Goal: Communication & Community: Answer question/provide support

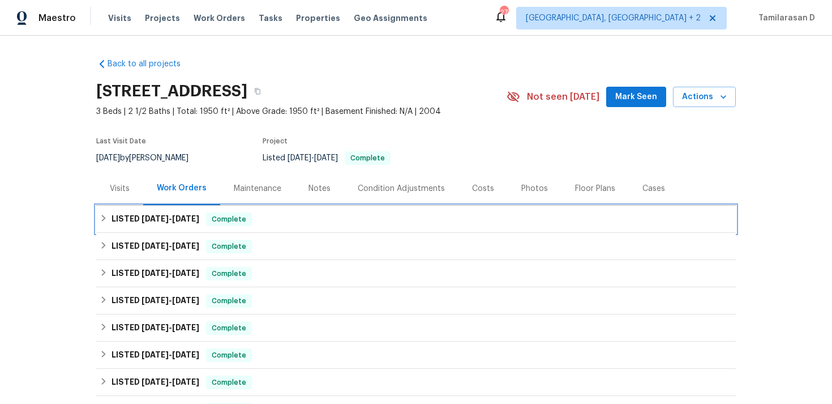
click at [155, 225] on h6 "LISTED [DATE] - [DATE]" at bounding box center [156, 219] width 88 height 14
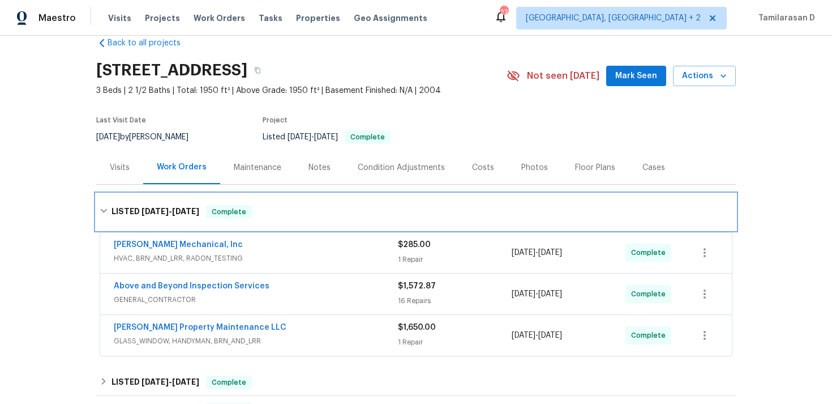
scroll to position [31, 0]
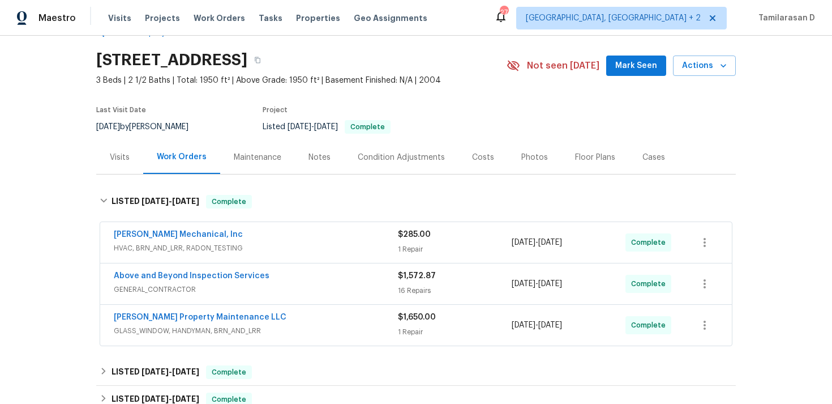
click at [268, 287] on span "GENERAL_CONTRACTOR" at bounding box center [256, 289] width 284 height 11
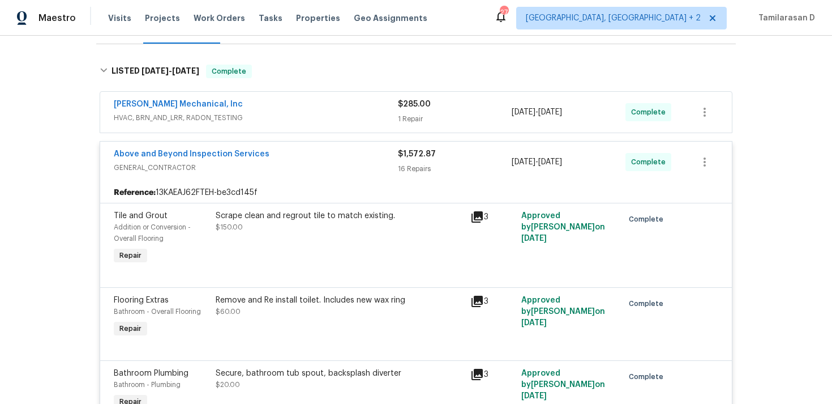
scroll to position [152, 0]
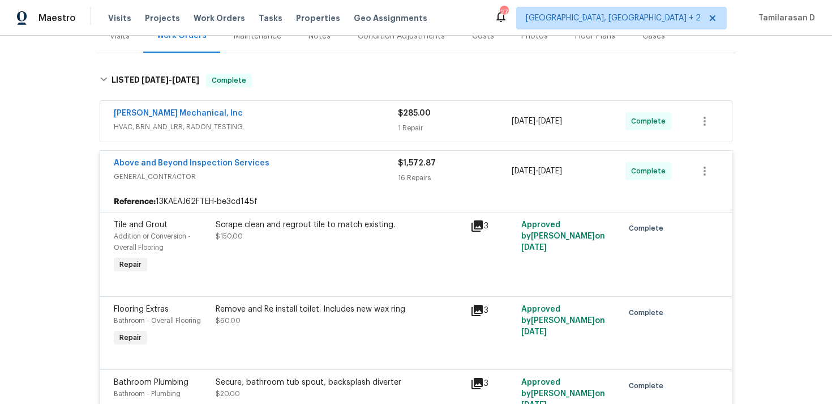
click at [281, 178] on span "GENERAL_CONTRACTOR" at bounding box center [256, 176] width 284 height 11
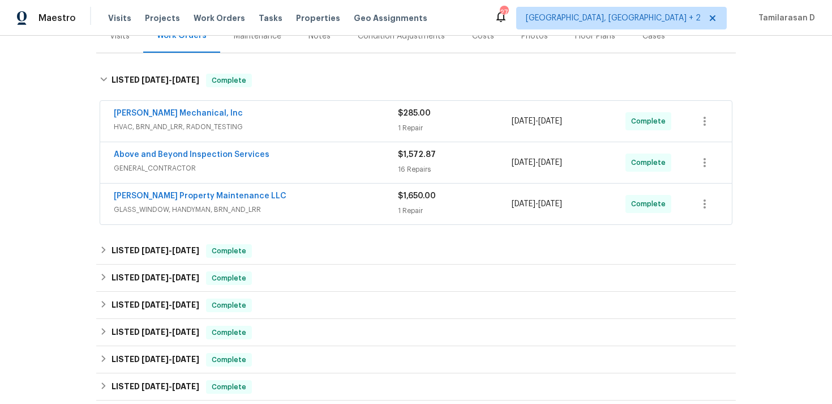
click at [266, 162] on div "Above and Beyond Inspection Services" at bounding box center [256, 156] width 284 height 14
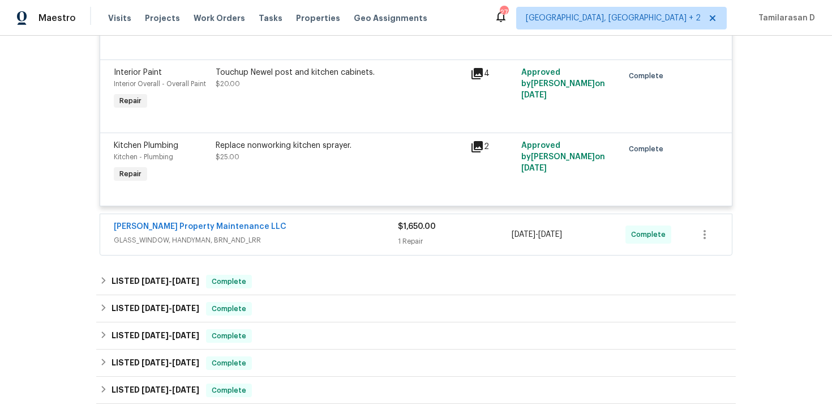
scroll to position [1430, 0]
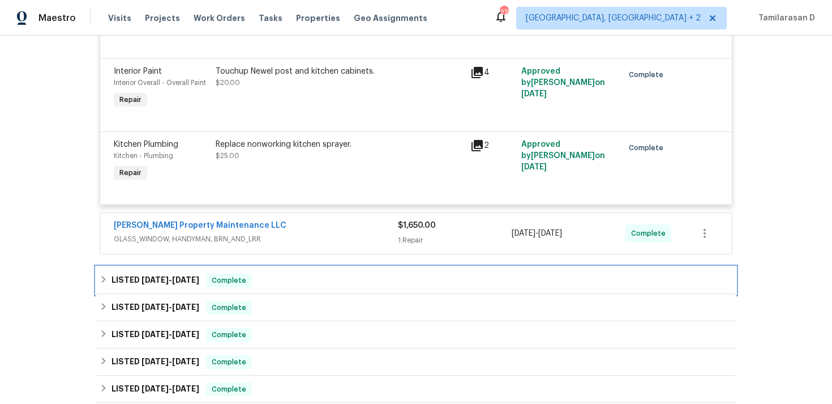
click at [224, 286] on span "Complete" at bounding box center [229, 280] width 44 height 11
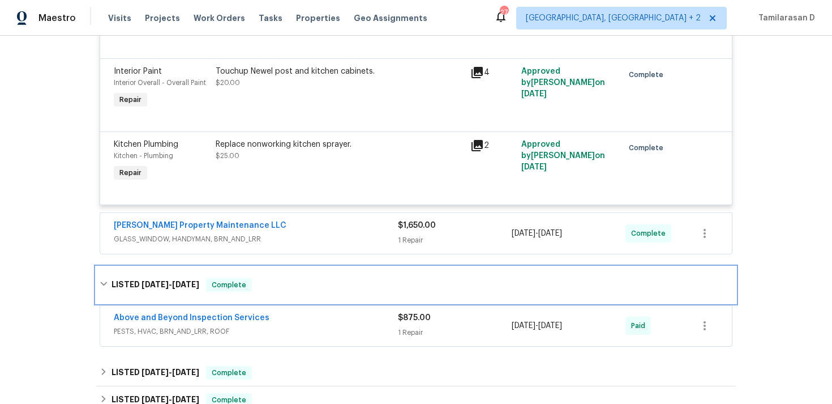
scroll to position [1488, 0]
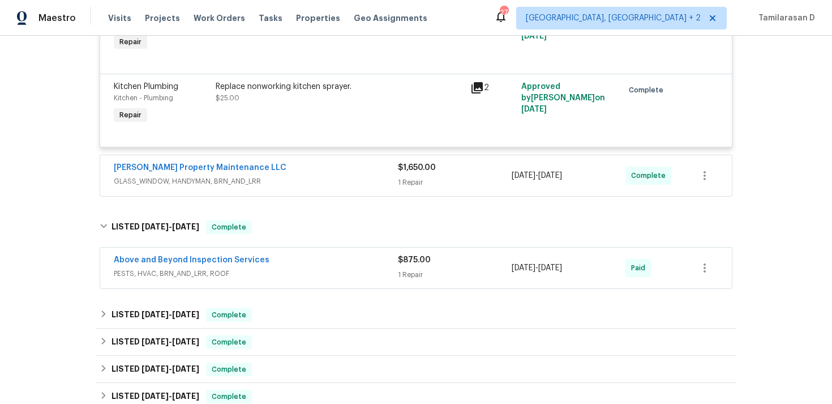
click at [290, 268] on div "Above and Beyond Inspection Services" at bounding box center [256, 261] width 284 height 14
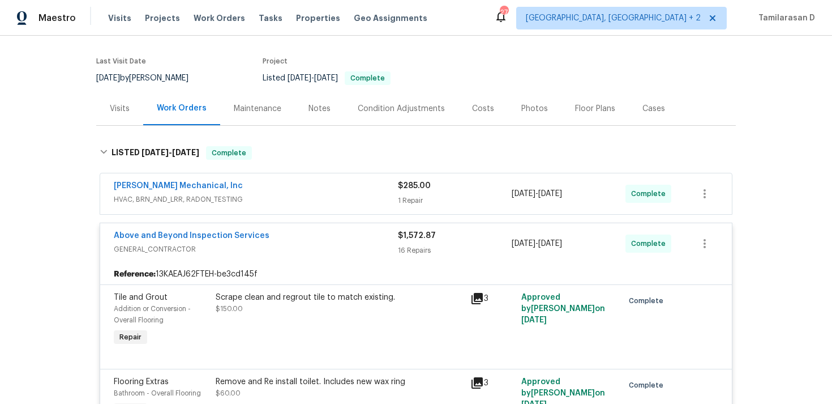
scroll to position [0, 0]
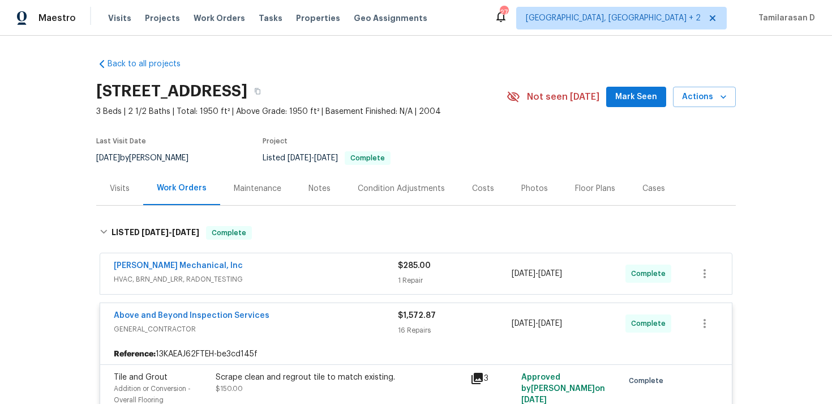
click at [224, 151] on div "Last Visit Date 8/20/2025 by Jaydon Entrekin Project Listed 8/13/2025 - 8/18/20…" at bounding box center [288, 151] width 384 height 41
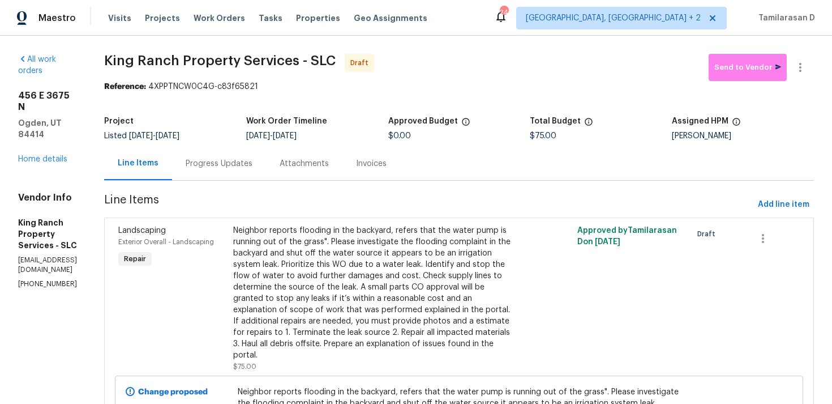
click at [228, 156] on div "Progress Updates" at bounding box center [219, 163] width 94 height 33
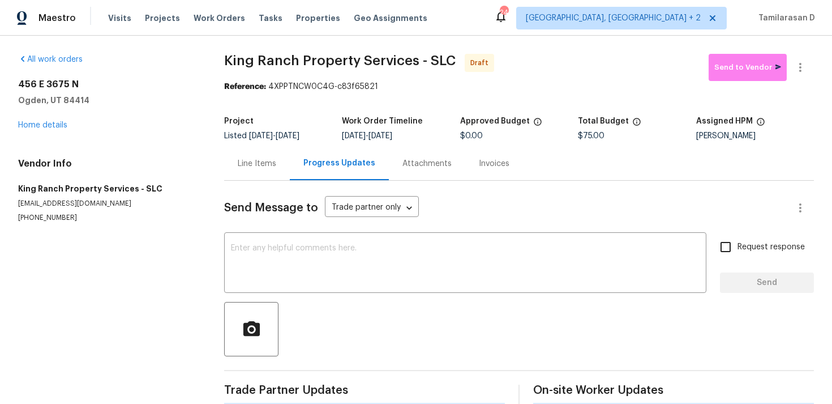
scroll to position [17, 0]
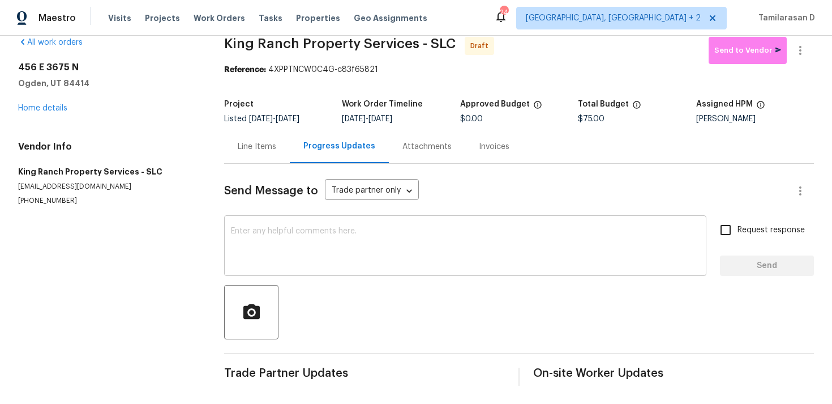
click at [247, 247] on textarea at bounding box center [465, 247] width 469 height 40
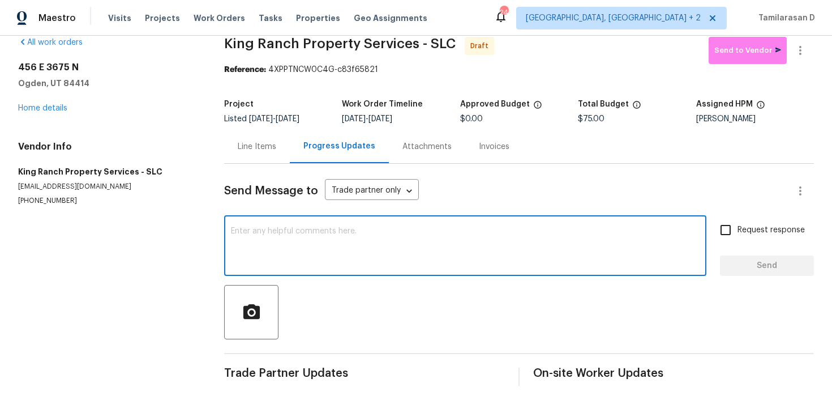
paste textarea "Hey, this is Tamil from Opendoor. I’m confirming you received the WO for the pr…"
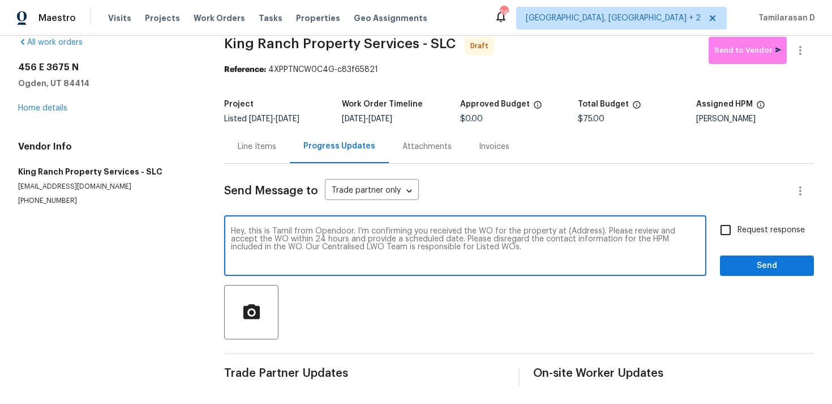
scroll to position [0, 0]
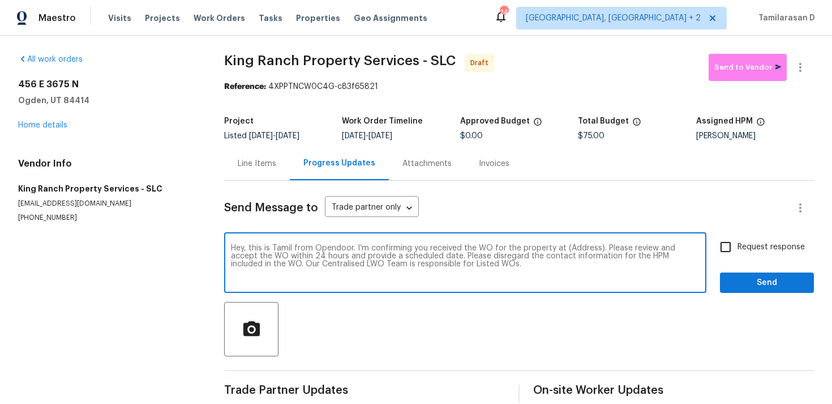
click at [581, 243] on div "Hey, this is Tamil from Opendoor. I’m confirming you received the WO for the pr…" at bounding box center [465, 264] width 482 height 58
click at [577, 249] on textarea "Hey, this is Tamil from Opendoor. I’m confirming you received the WO for the pr…" at bounding box center [465, 264] width 469 height 40
paste textarea "456 E 3675 N, Ogden, UT 84414"
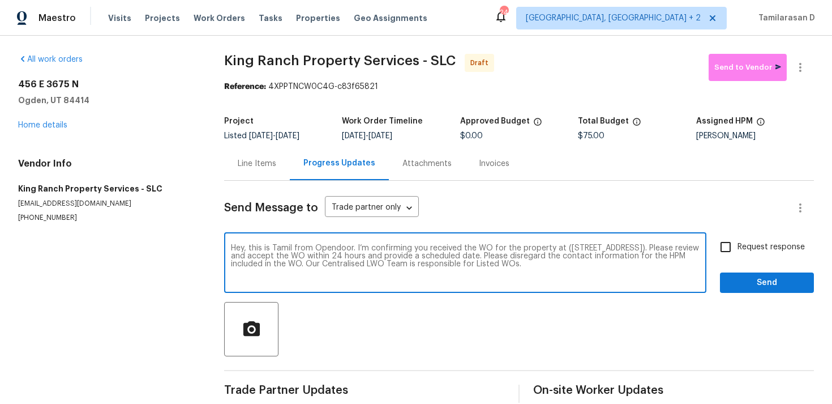
type textarea "Hey, this is Tamil from Opendoor. I’m confirming you received the WO for the pr…"
click at [729, 246] on input "Request response" at bounding box center [726, 247] width 24 height 24
checkbox input "true"
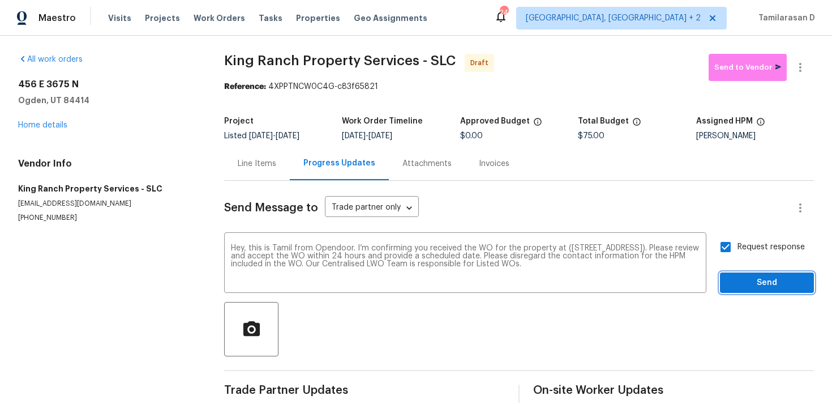
click at [759, 279] on span "Send" at bounding box center [767, 283] width 76 height 14
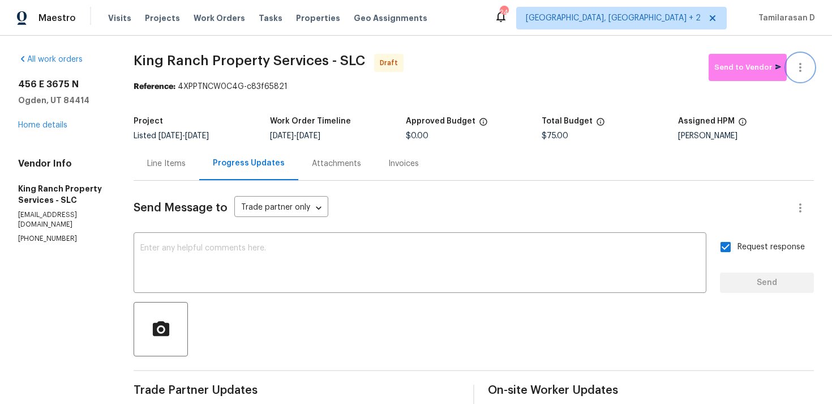
click at [801, 67] on icon "button" at bounding box center [800, 67] width 2 height 9
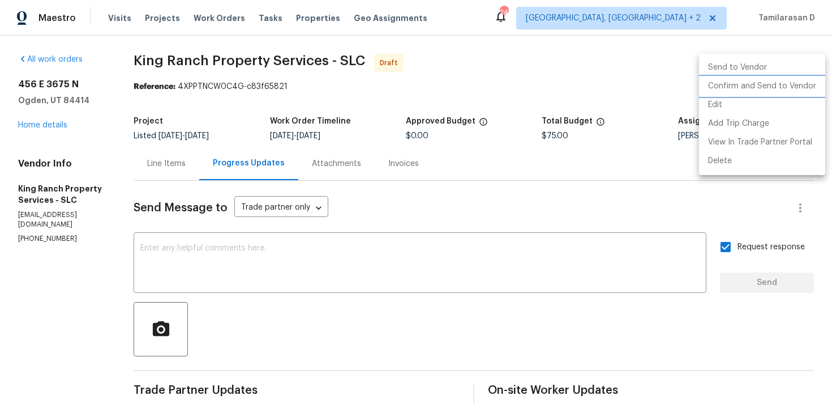
click at [758, 89] on li "Confirm and Send to Vendor" at bounding box center [762, 86] width 126 height 19
click at [628, 88] on div at bounding box center [416, 202] width 832 height 404
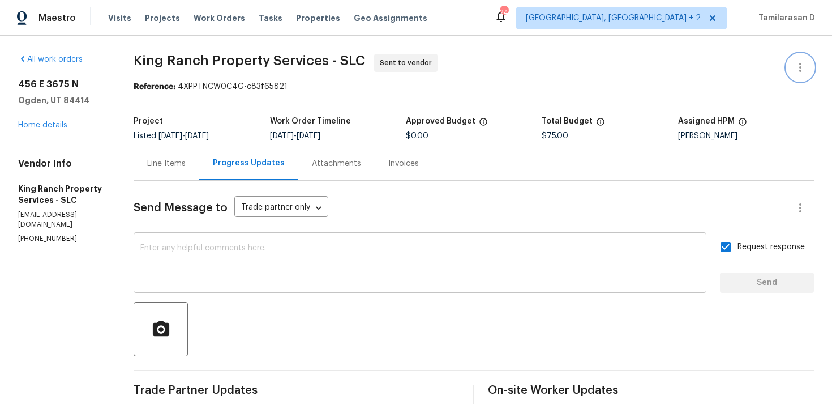
scroll to position [95, 0]
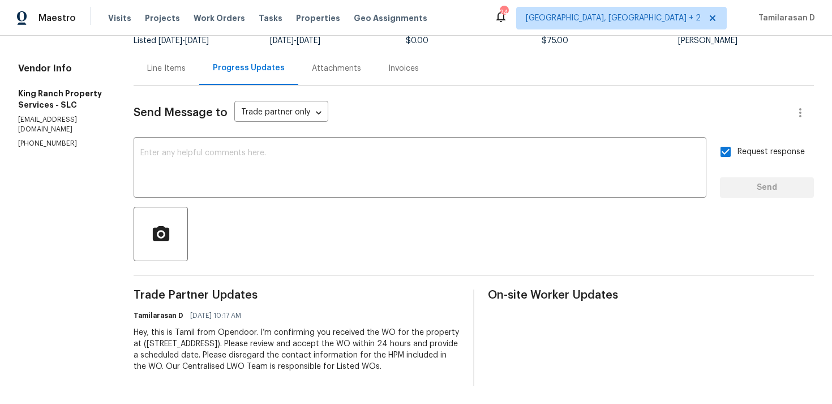
click at [389, 248] on div at bounding box center [474, 234] width 680 height 54
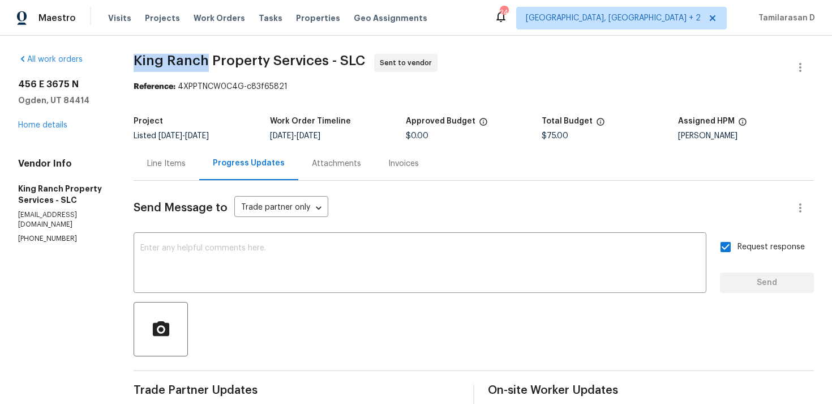
drag, startPoint x: 136, startPoint y: 60, endPoint x: 204, endPoint y: 59, distance: 68.5
click at [204, 59] on span "King Ranch Property Services - SLC" at bounding box center [250, 61] width 232 height 14
copy span "King Ranch"
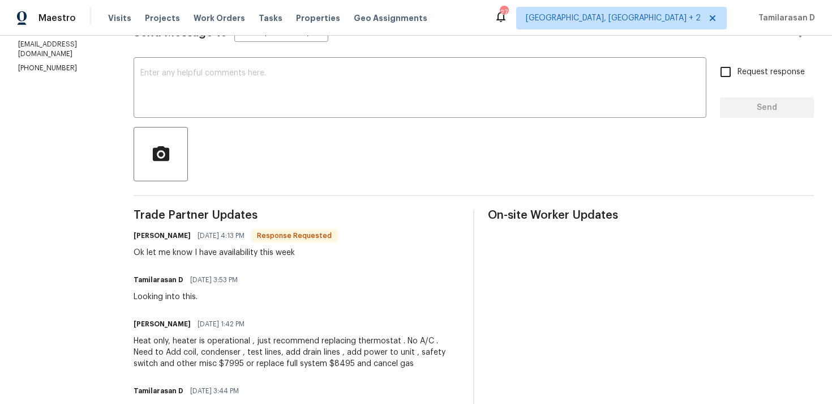
scroll to position [145, 0]
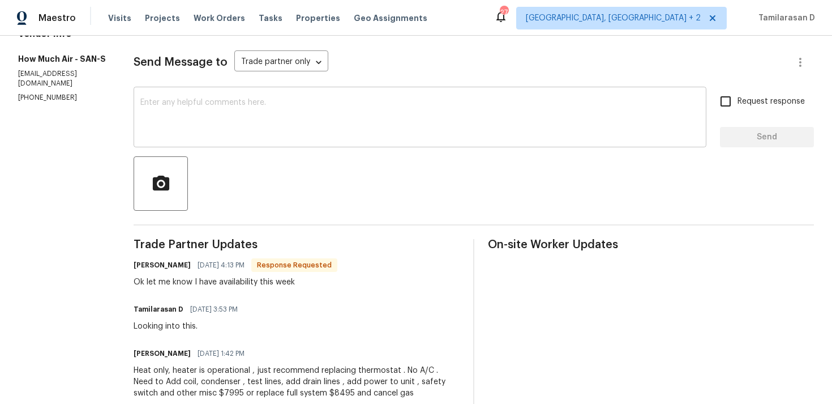
click at [191, 130] on textarea at bounding box center [419, 119] width 559 height 40
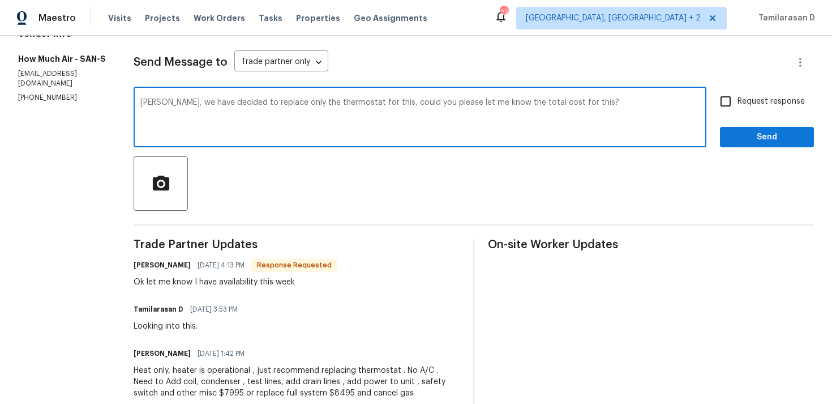
click at [297, 102] on textarea "Andy, we have decided to replace only the thermostat for this, could you please…" at bounding box center [419, 119] width 559 height 40
click at [461, 100] on textarea "Andy, we have decided to replace only the thermostat for this, could you please…" at bounding box center [419, 119] width 559 height 40
click at [218, 111] on textarea "Andy, we have decided to replace only the thermostat for this, could you please…" at bounding box center [419, 119] width 559 height 40
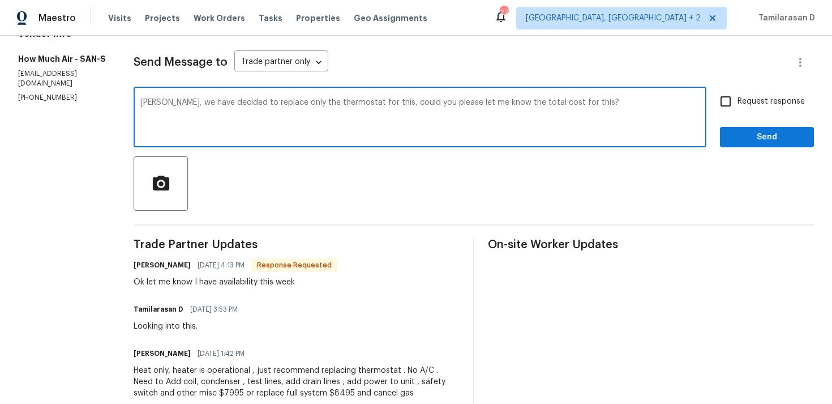
click at [218, 111] on textarea "Andy, we have decided to replace only the thermostat for this, could you please…" at bounding box center [419, 119] width 559 height 40
paste textarea "Hi Andy, we’ll be replacing only the thermostat for this. Can you confirm the t…"
click at [144, 103] on textarea "Hi Andy, we’ll be replacing only the thermostat for this. Can you confirm the t…" at bounding box center [419, 119] width 559 height 40
click at [419, 112] on textarea "Hey Andy, we’ll be replacing only the thermostat for this. Can you confirm the …" at bounding box center [419, 119] width 559 height 40
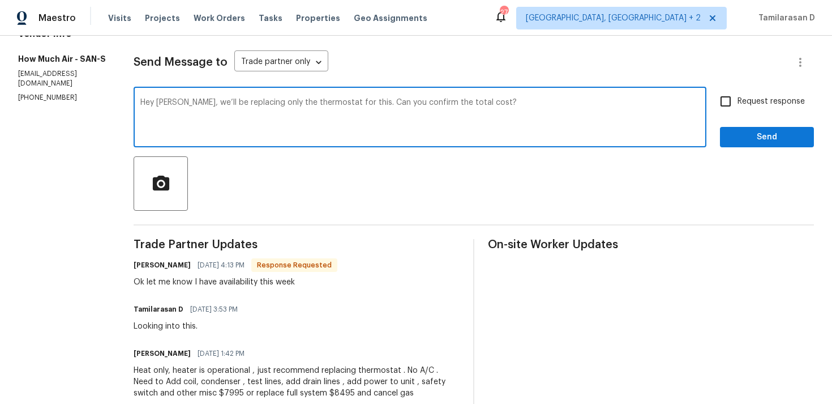
click at [465, 104] on textarea "Hey Andy, we’ll be replacing only the thermostat for this. Can you confirm the …" at bounding box center [419, 119] width 559 height 40
click at [483, 104] on textarea "Hey Andy, we’ll be replacing only the thermostat for this. Can you confirm the …" at bounding box center [419, 119] width 559 height 40
type textarea "Hey Andy, we’ll be replacing only the thermostat for this. Can you confirm the …"
click at [729, 112] on input "Request response" at bounding box center [726, 101] width 24 height 24
checkbox input "true"
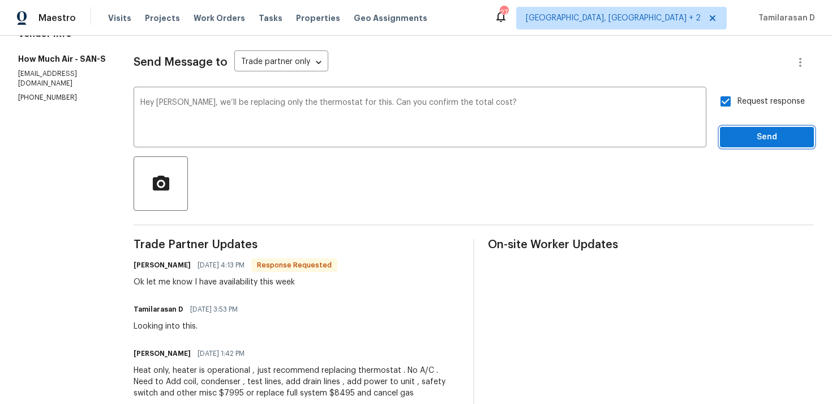
click at [746, 141] on span "Send" at bounding box center [767, 137] width 76 height 14
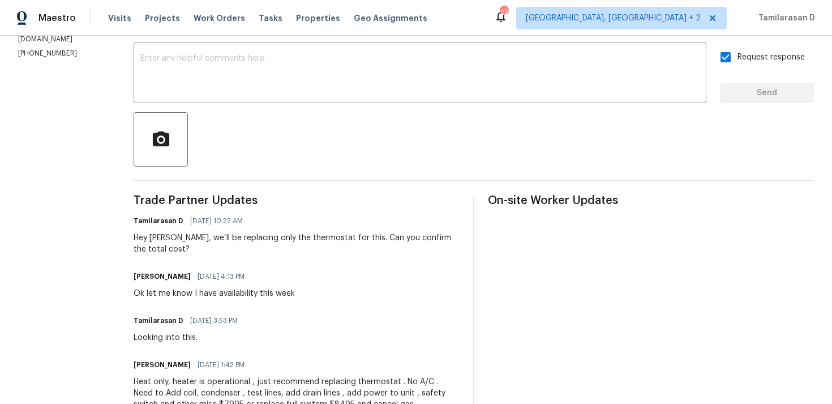
scroll to position [0, 0]
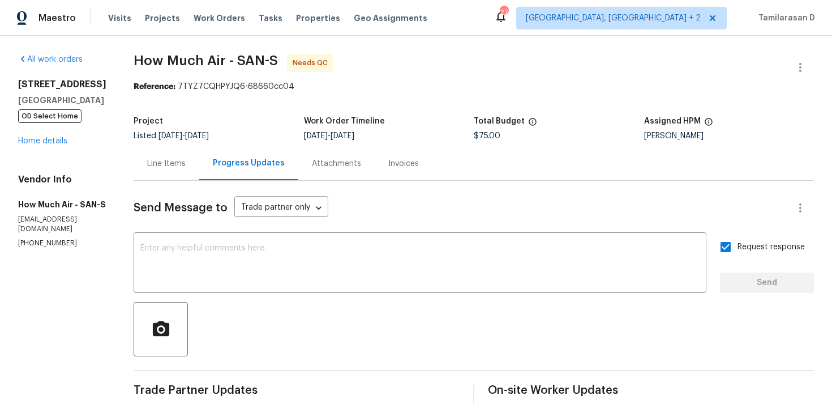
click at [174, 175] on div "Line Items" at bounding box center [167, 163] width 66 height 33
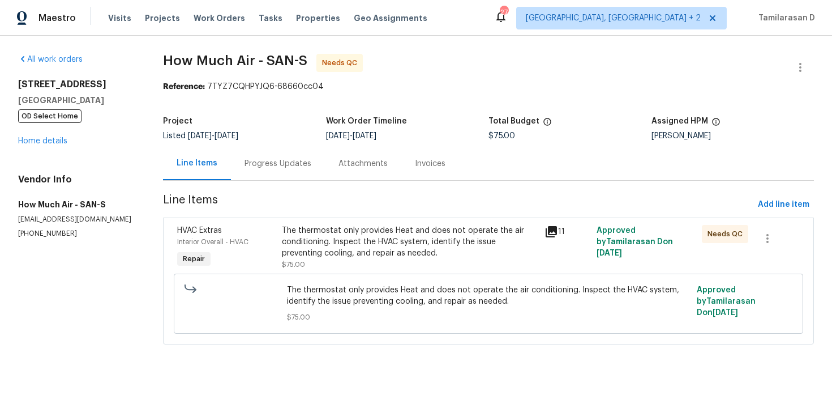
click at [335, 247] on div "The thermostat only provides Heat and does not operate the air conditioning. In…" at bounding box center [409, 242] width 255 height 34
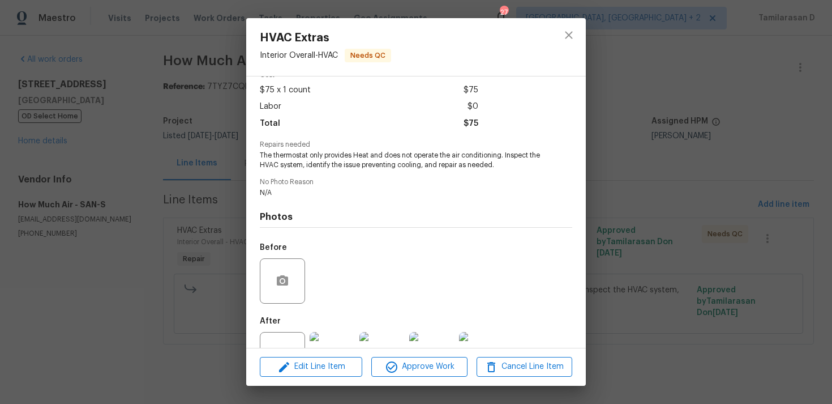
scroll to position [99, 0]
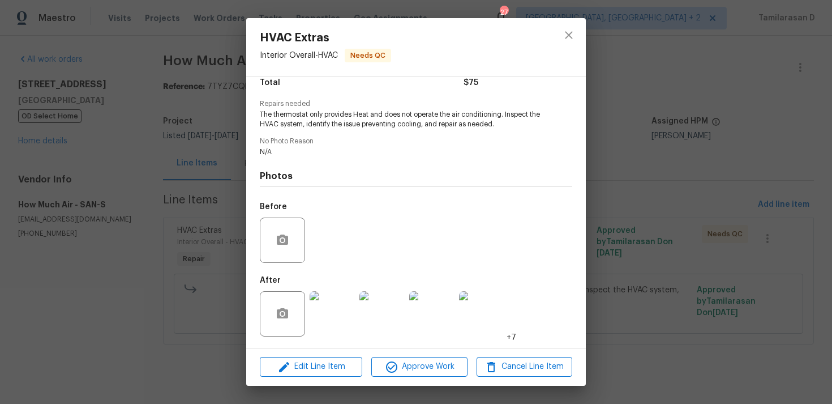
click at [342, 317] on img at bounding box center [332, 313] width 45 height 45
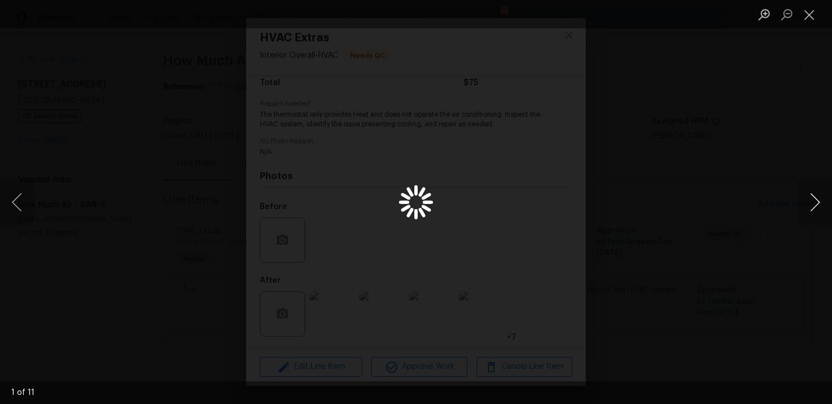
click at [817, 197] on button "Next image" at bounding box center [815, 201] width 34 height 45
click at [814, 200] on button "Next image" at bounding box center [815, 201] width 34 height 45
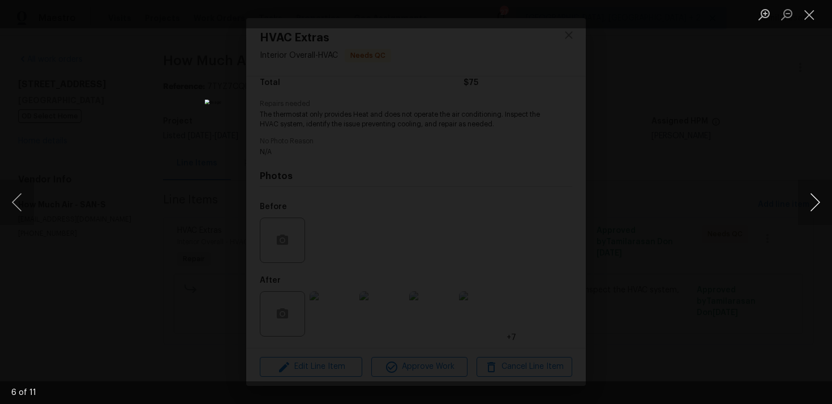
click at [816, 200] on button "Next image" at bounding box center [815, 201] width 34 height 45
click at [814, 207] on button "Next image" at bounding box center [815, 201] width 34 height 45
click at [812, 203] on button "Next image" at bounding box center [815, 201] width 34 height 45
click at [813, 204] on button "Next image" at bounding box center [815, 201] width 34 height 45
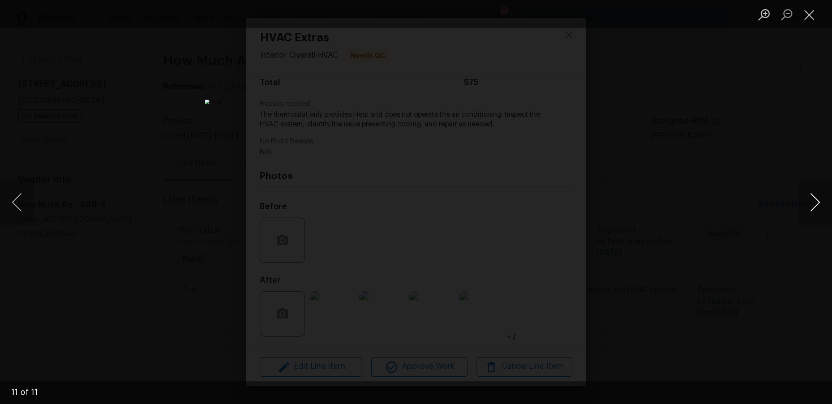
click at [814, 203] on button "Next image" at bounding box center [815, 201] width 34 height 45
click at [807, 12] on button "Close lightbox" at bounding box center [809, 15] width 23 height 20
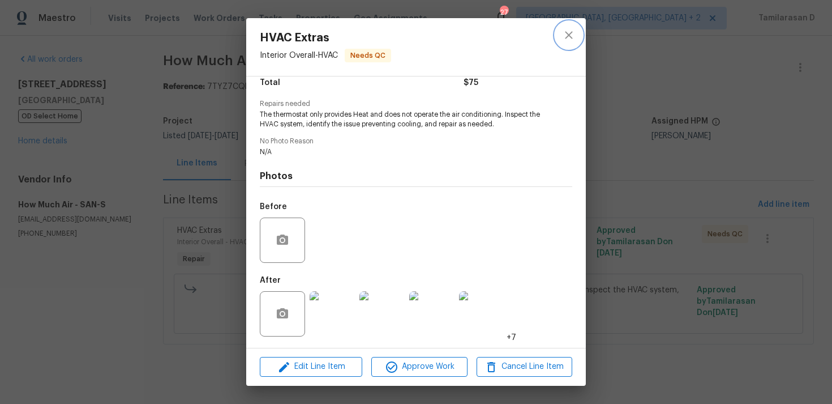
click at [568, 32] on icon "close" at bounding box center [569, 35] width 14 height 14
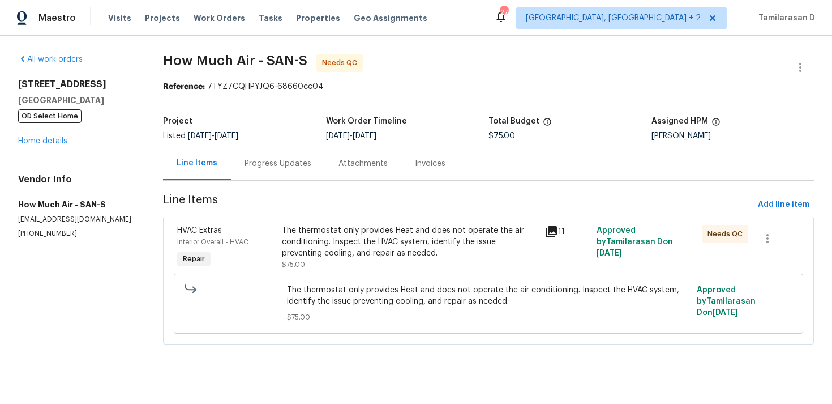
click at [297, 168] on div "Progress Updates" at bounding box center [278, 163] width 67 height 11
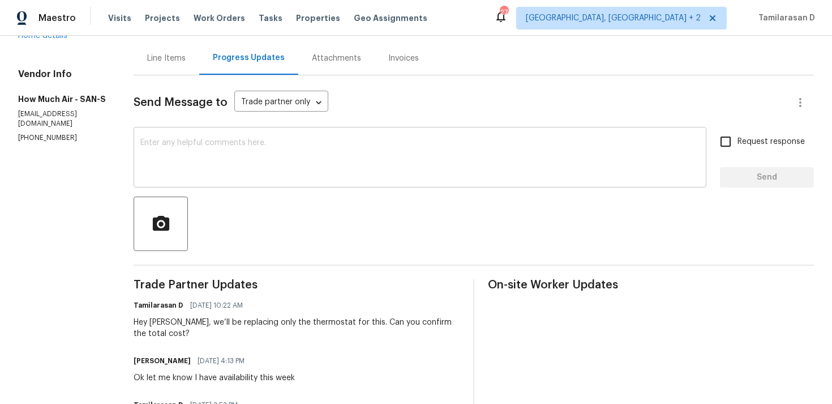
scroll to position [106, 0]
click at [191, 156] on textarea at bounding box center [419, 158] width 559 height 40
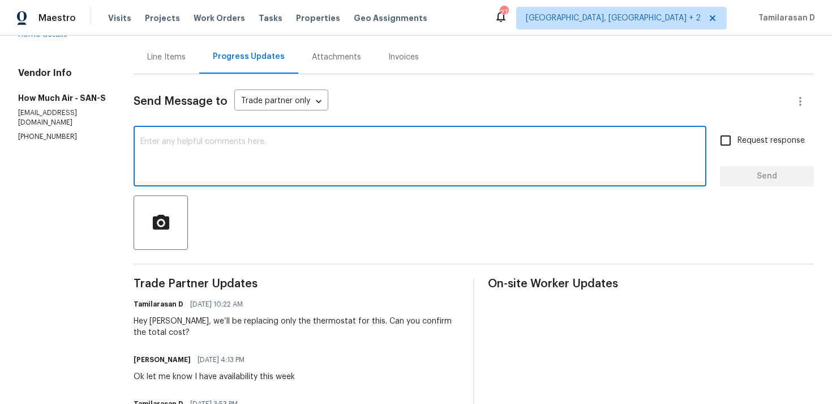
scroll to position [0, 0]
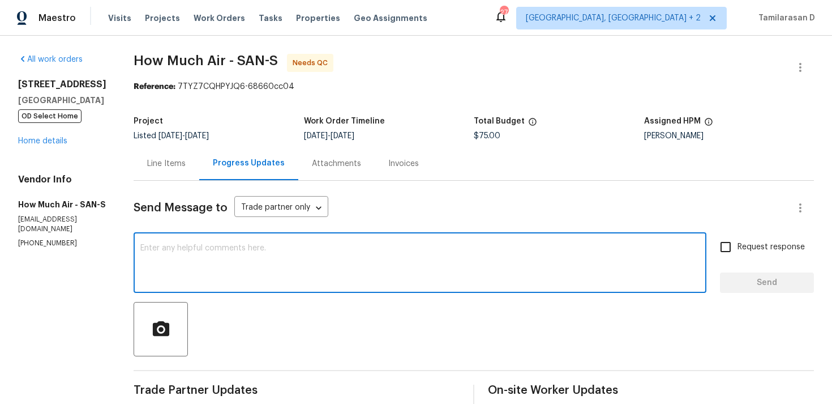
click at [177, 155] on div "Line Items" at bounding box center [167, 163] width 66 height 33
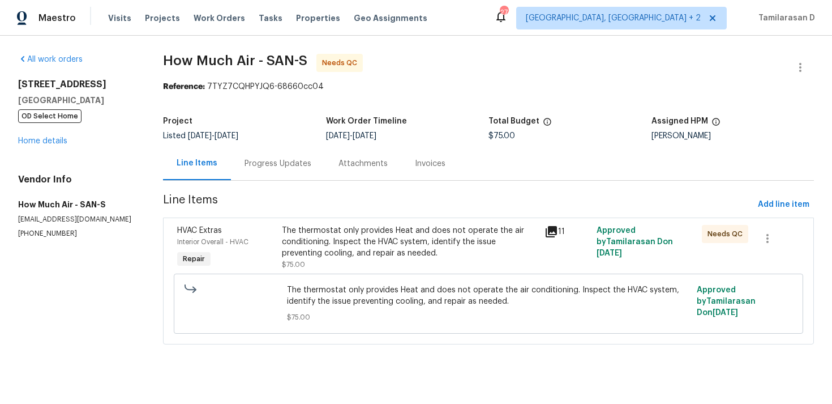
click at [256, 168] on div "Progress Updates" at bounding box center [278, 163] width 67 height 11
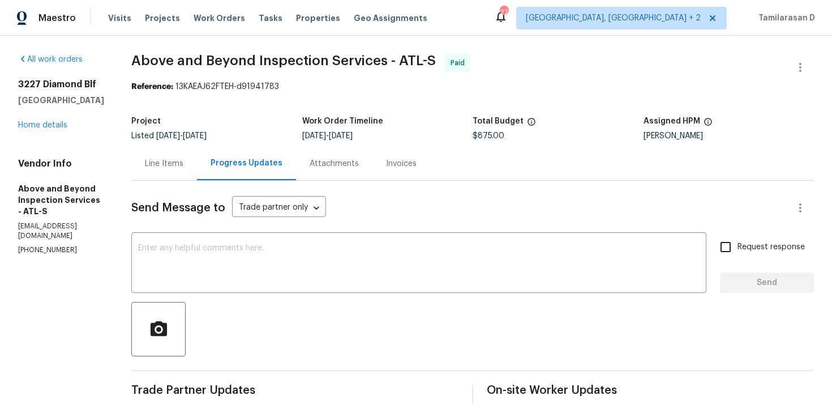
click at [197, 169] on div "Line Items" at bounding box center [164, 163] width 66 height 33
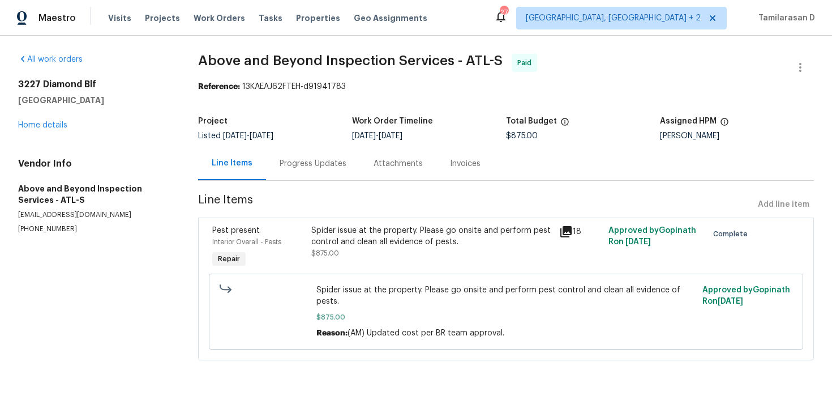
click at [324, 166] on div "Progress Updates" at bounding box center [313, 163] width 67 height 11
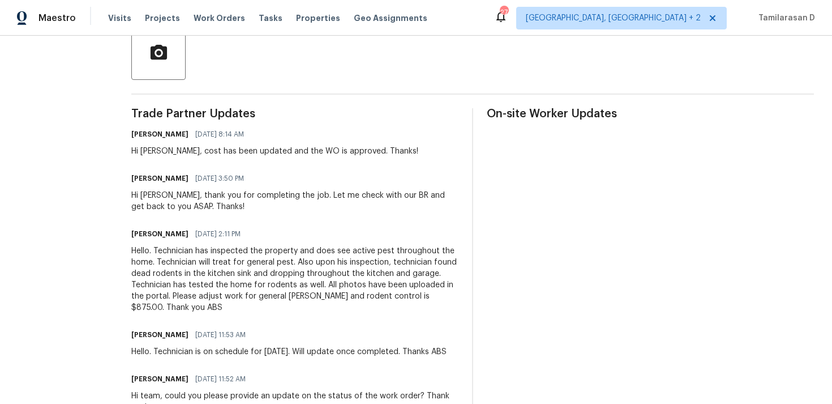
scroll to position [289, 0]
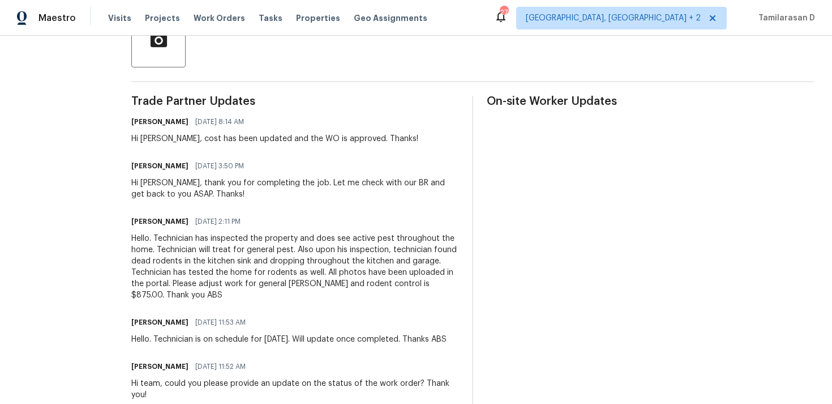
click at [340, 266] on div "Hello. Technician has inspected the property and does see active pest throughou…" at bounding box center [294, 267] width 327 height 68
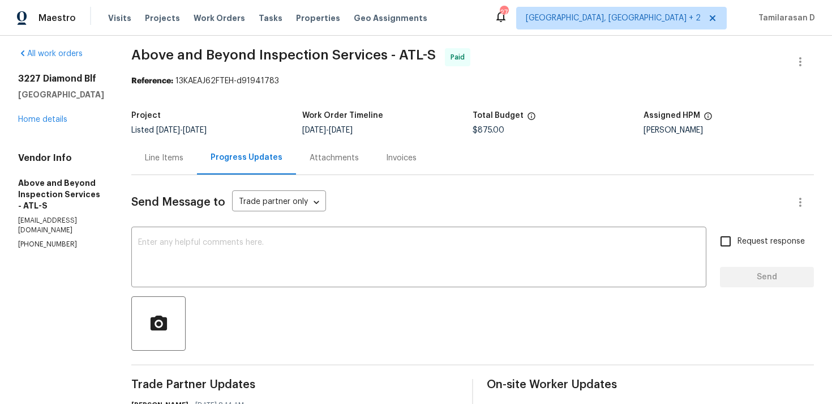
scroll to position [0, 0]
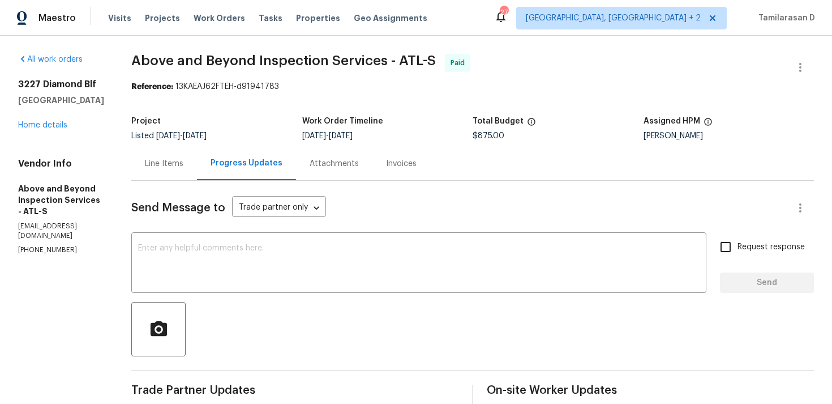
click at [183, 166] on div "Line Items" at bounding box center [164, 163] width 38 height 11
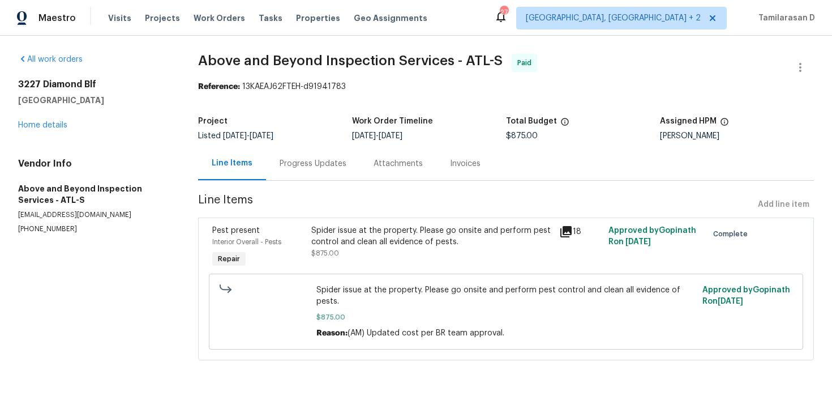
click at [370, 253] on div "Spider issue at the property. Please go onsite and perform pest control and cle…" at bounding box center [431, 242] width 241 height 34
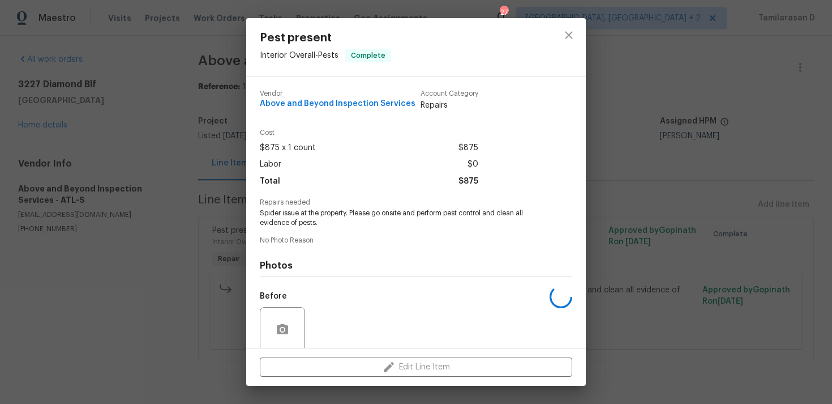
scroll to position [89, 0]
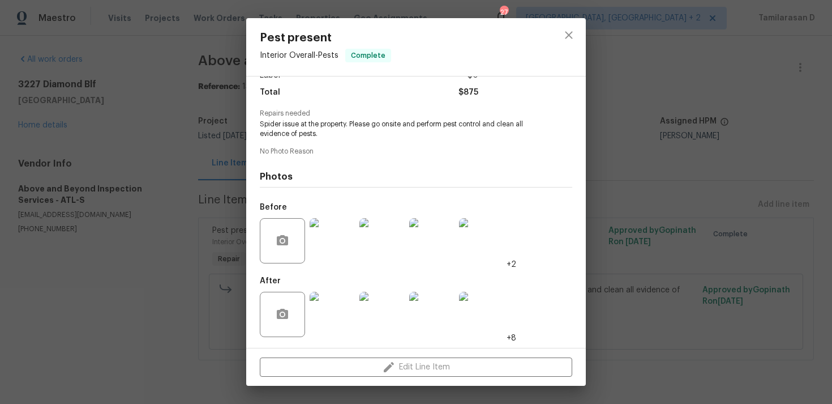
click at [324, 305] on img at bounding box center [332, 314] width 45 height 45
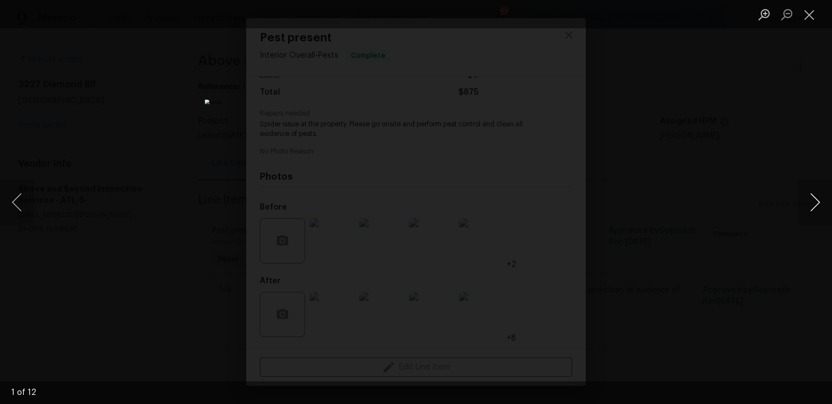
click at [823, 197] on button "Next image" at bounding box center [815, 201] width 34 height 45
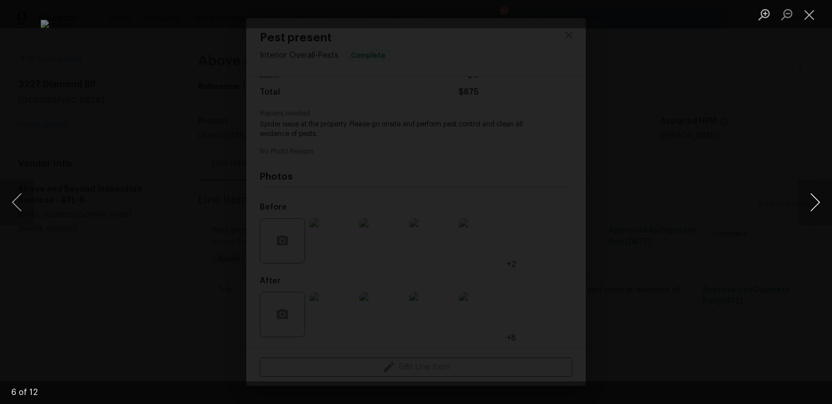
click at [823, 197] on button "Next image" at bounding box center [815, 201] width 34 height 45
click at [817, 199] on button "Next image" at bounding box center [815, 201] width 34 height 45
click at [815, 199] on button "Next image" at bounding box center [815, 201] width 34 height 45
click at [817, 200] on button "Next image" at bounding box center [815, 201] width 34 height 45
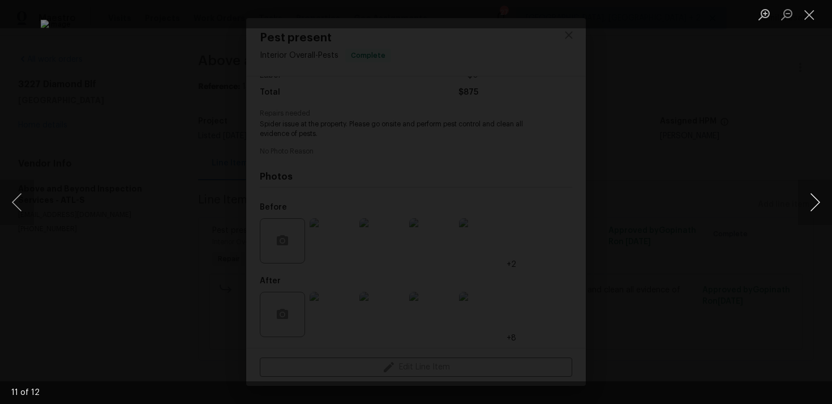
click at [817, 200] on button "Next image" at bounding box center [815, 201] width 34 height 45
click at [20, 201] on button "Previous image" at bounding box center [17, 201] width 34 height 45
click at [821, 202] on button "Next image" at bounding box center [815, 201] width 34 height 45
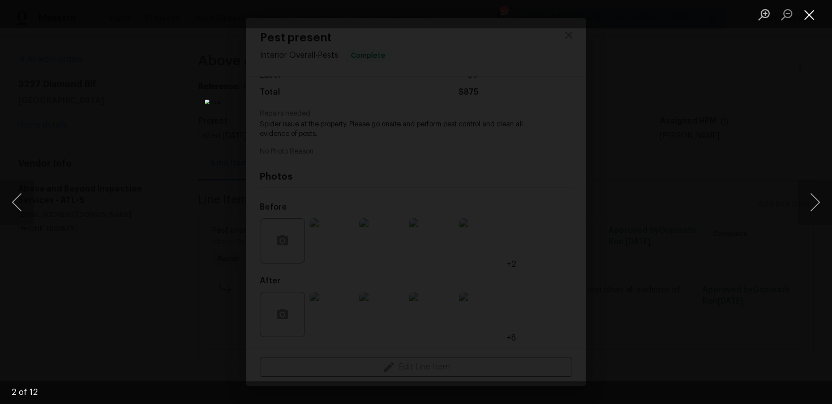
click at [812, 16] on button "Close lightbox" at bounding box center [809, 15] width 23 height 20
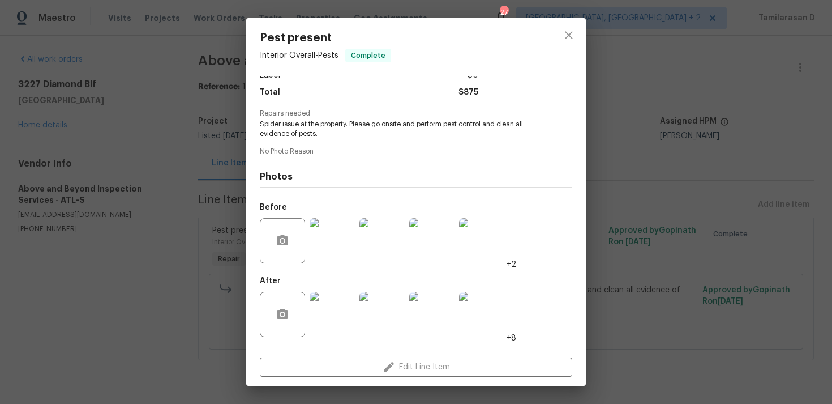
click at [335, 241] on img at bounding box center [332, 240] width 45 height 45
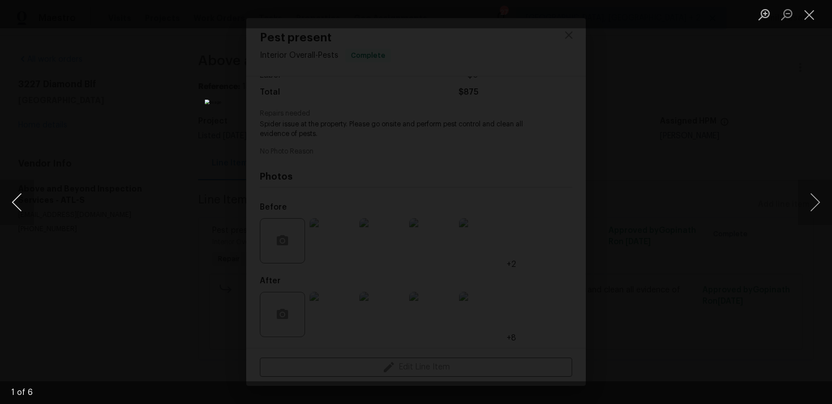
click at [20, 205] on button "Previous image" at bounding box center [17, 201] width 34 height 45
click at [824, 200] on button "Next image" at bounding box center [815, 201] width 34 height 45
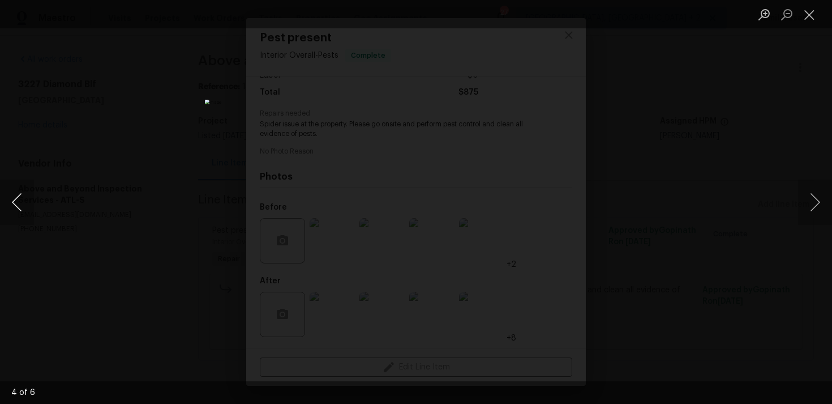
click at [17, 196] on button "Previous image" at bounding box center [17, 201] width 34 height 45
click at [822, 204] on button "Next image" at bounding box center [815, 201] width 34 height 45
click at [16, 203] on button "Previous image" at bounding box center [17, 201] width 34 height 45
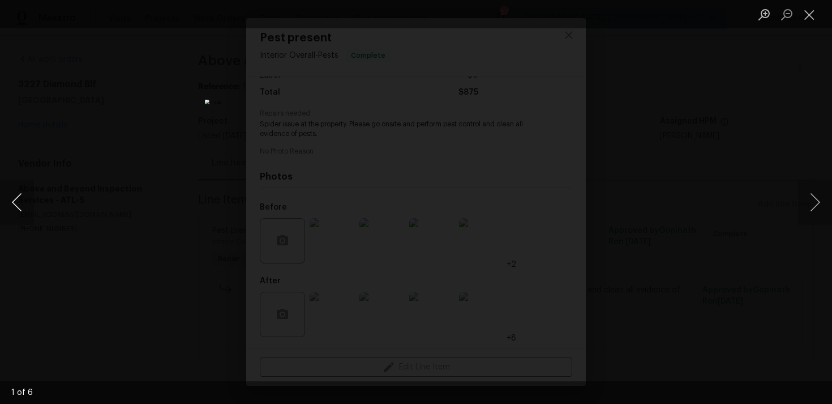
click at [16, 203] on button "Previous image" at bounding box center [17, 201] width 34 height 45
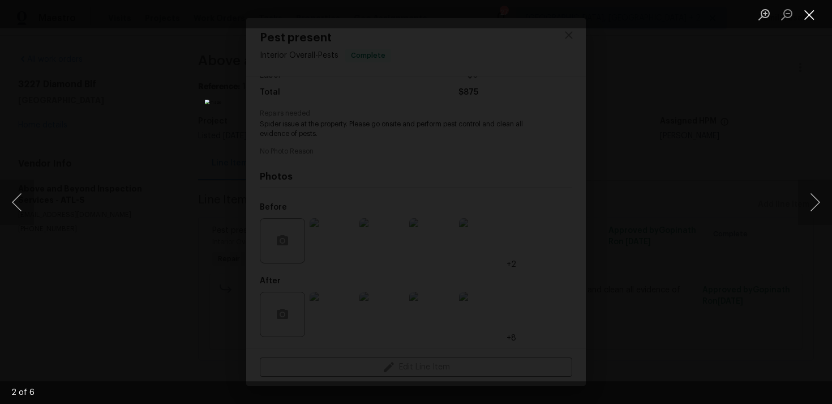
click at [812, 9] on button "Close lightbox" at bounding box center [809, 15] width 23 height 20
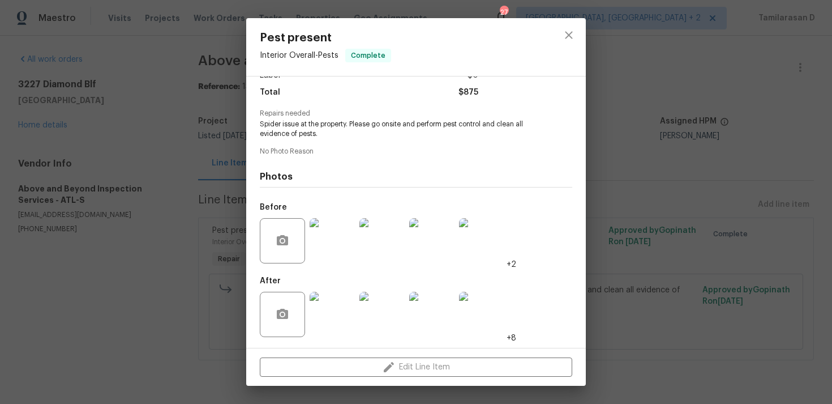
click at [306, 306] on div at bounding box center [284, 314] width 48 height 45
click at [331, 309] on img at bounding box center [332, 314] width 45 height 45
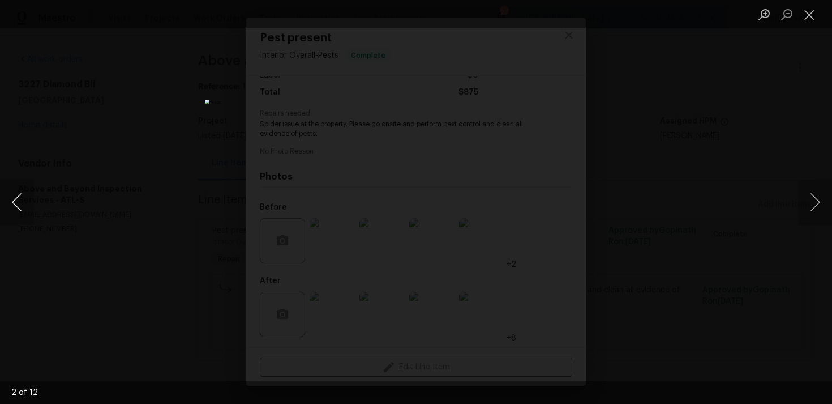
click at [22, 202] on button "Previous image" at bounding box center [17, 201] width 34 height 45
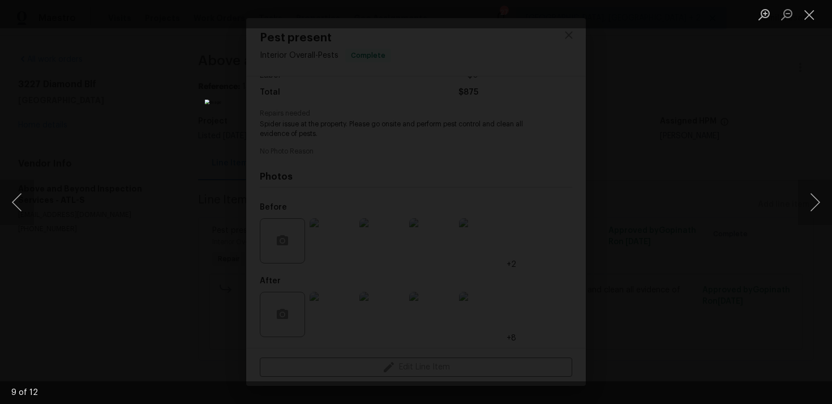
click at [640, 151] on div "Lightbox" at bounding box center [416, 202] width 832 height 404
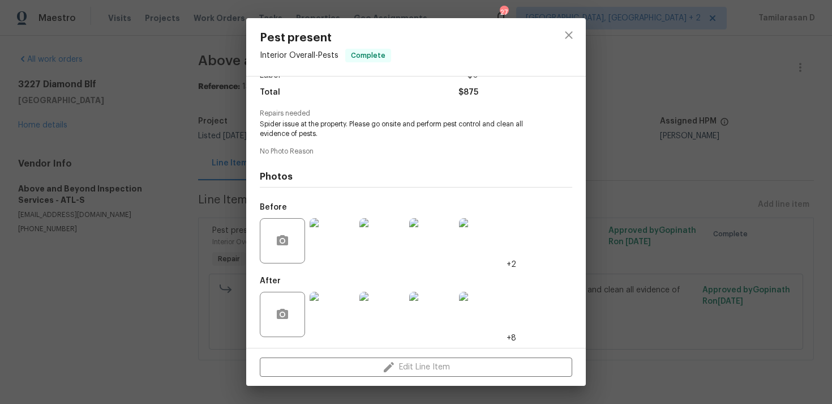
click at [604, 175] on div "Pest present Interior Overall - Pests Complete Vendor Above and Beyond Inspecti…" at bounding box center [416, 202] width 832 height 404
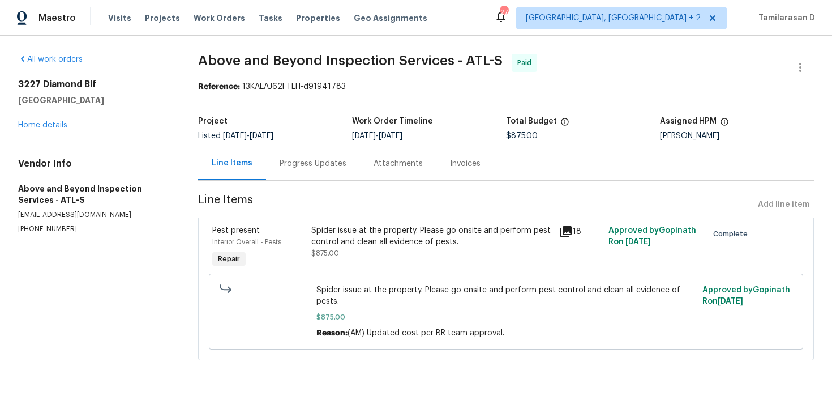
click at [298, 168] on div "Progress Updates" at bounding box center [313, 163] width 67 height 11
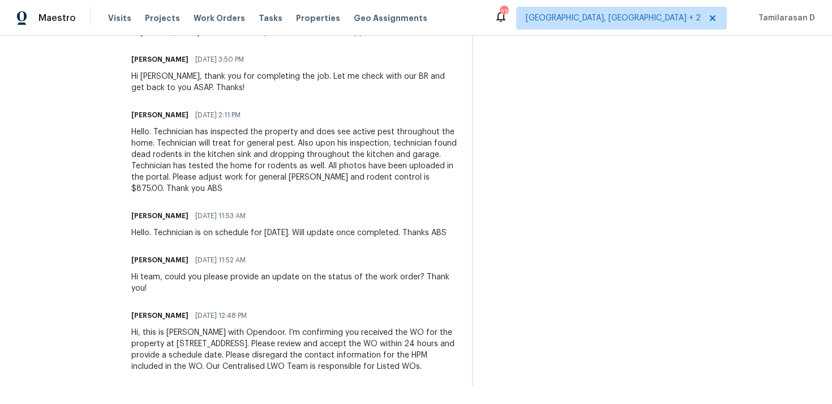
scroll to position [405, 0]
click at [311, 161] on div "Hello. Technician has inspected the property and does see active pest throughou…" at bounding box center [294, 160] width 327 height 68
click at [318, 160] on div "Hello. Technician has inspected the property and does see active pest throughou…" at bounding box center [294, 160] width 327 height 68
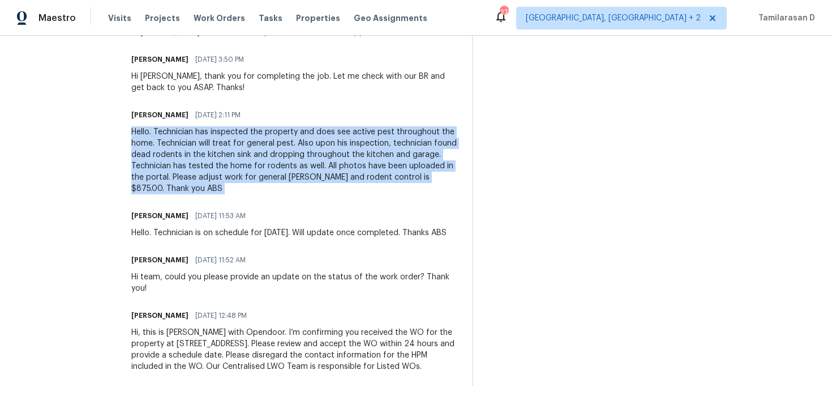
click at [318, 160] on div "Hello. Technician has inspected the property and does see active pest throughou…" at bounding box center [294, 160] width 327 height 68
click at [347, 165] on div "Hello. Technician has inspected the property and does see active pest throughou…" at bounding box center [294, 160] width 327 height 68
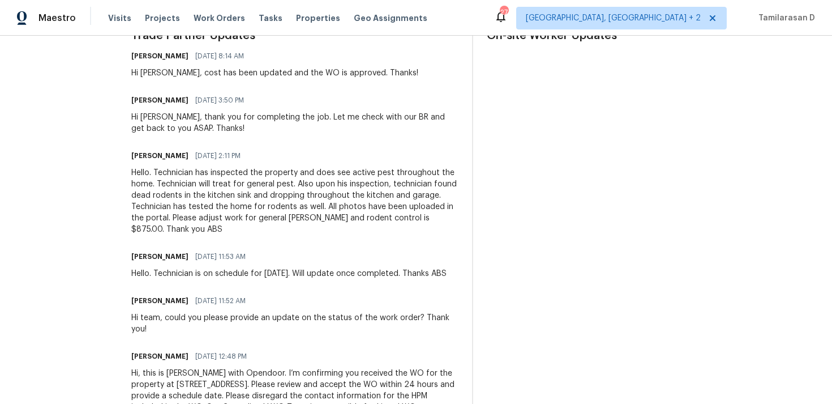
scroll to position [0, 0]
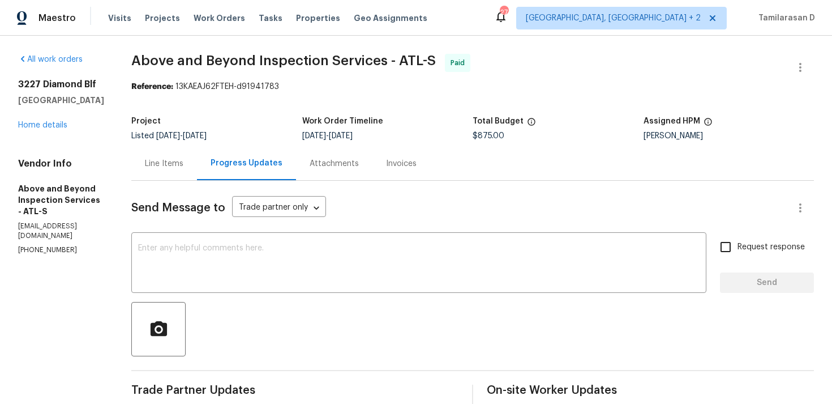
click at [288, 350] on div at bounding box center [472, 329] width 683 height 54
click at [197, 170] on div "Line Items" at bounding box center [164, 163] width 66 height 33
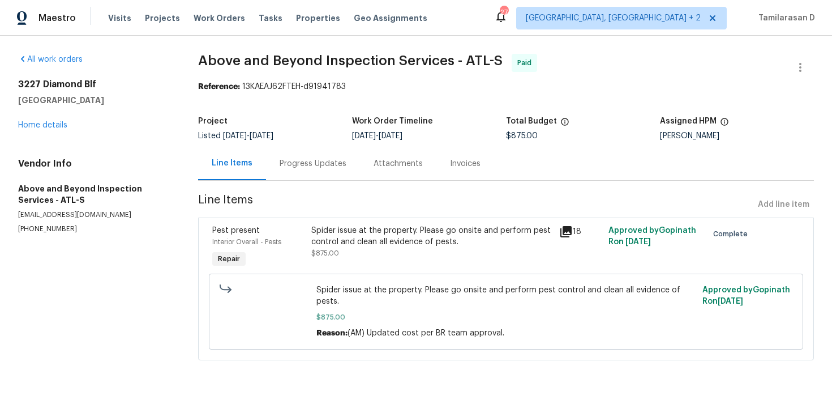
click at [307, 158] on div "Progress Updates" at bounding box center [313, 163] width 67 height 11
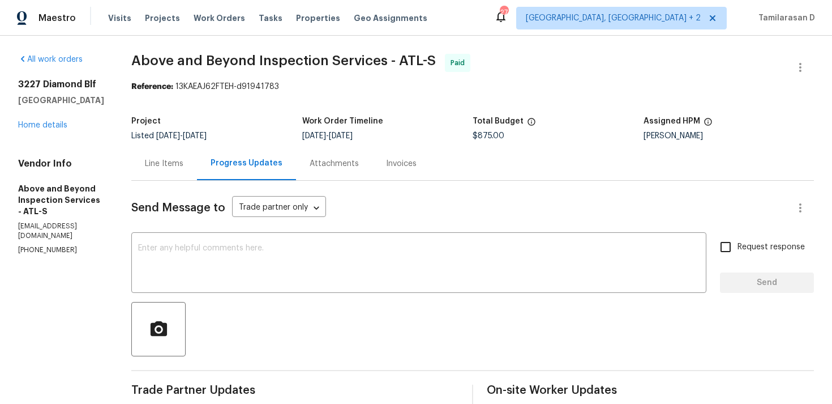
click at [197, 172] on div "Line Items" at bounding box center [164, 163] width 66 height 33
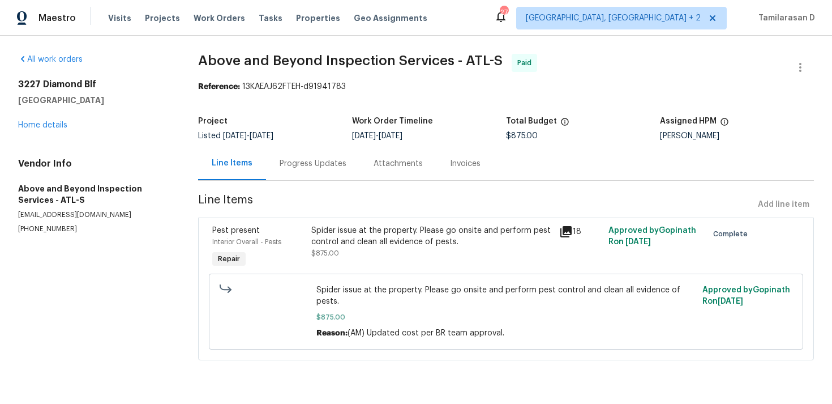
click at [301, 167] on div "Progress Updates" at bounding box center [313, 163] width 67 height 11
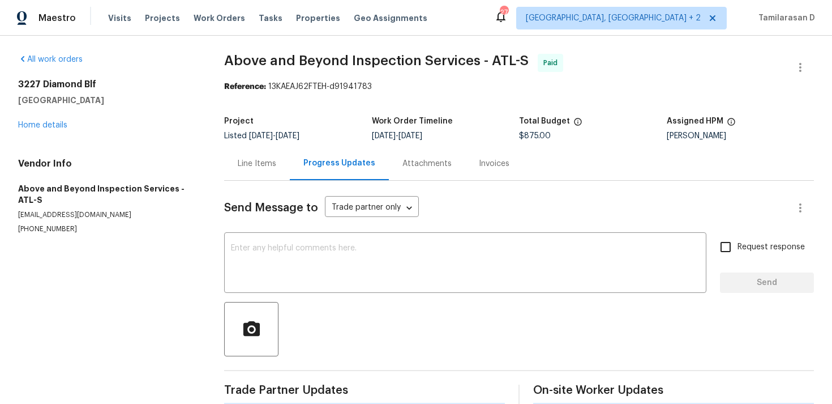
scroll to position [19, 0]
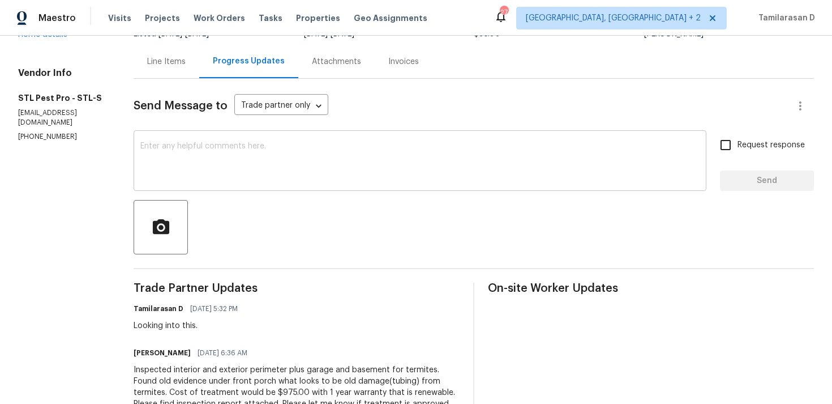
scroll to position [102, 0]
click at [193, 169] on textarea at bounding box center [419, 162] width 559 height 40
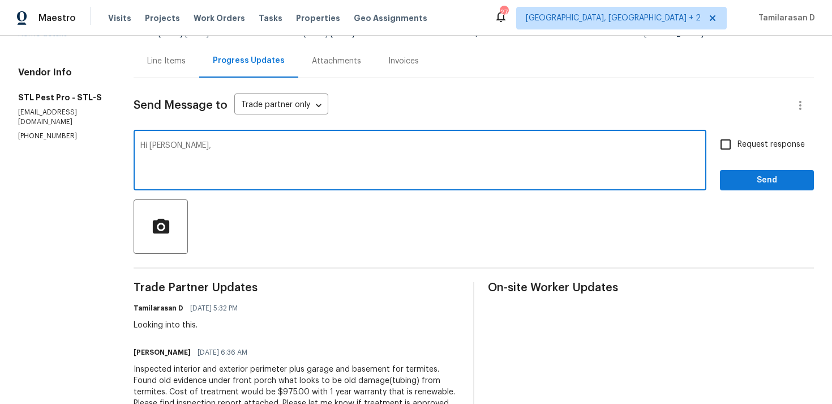
scroll to position [118, 0]
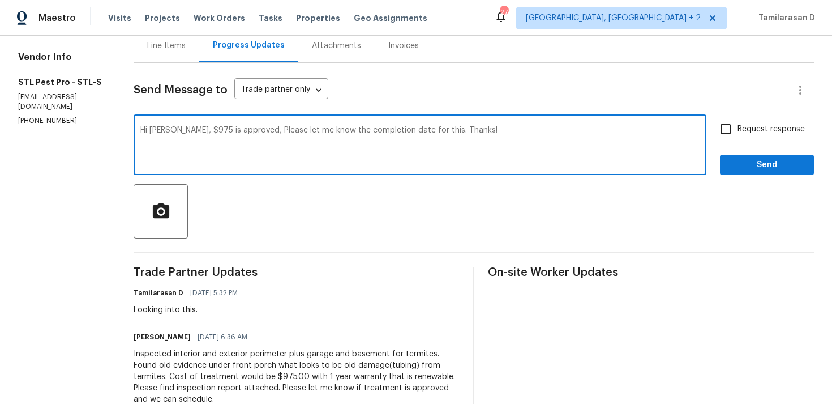
type textarea "Hi [PERSON_NAME], $975 is approved, Please let me know the completion date for …"
click at [729, 140] on input "Request response" at bounding box center [726, 129] width 24 height 24
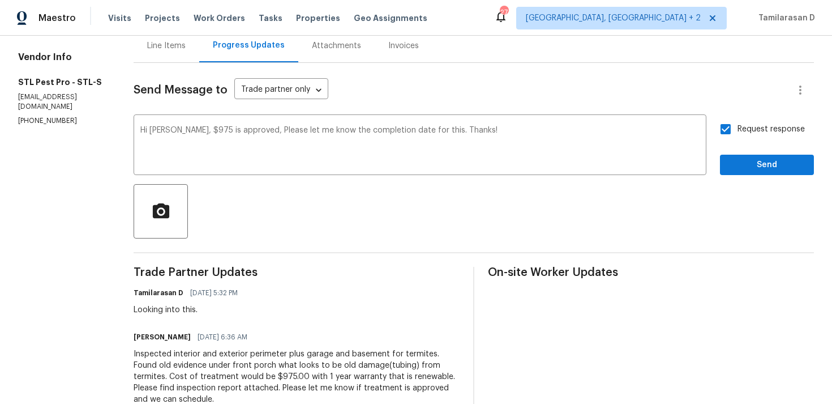
click at [729, 140] on input "Request response" at bounding box center [726, 129] width 24 height 24
click at [729, 134] on input "Request response" at bounding box center [726, 129] width 24 height 24
checkbox input "true"
click at [751, 162] on span "Send" at bounding box center [767, 165] width 76 height 14
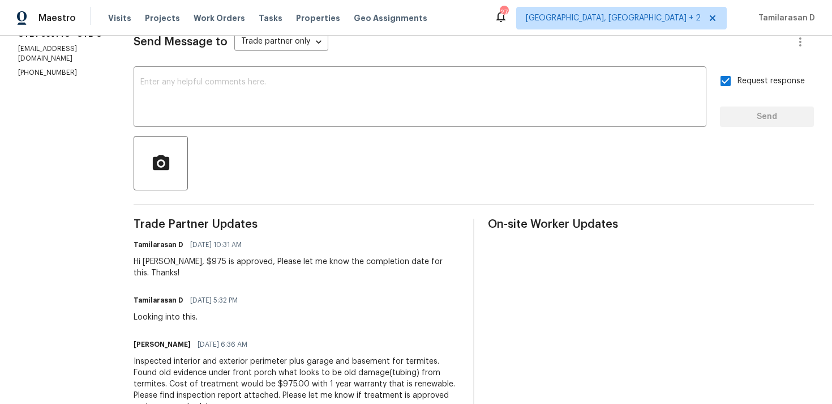
scroll to position [181, 0]
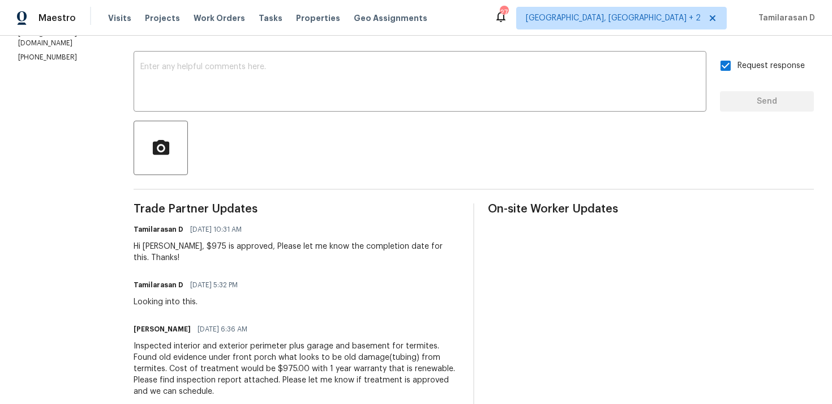
click at [219, 258] on div "Trade Partner Updates Tamilarasan D 08/28/2025 10:31 AM Hi Zach, $975 is approv…" at bounding box center [297, 395] width 326 height 385
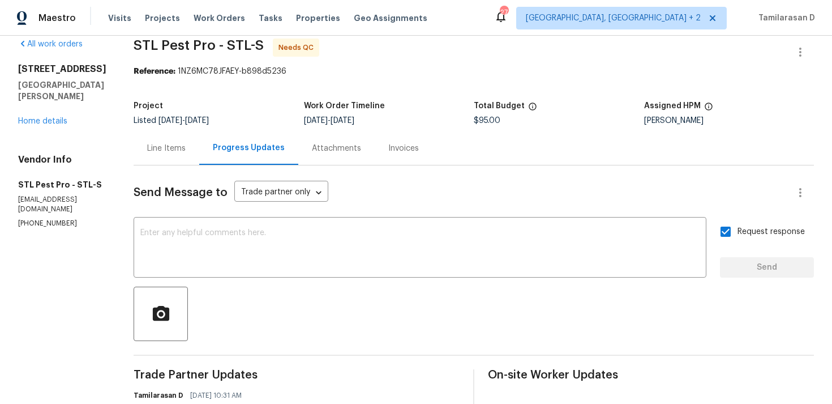
scroll to position [0, 0]
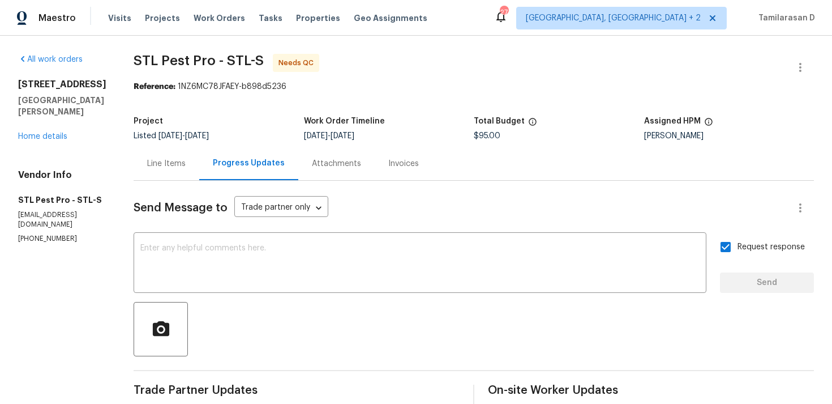
click at [157, 162] on div "Line Items" at bounding box center [166, 163] width 38 height 11
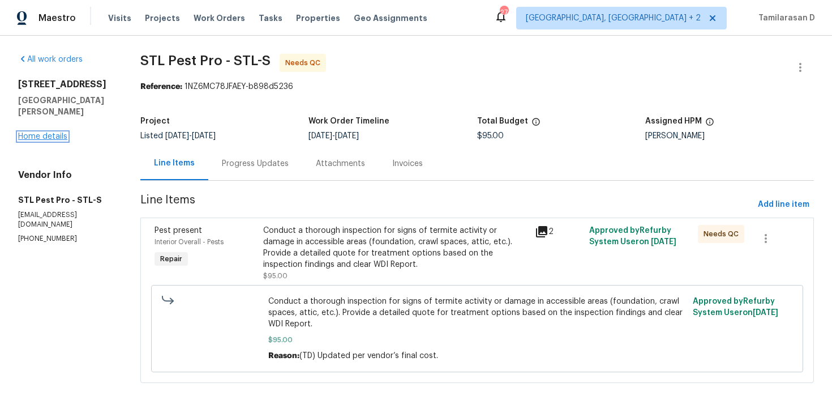
click at [56, 132] on link "Home details" at bounding box center [42, 136] width 49 height 8
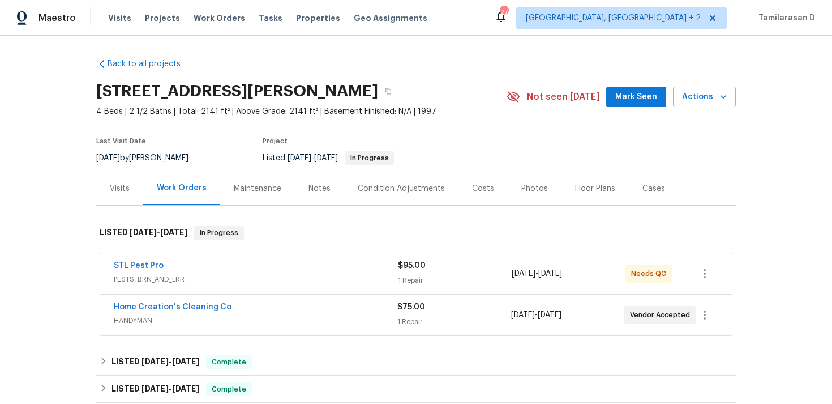
click at [183, 314] on div "Home Creation's Cleaning Co" at bounding box center [256, 308] width 284 height 14
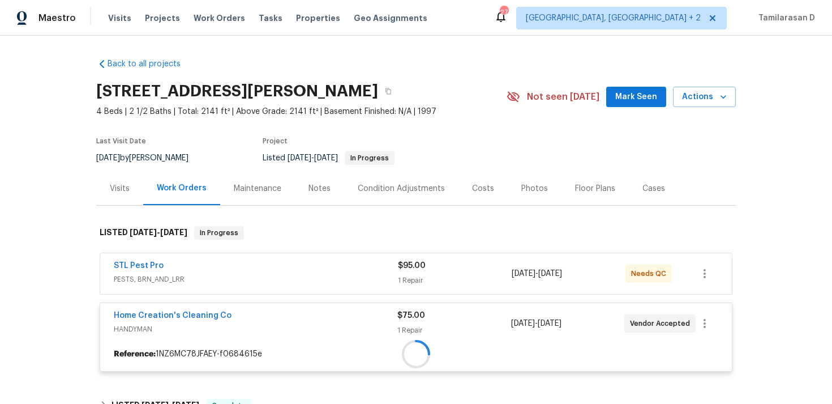
click at [187, 344] on div at bounding box center [416, 354] width 632 height 20
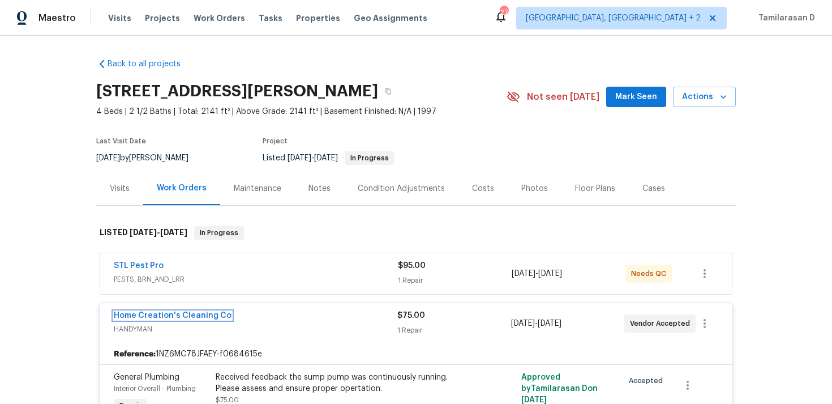
click at [185, 312] on link "Home Creation's Cleaning Co" at bounding box center [173, 315] width 118 height 8
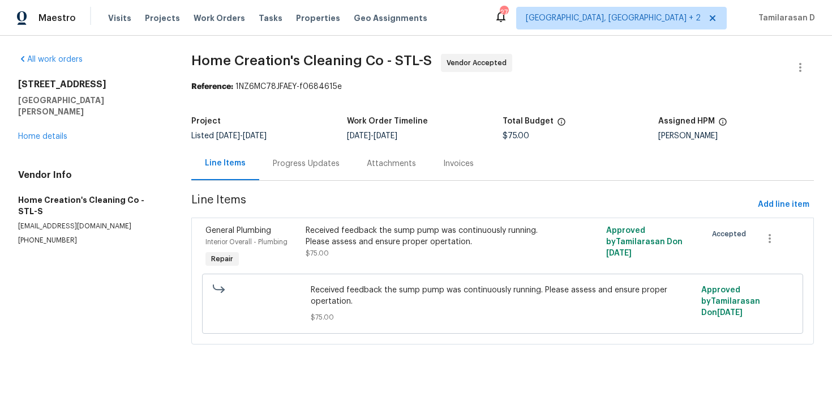
click at [288, 172] on div "Progress Updates" at bounding box center [306, 163] width 94 height 33
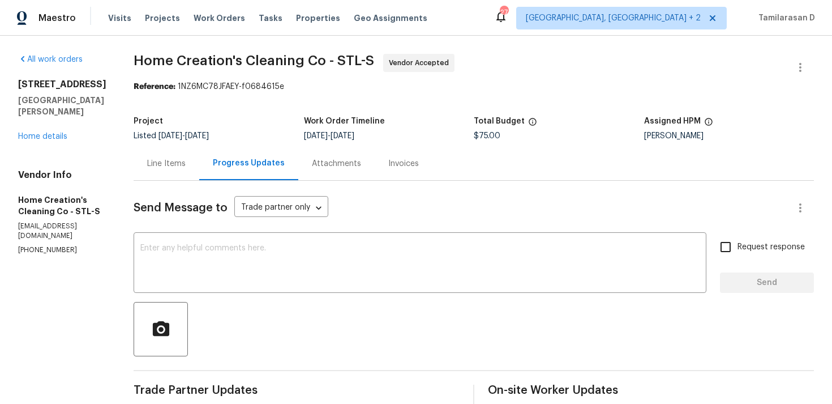
click at [166, 168] on div "Line Items" at bounding box center [166, 163] width 38 height 11
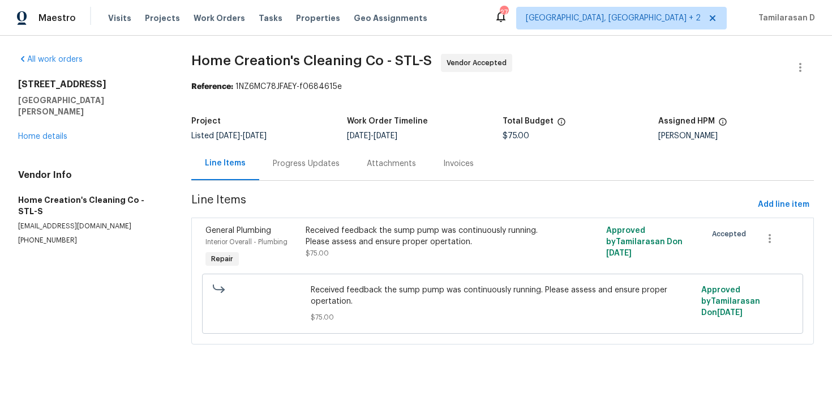
click at [281, 161] on div "Progress Updates" at bounding box center [306, 163] width 67 height 11
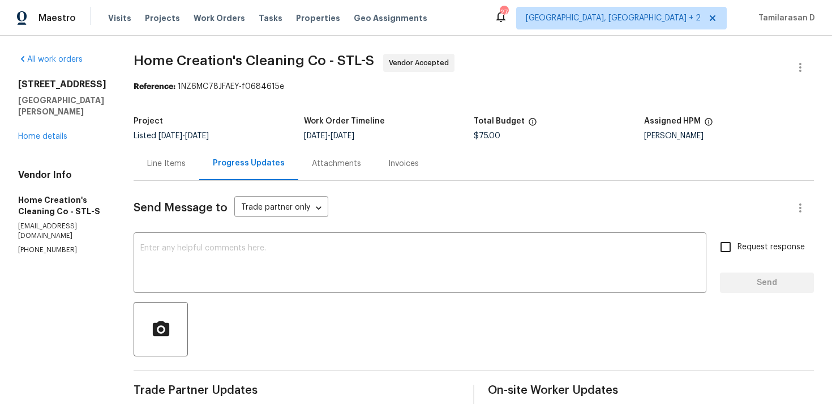
click at [177, 169] on div "Line Items" at bounding box center [166, 163] width 38 height 11
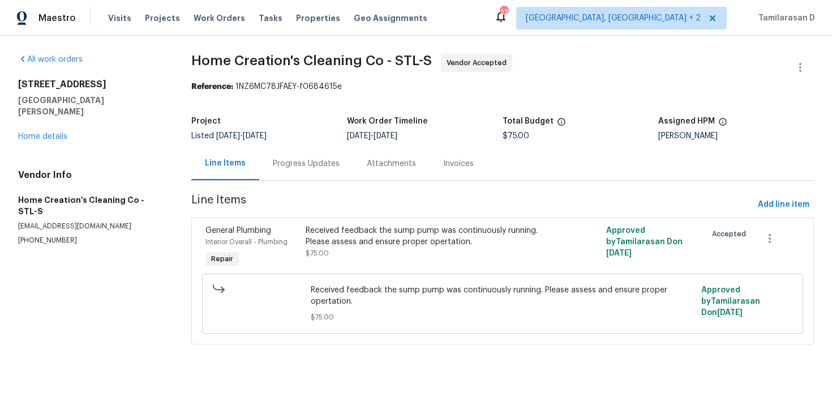
click at [282, 172] on div "Progress Updates" at bounding box center [306, 163] width 94 height 33
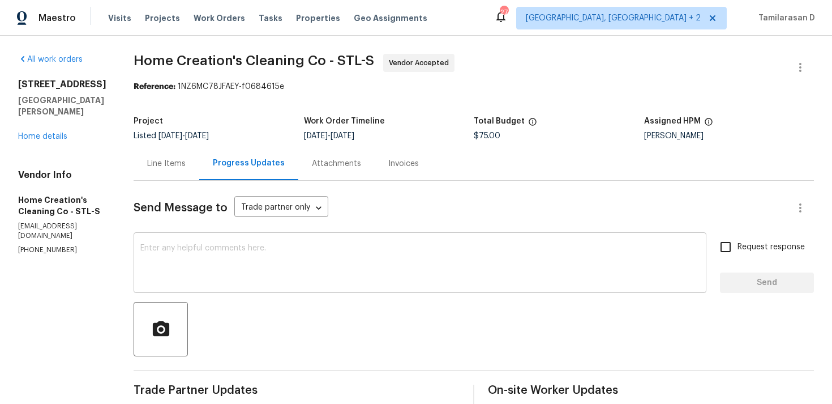
click at [198, 281] on textarea at bounding box center [419, 264] width 559 height 40
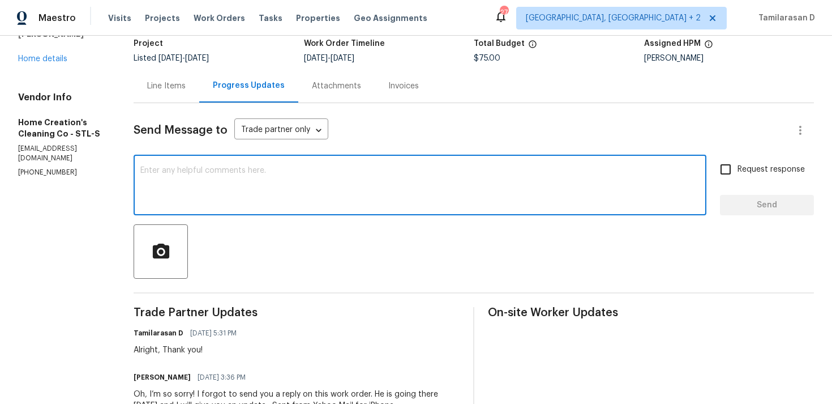
scroll to position [175, 0]
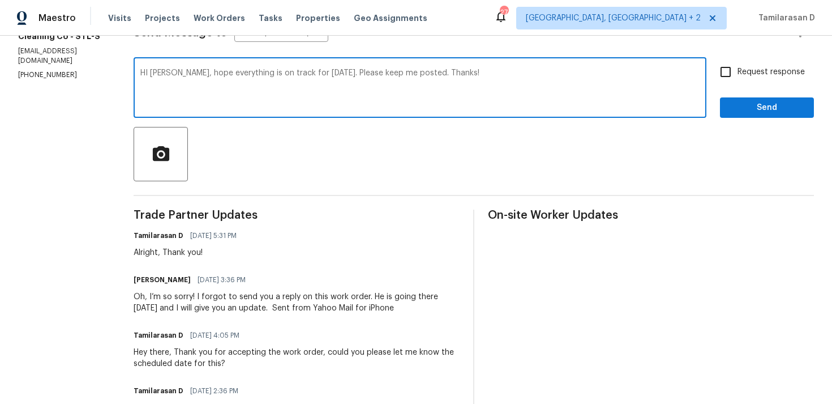
type textarea "HI Elizabeth, hope everything is on track for today. Please keep me posted. Tha…"
click at [730, 70] on input "Request response" at bounding box center [726, 72] width 24 height 24
checkbox input "true"
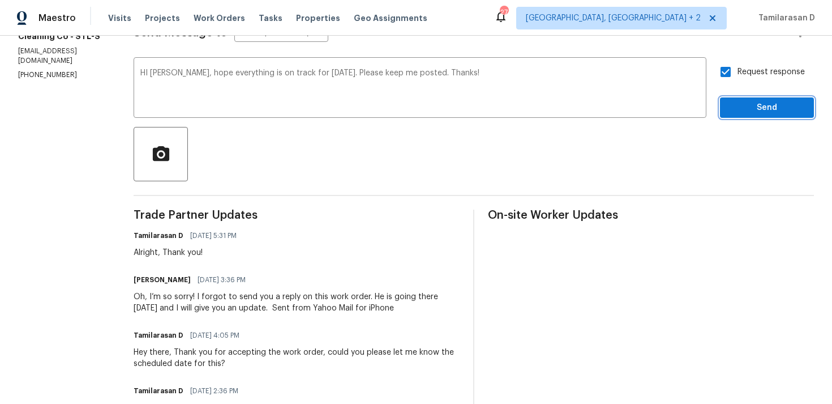
click at [737, 104] on span "Send" at bounding box center [767, 108] width 76 height 14
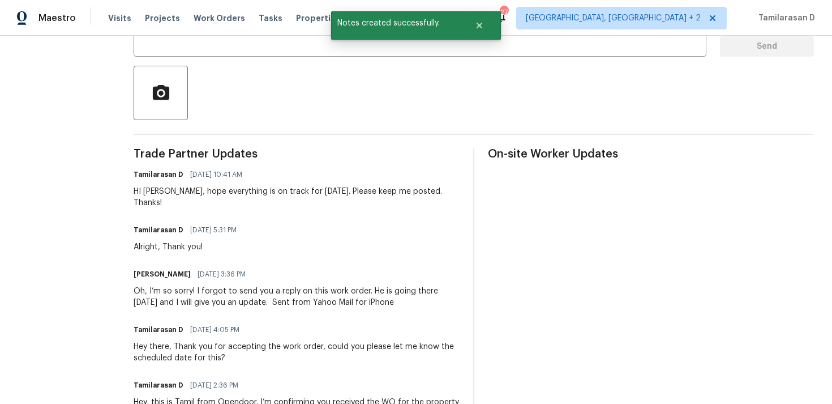
scroll to position [241, 0]
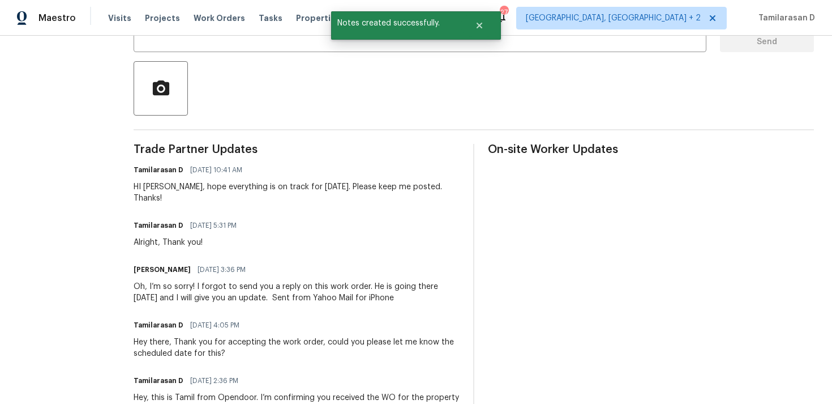
click at [262, 285] on div "Oh, I’m so sorry! I forgot to send you a reply on this work order. He is going …" at bounding box center [297, 292] width 326 height 23
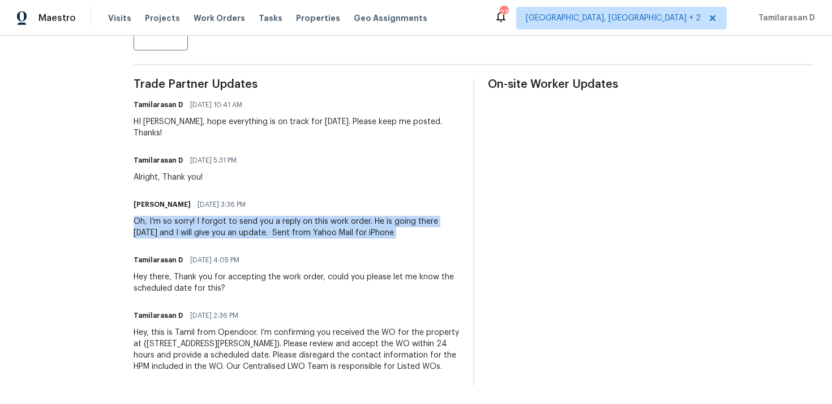
scroll to position [0, 0]
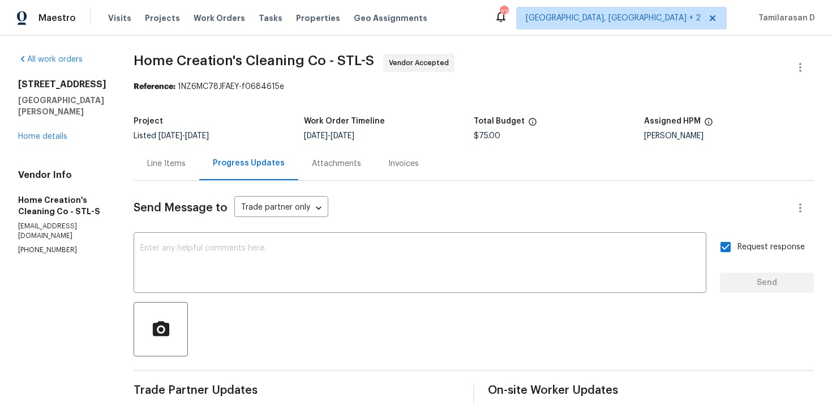
click at [156, 149] on div "Line Items" at bounding box center [167, 163] width 66 height 33
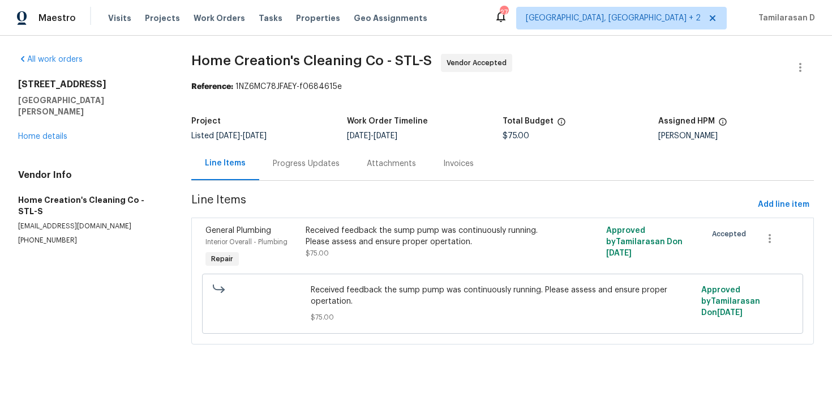
click at [279, 169] on div "Progress Updates" at bounding box center [306, 163] width 94 height 33
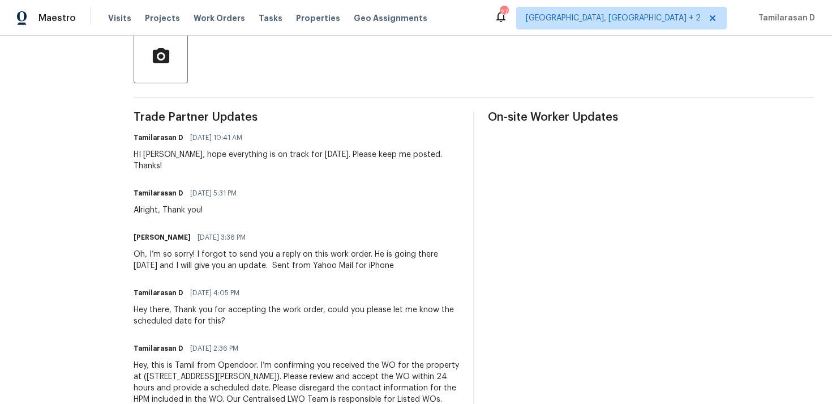
scroll to position [237, 0]
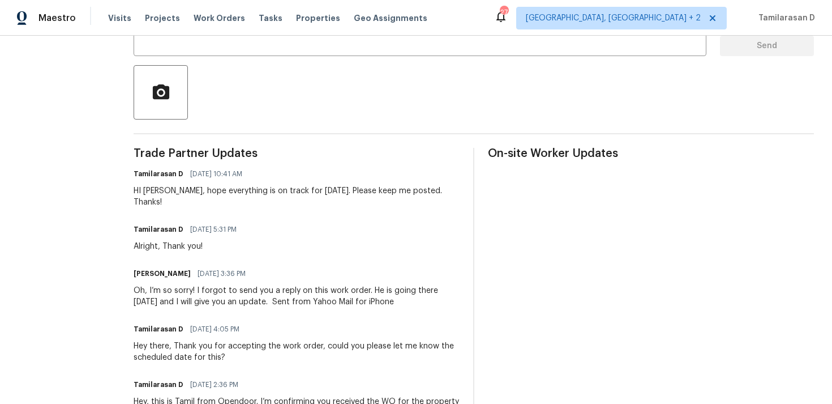
click at [269, 190] on div "HI Elizabeth, hope everything is on track for today. Please keep me posted. Tha…" at bounding box center [297, 196] width 326 height 23
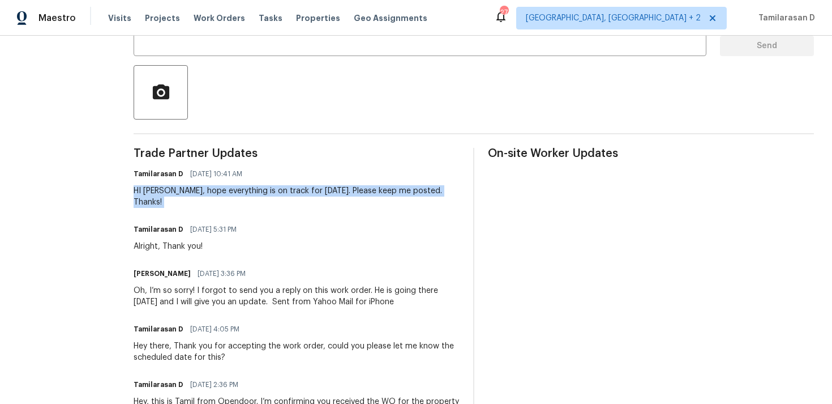
click at [269, 190] on div "HI Elizabeth, hope everything is on track for today. Please keep me posted. Tha…" at bounding box center [297, 196] width 326 height 23
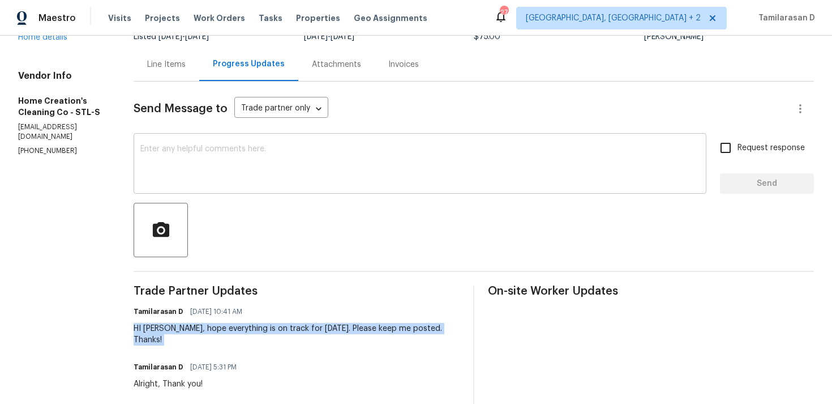
scroll to position [0, 0]
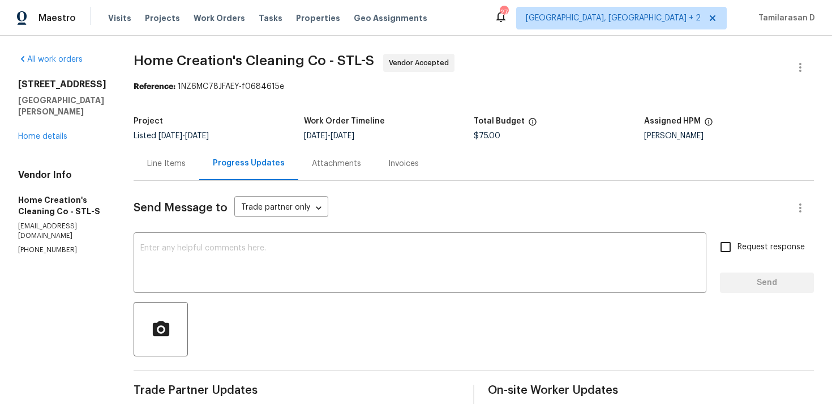
click at [239, 124] on div "Project" at bounding box center [219, 124] width 170 height 15
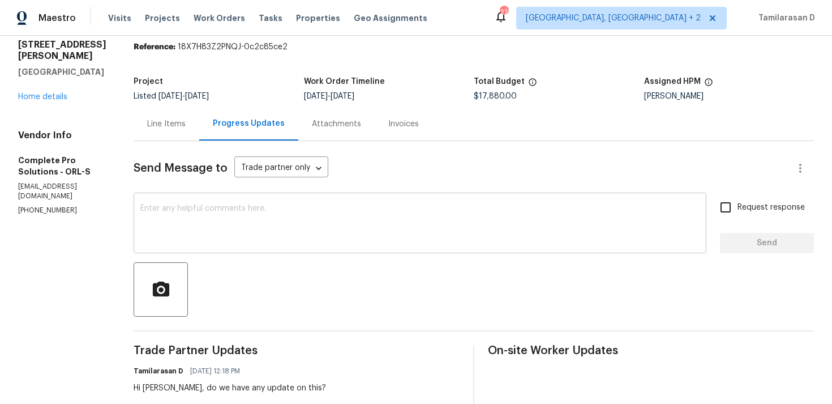
scroll to position [100, 0]
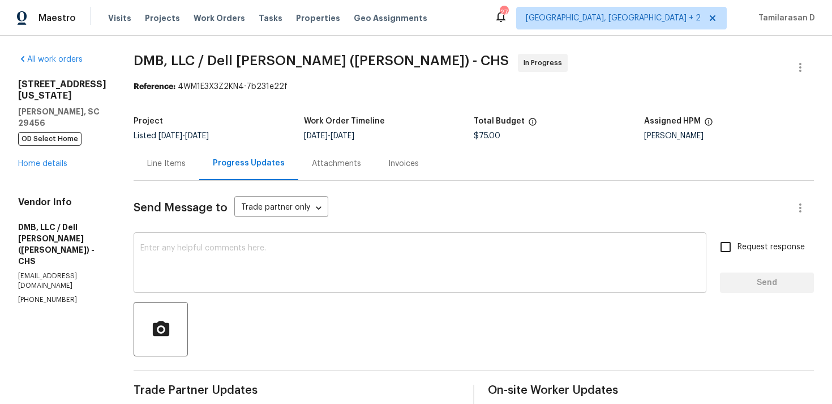
click at [187, 249] on textarea at bounding box center [419, 264] width 559 height 40
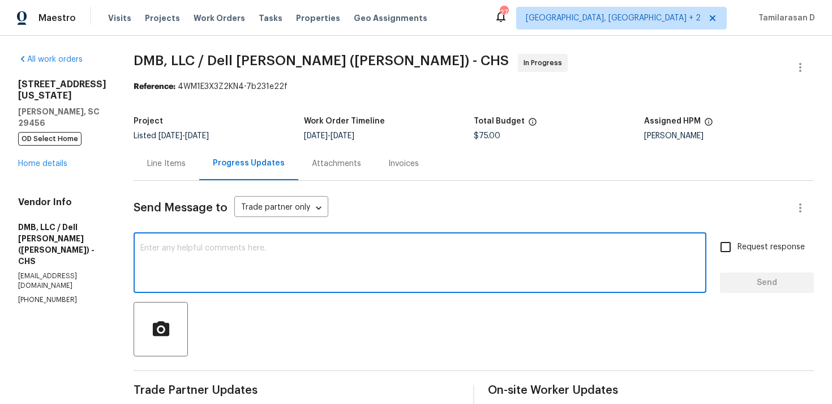
click at [166, 162] on div "Line Items" at bounding box center [166, 163] width 38 height 11
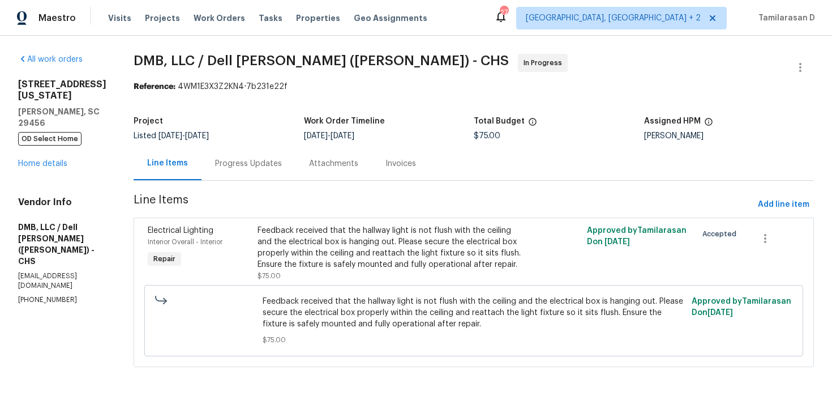
click at [268, 165] on div "Progress Updates" at bounding box center [248, 163] width 67 height 11
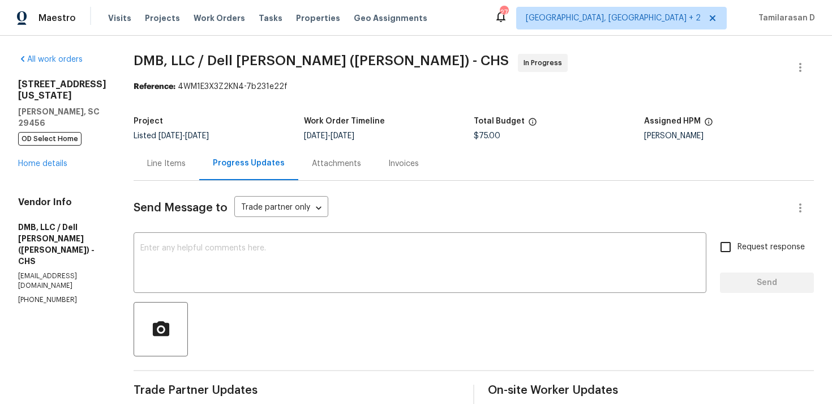
click at [245, 168] on div "Progress Updates" at bounding box center [249, 162] width 72 height 11
click at [188, 171] on div "Line Items" at bounding box center [167, 163] width 66 height 33
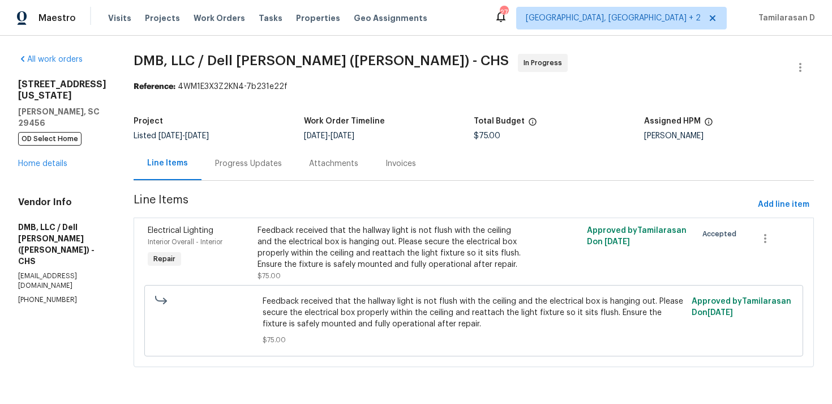
click at [245, 169] on div "Progress Updates" at bounding box center [249, 163] width 94 height 33
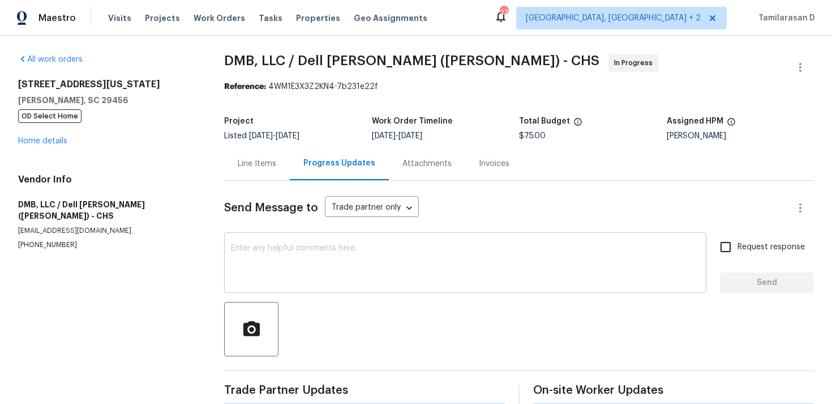
click at [231, 260] on textarea at bounding box center [465, 264] width 469 height 40
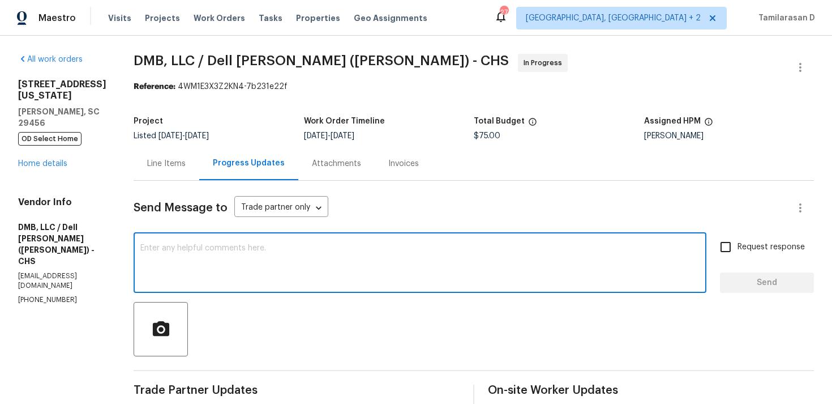
paste textarea "Hey there, Thank you for accepting the work order, could you please let me know…"
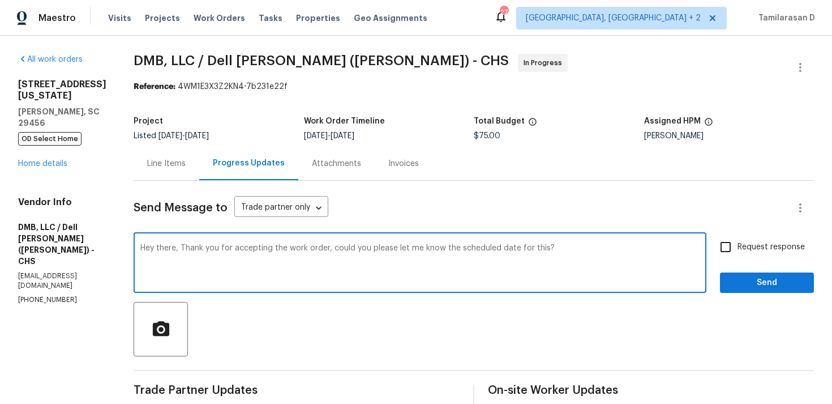
type textarea "Hey there, Thank you for accepting the work order, could you please let me know…"
click at [749, 251] on span "Request response" at bounding box center [771, 247] width 67 height 12
click at [738, 251] on input "Request response" at bounding box center [726, 247] width 24 height 24
checkbox input "true"
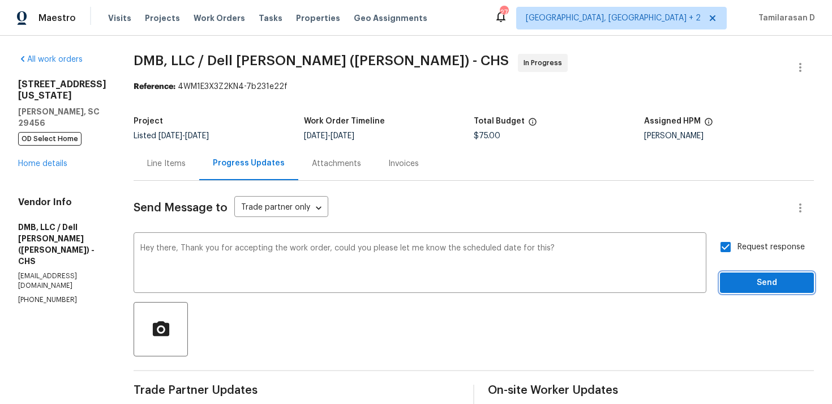
click at [741, 278] on span "Send" at bounding box center [767, 283] width 76 height 14
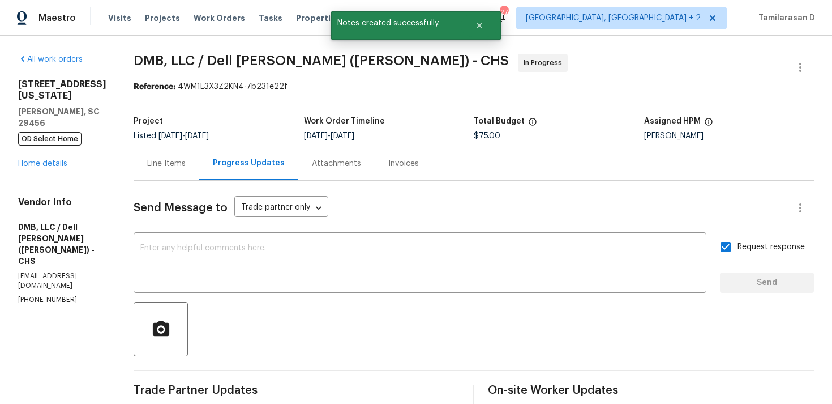
click at [181, 165] on div "Line Items" at bounding box center [166, 163] width 38 height 11
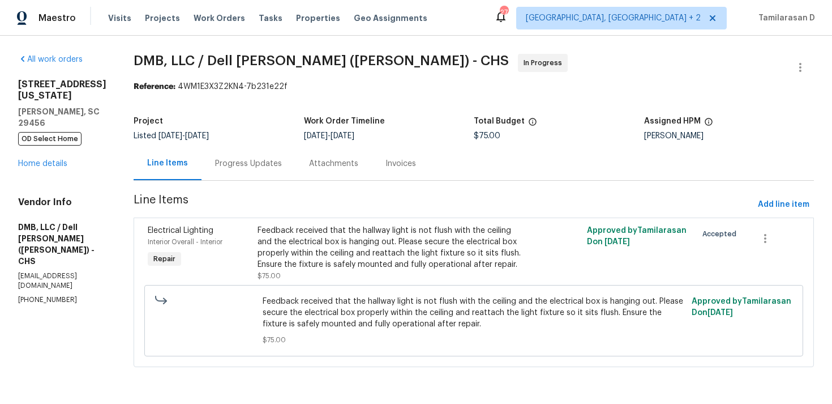
click at [235, 161] on div "Progress Updates" at bounding box center [248, 163] width 67 height 11
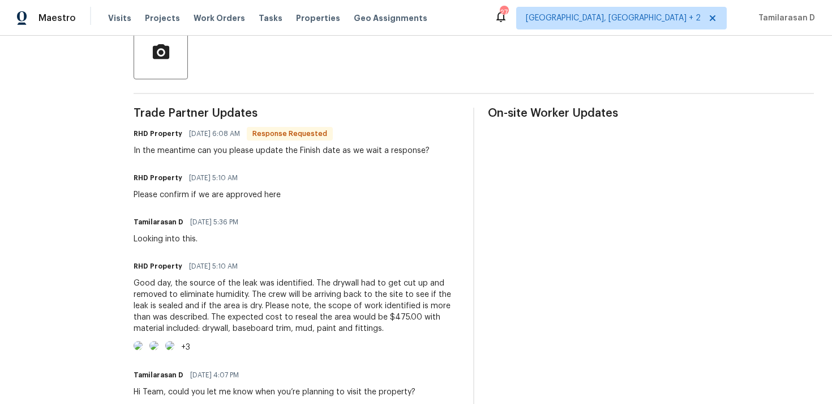
scroll to position [287, 0]
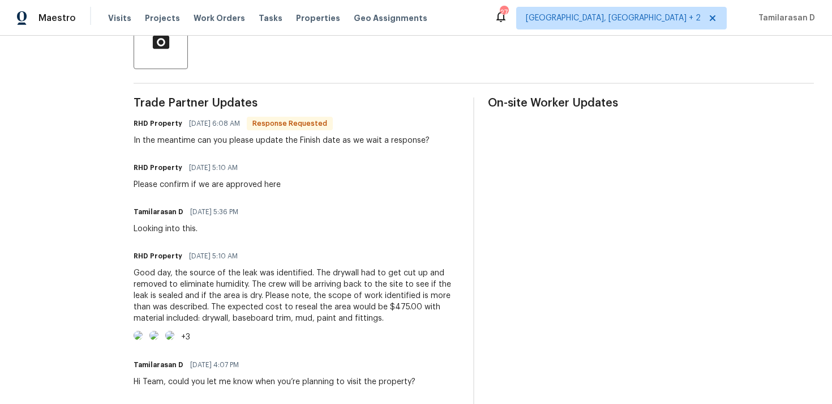
click at [207, 142] on div "In the meantime can you please update the Finish date as we wait a response?" at bounding box center [282, 140] width 296 height 11
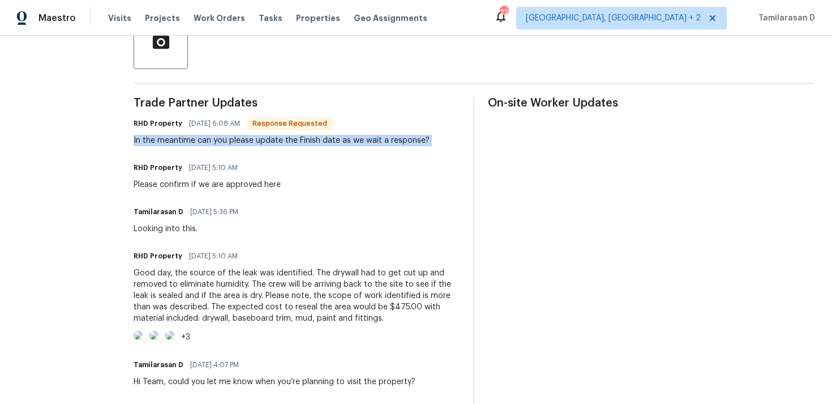
scroll to position [296, 0]
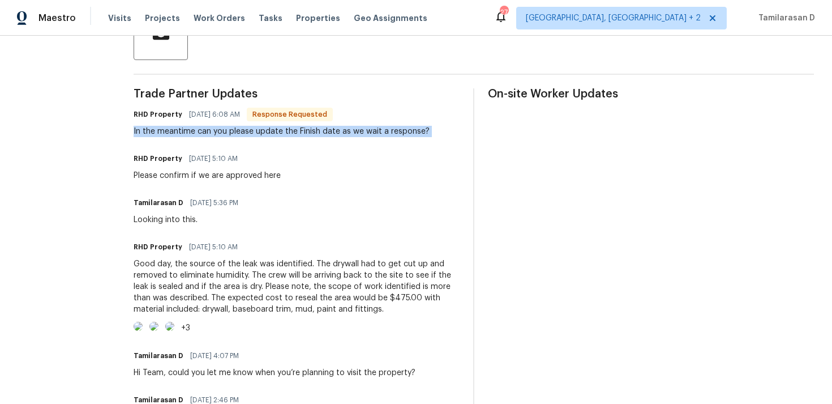
click at [281, 216] on div "Tamilarasan D [DATE] 5:36 PM Looking into this." at bounding box center [297, 210] width 326 height 31
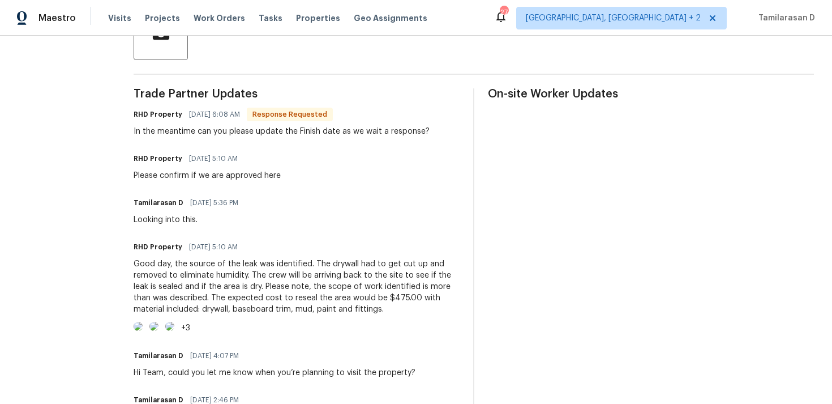
click at [249, 186] on div "Trade Partner Updates RHD Property [DATE] 6:08 AM Response Requested In the mea…" at bounding box center [297, 328] width 326 height 481
click at [261, 177] on div "Please confirm if we are approved here" at bounding box center [207, 175] width 147 height 11
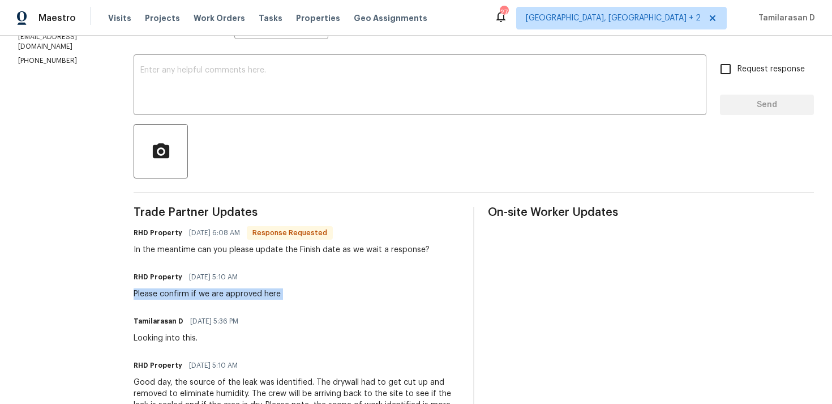
scroll to position [175, 0]
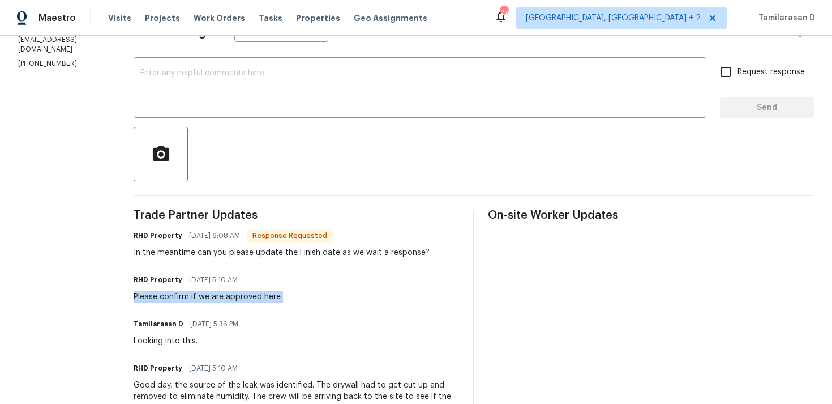
click at [225, 253] on div "In the meantime can you please update the Finish date as we wait a response?" at bounding box center [282, 252] width 296 height 11
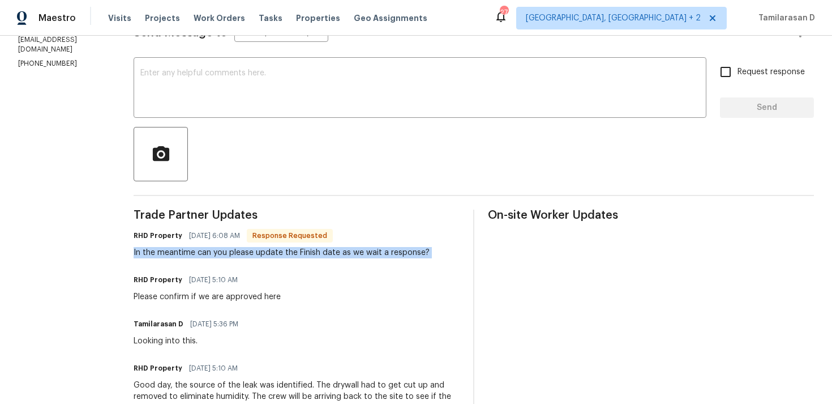
scroll to position [0, 0]
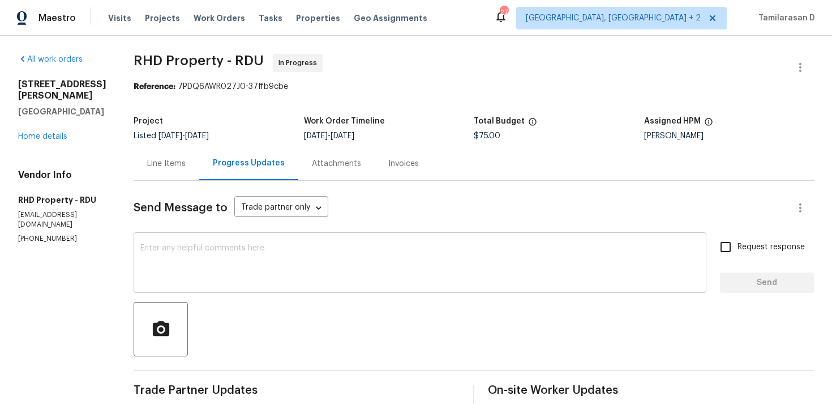
click at [241, 275] on textarea at bounding box center [419, 264] width 559 height 40
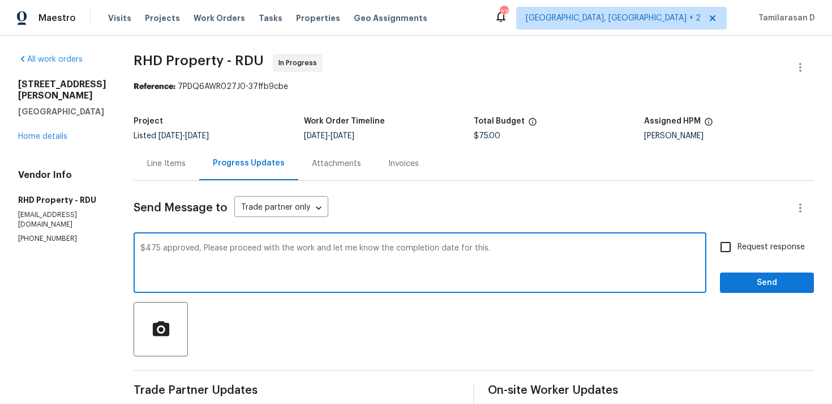
type textarea "$475 approved, Please proceed with the work and let me know the completion date…"
click at [723, 242] on input "Request response" at bounding box center [726, 247] width 24 height 24
checkbox input "true"
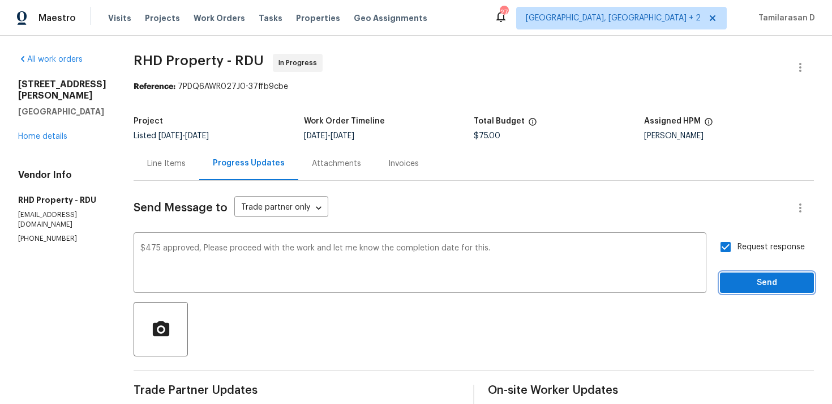
click at [752, 279] on span "Send" at bounding box center [767, 283] width 76 height 14
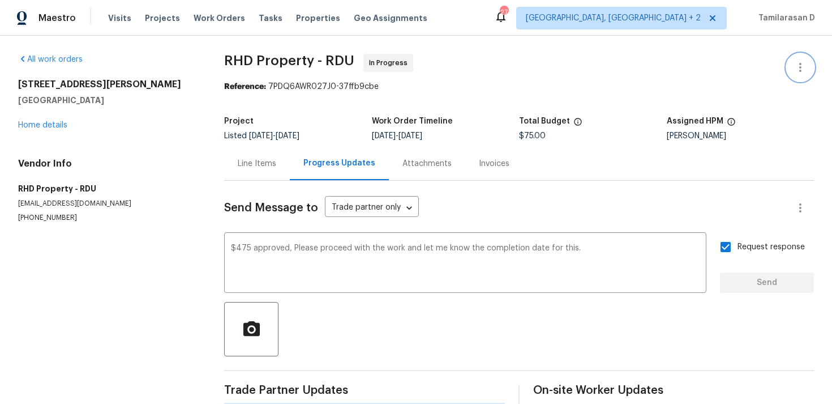
click at [798, 61] on icon "button" at bounding box center [801, 68] width 14 height 14
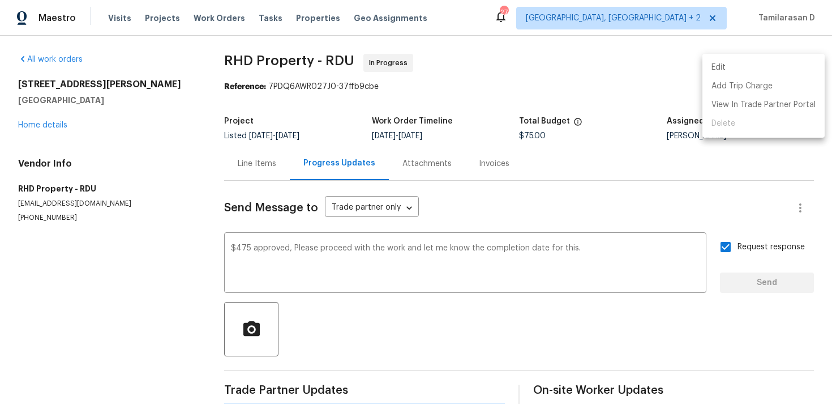
click at [737, 64] on li "Edit" at bounding box center [764, 67] width 122 height 19
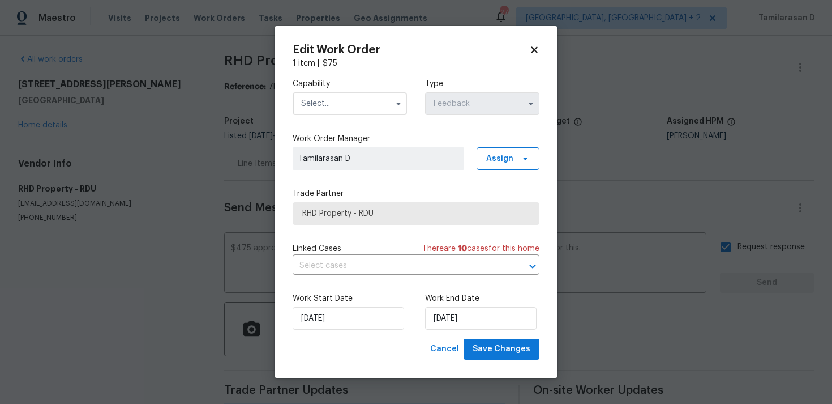
click at [373, 111] on input "text" at bounding box center [350, 103] width 114 height 23
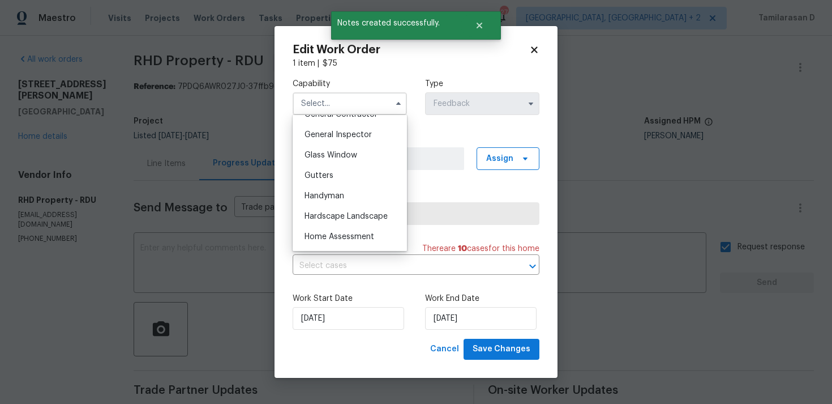
scroll to position [559, 0]
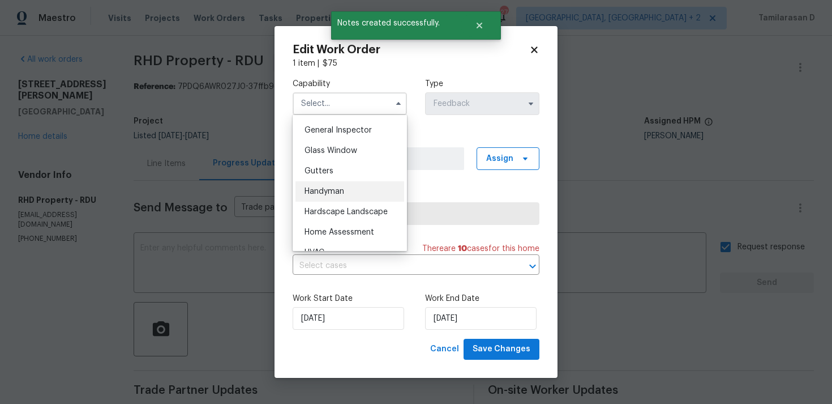
click at [323, 193] on span "Handyman" at bounding box center [325, 191] width 40 height 8
type input "Handyman"
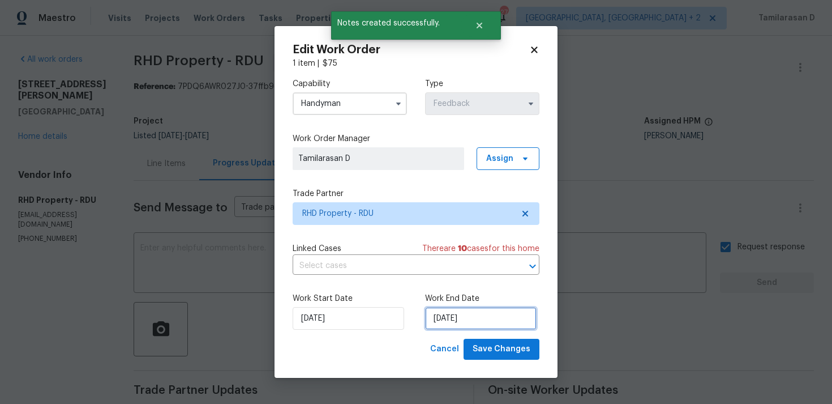
click at [428, 316] on input "[DATE]" at bounding box center [481, 318] width 112 height 23
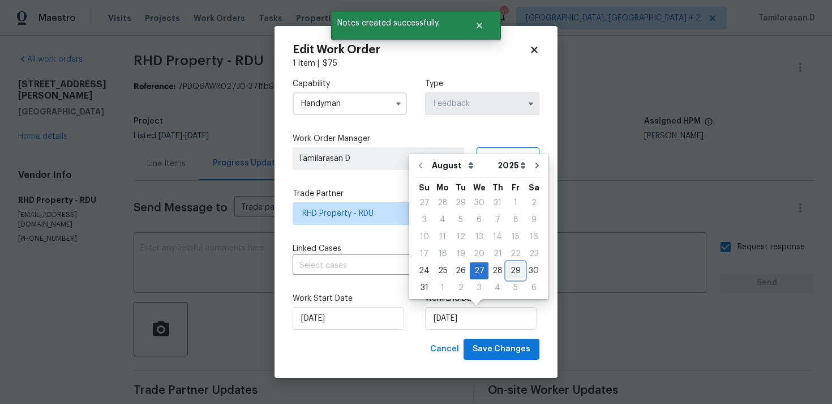
click at [512, 275] on div "29" at bounding box center [516, 271] width 18 height 16
type input "[DATE]"
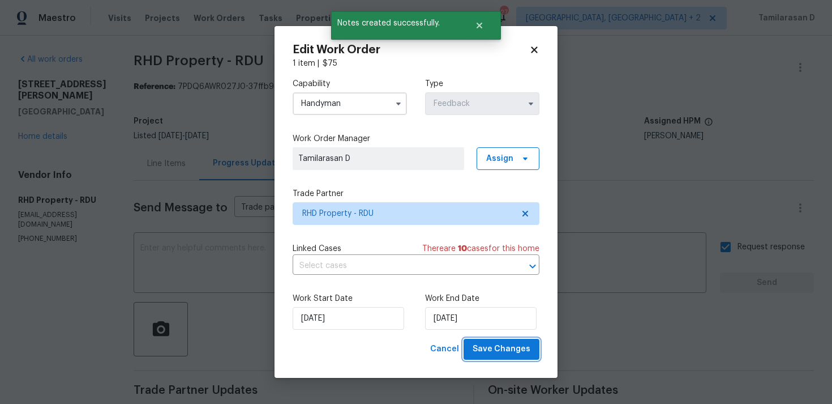
click at [503, 345] on span "Save Changes" at bounding box center [502, 349] width 58 height 14
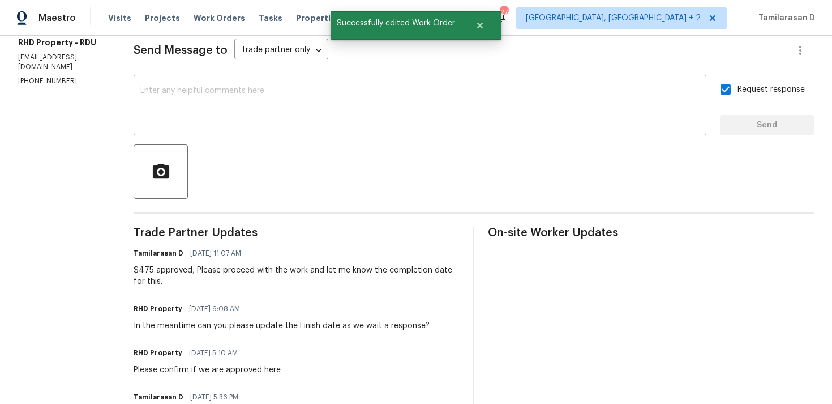
scroll to position [0, 0]
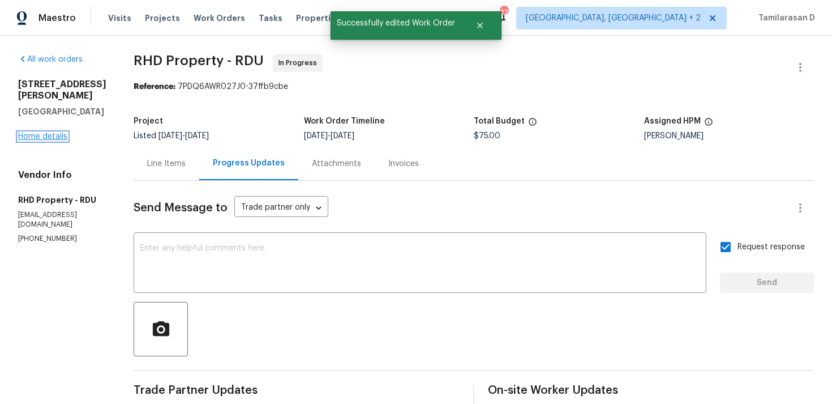
click at [55, 136] on link "Home details" at bounding box center [42, 136] width 49 height 8
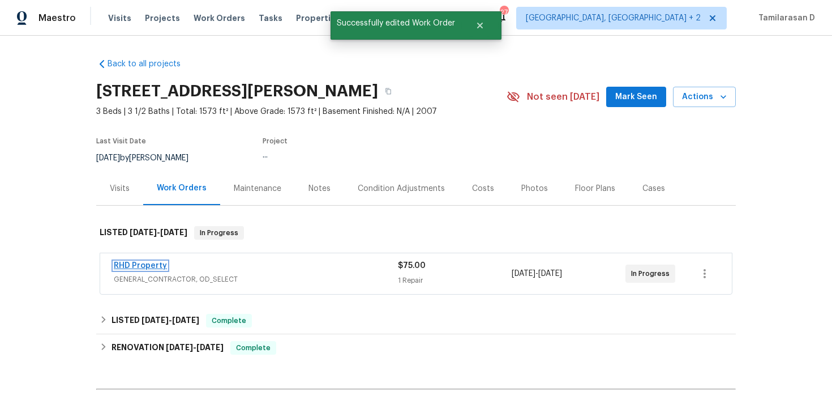
click at [147, 266] on link "RHD Property" at bounding box center [140, 266] width 53 height 8
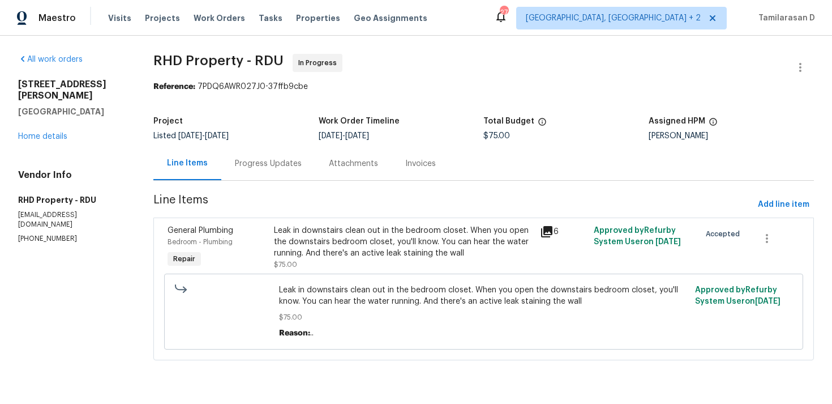
click at [256, 168] on div "Progress Updates" at bounding box center [268, 163] width 67 height 11
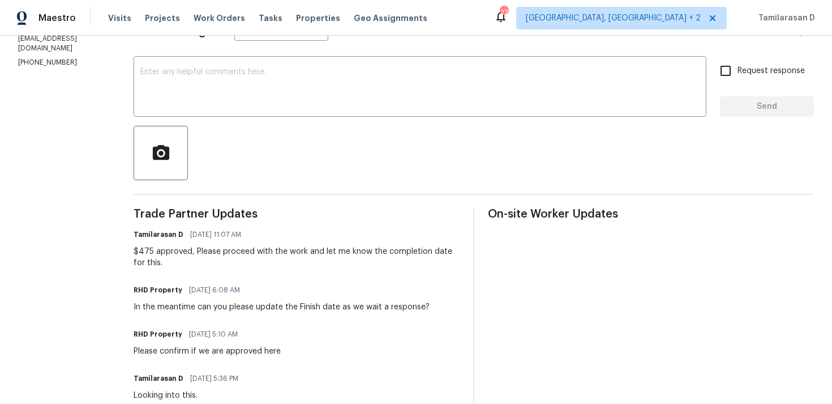
scroll to position [79, 0]
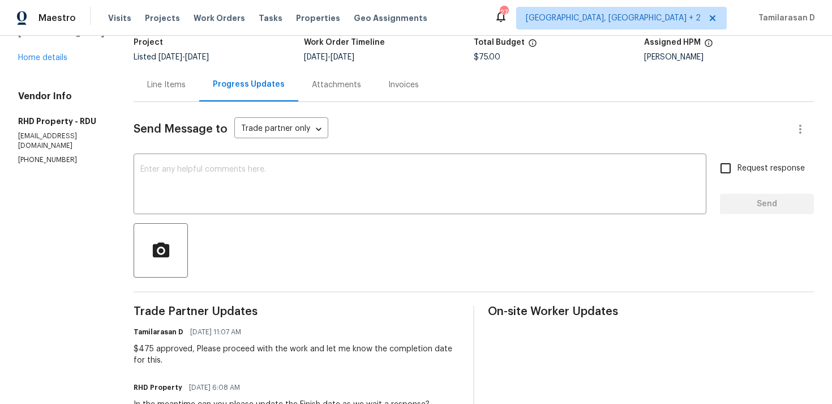
click at [171, 84] on div "Line Items" at bounding box center [166, 84] width 38 height 11
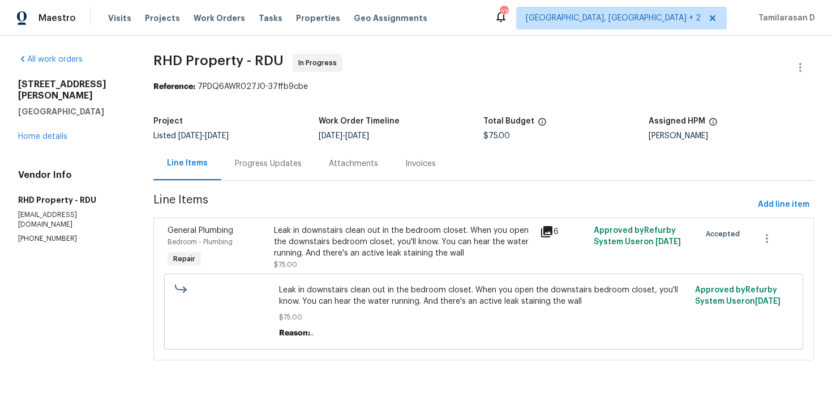
click at [344, 236] on div "Leak in downstairs clean out in the bedroom closet. When you open the downstair…" at bounding box center [403, 242] width 259 height 34
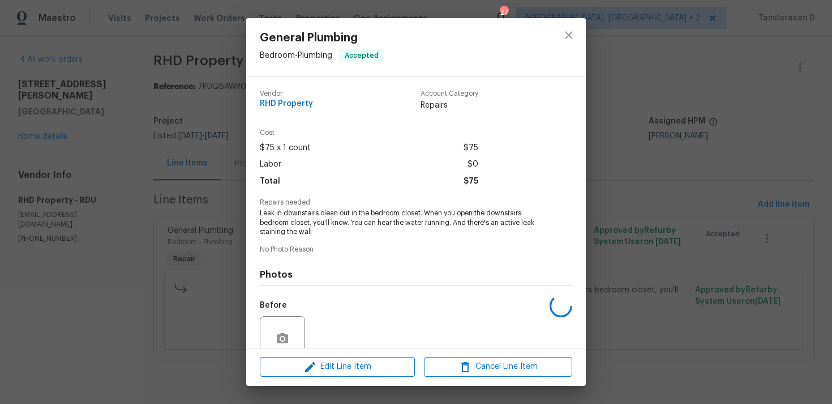
scroll to position [99, 0]
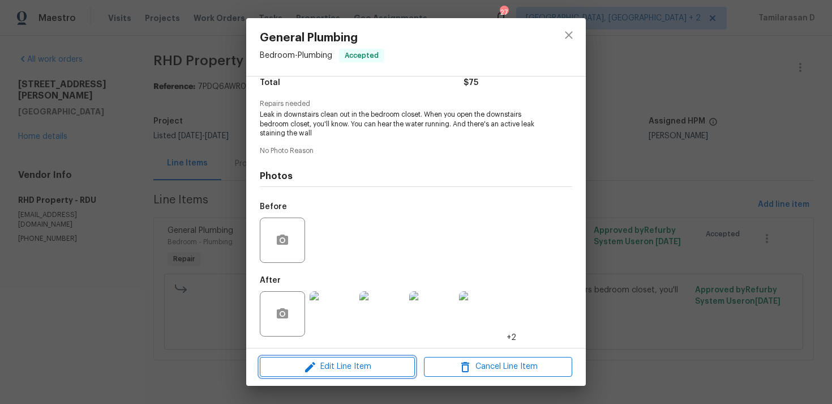
click at [329, 357] on button "Edit Line Item" at bounding box center [337, 367] width 155 height 20
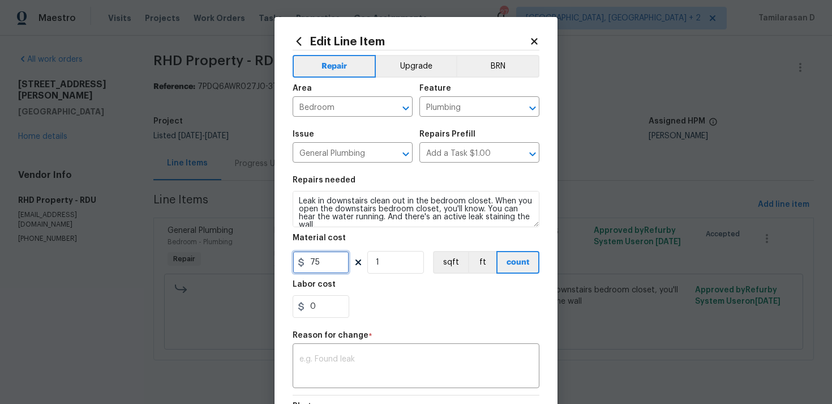
click at [318, 260] on input "75" at bounding box center [321, 262] width 57 height 23
type input "475"
click at [326, 356] on textarea at bounding box center [415, 367] width 233 height 24
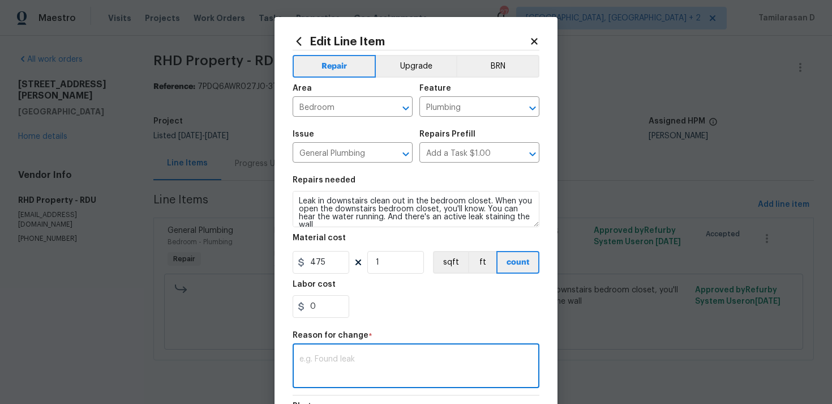
paste textarea "(TD) Updated cost per BR team approval."
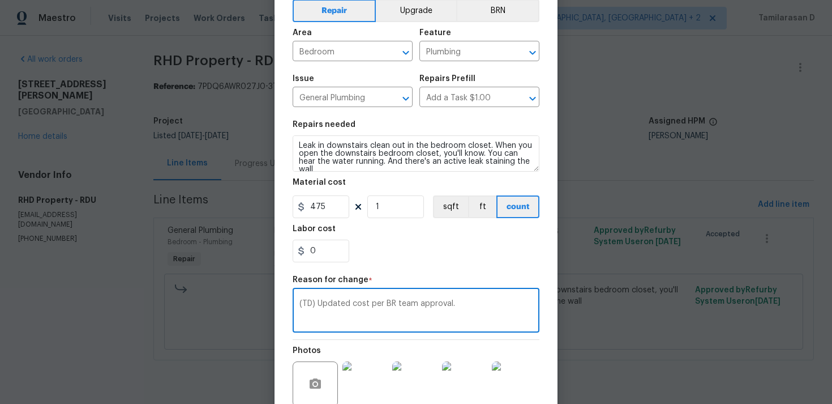
scroll to position [159, 0]
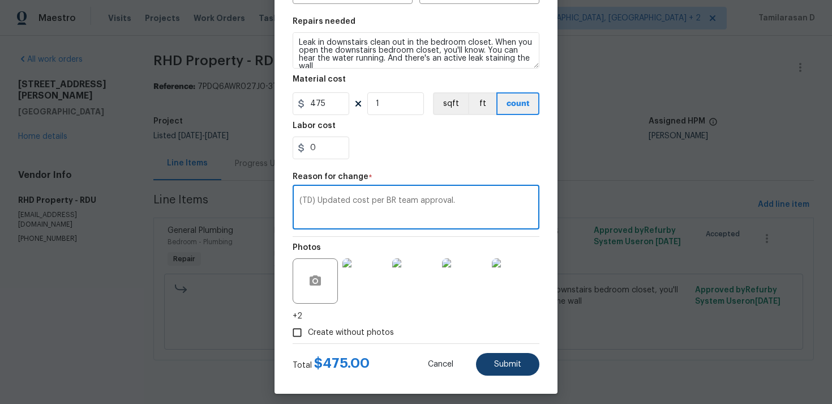
type textarea "(TD) Updated cost per BR team approval."
click at [507, 366] on span "Submit" at bounding box center [507, 364] width 27 height 8
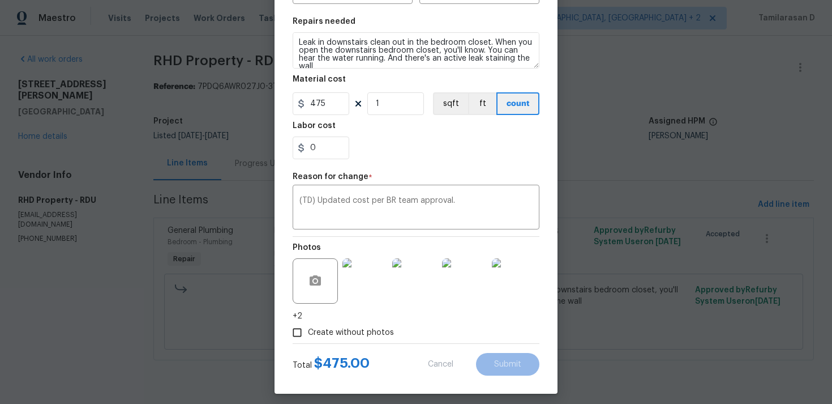
type input "75"
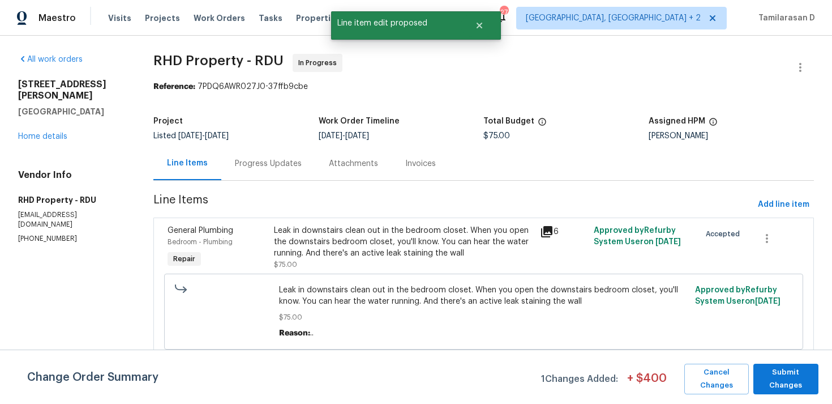
scroll to position [0, 0]
click at [800, 388] on span "Submit Changes" at bounding box center [786, 379] width 54 height 26
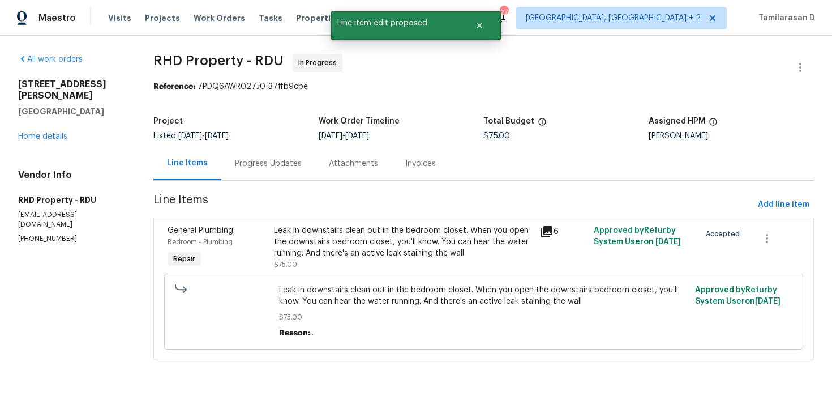
click at [431, 254] on div "Leak in downstairs clean out in the bedroom closet. When you open the downstair…" at bounding box center [403, 242] width 259 height 34
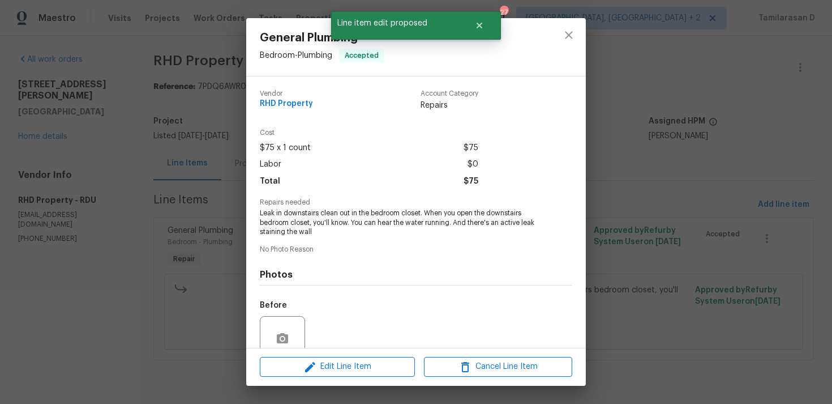
scroll to position [99, 0]
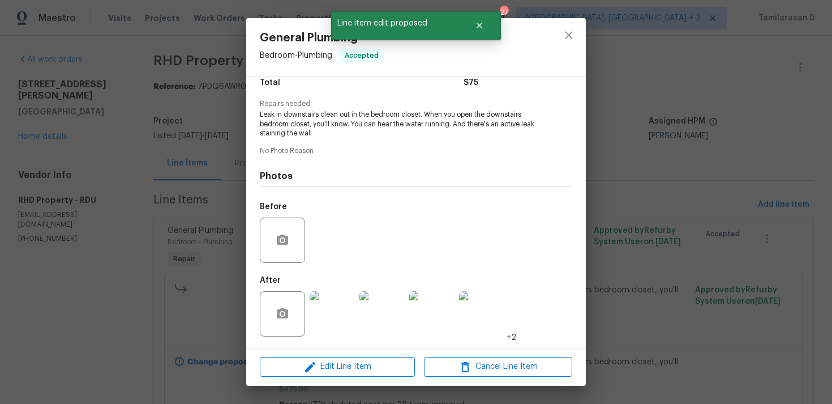
click at [335, 293] on img at bounding box center [332, 313] width 45 height 45
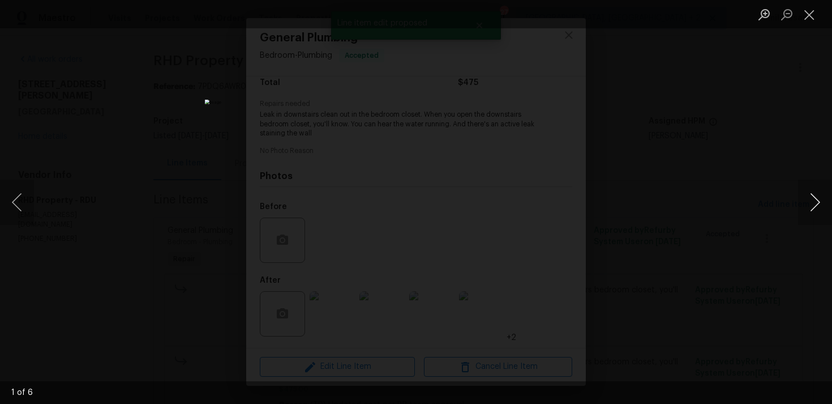
click at [821, 213] on button "Next image" at bounding box center [815, 201] width 34 height 45
click at [819, 200] on button "Next image" at bounding box center [815, 201] width 34 height 45
click at [807, 14] on button "Close lightbox" at bounding box center [809, 15] width 23 height 20
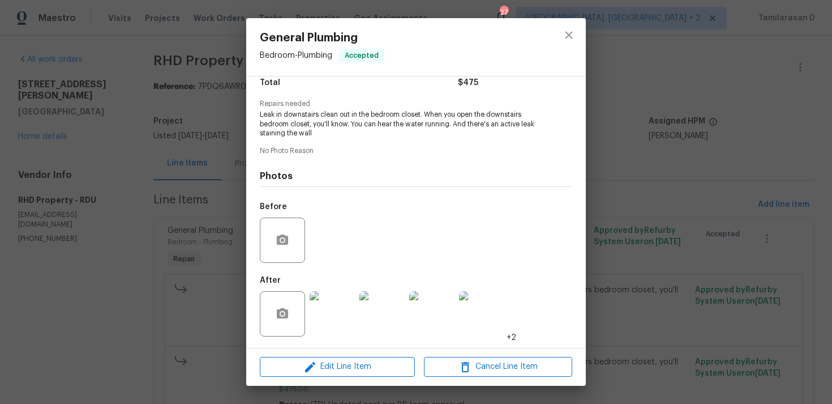
click at [212, 149] on div "General Plumbing Bedroom - Plumbing Accepted Vendor RHD Property Account Catego…" at bounding box center [416, 202] width 832 height 404
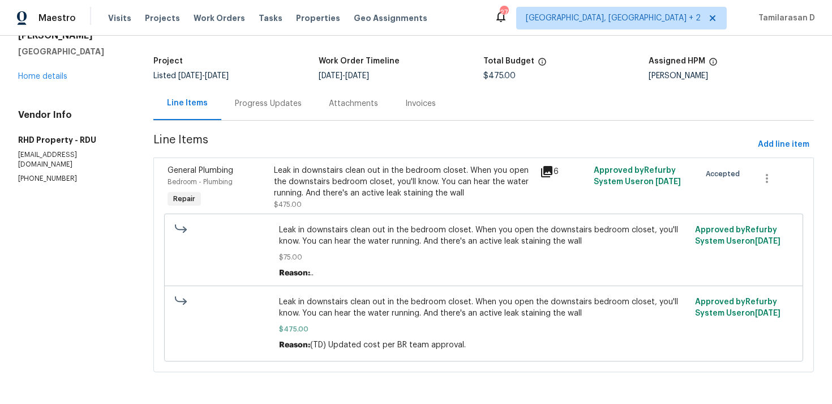
click at [261, 100] on div "Progress Updates" at bounding box center [268, 103] width 67 height 11
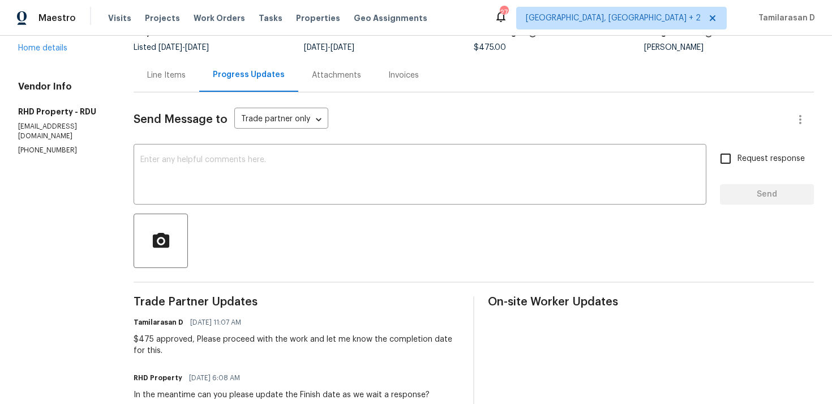
scroll to position [202, 0]
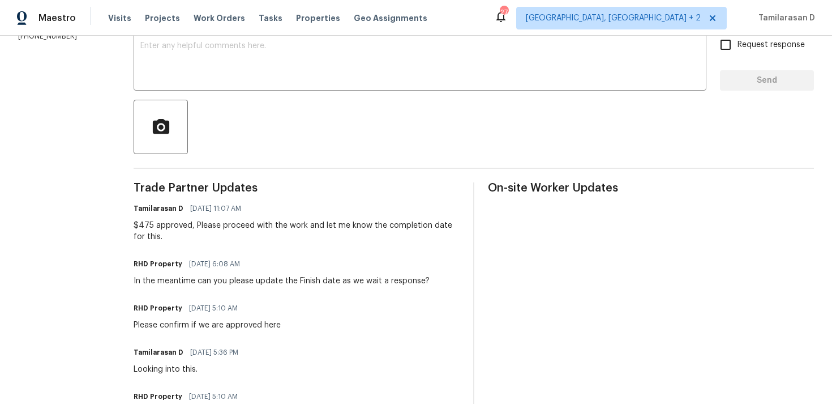
click at [272, 183] on span "Trade Partner Updates" at bounding box center [297, 187] width 326 height 11
click at [271, 186] on span "Trade Partner Updates" at bounding box center [297, 187] width 326 height 11
click at [269, 208] on div "Tamilarasan D [DATE] 11:07 AM" at bounding box center [297, 208] width 326 height 16
click at [268, 205] on div "Tamilarasan D [DATE] 11:07 AM" at bounding box center [297, 208] width 326 height 16
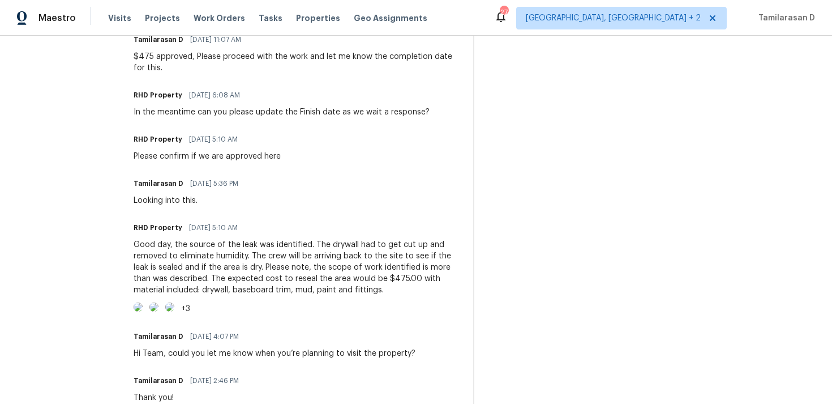
scroll to position [452, 0]
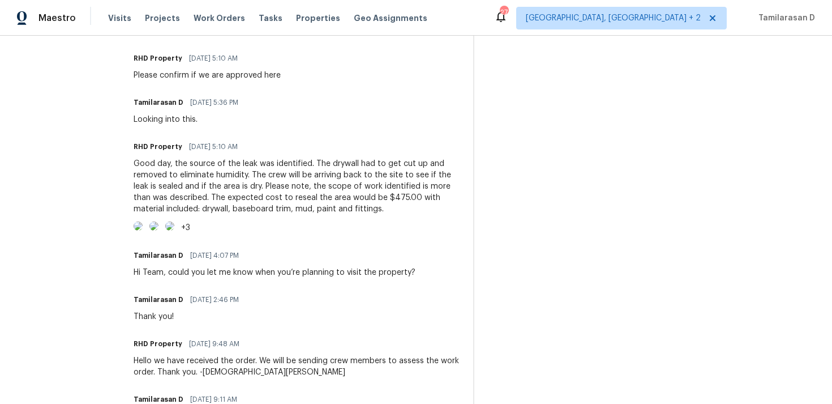
click at [264, 144] on div "RHD Property [DATE] 5:10 AM" at bounding box center [297, 147] width 326 height 16
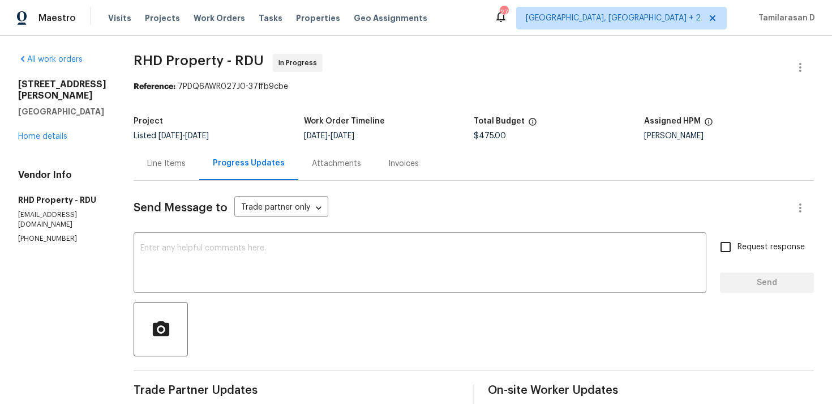
scroll to position [185, 0]
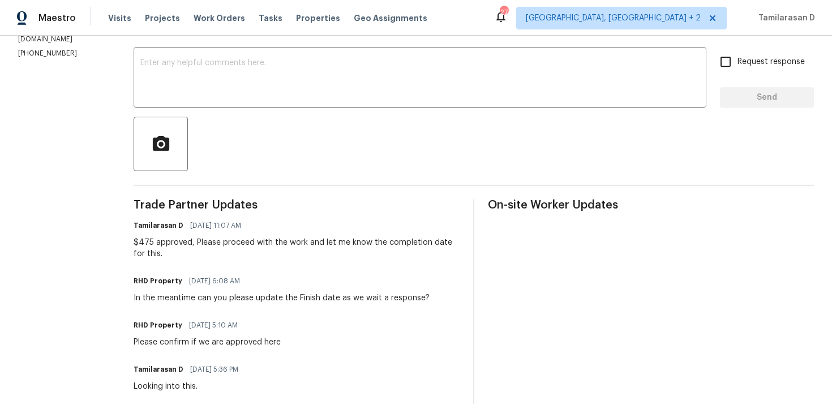
click at [284, 193] on div "Send Message to Trade partner only Trade partner only ​ x ​ Request response Se…" at bounding box center [474, 365] width 680 height 740
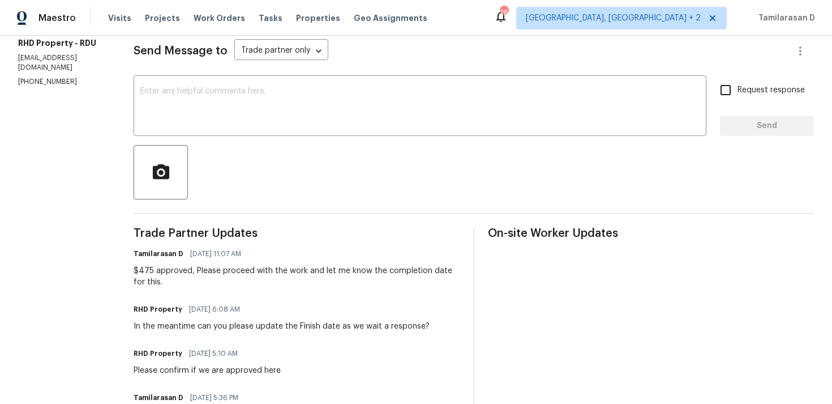
scroll to position [0, 0]
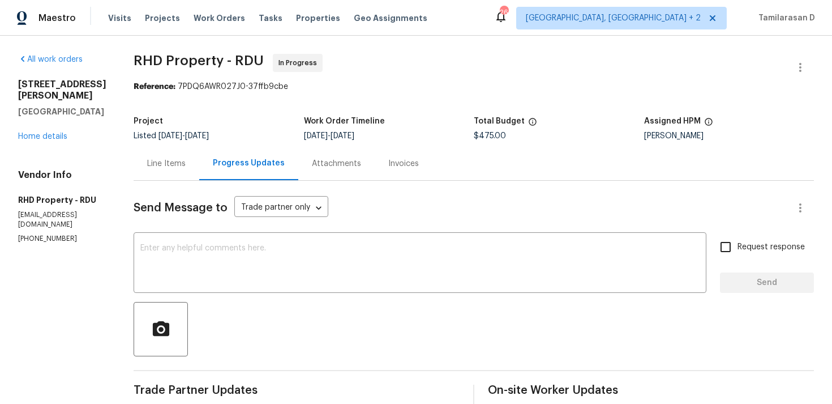
click at [433, 200] on div "Send Message to Trade partner only Trade partner only ​" at bounding box center [460, 207] width 653 height 27
click at [163, 160] on div "Line Items" at bounding box center [166, 163] width 38 height 11
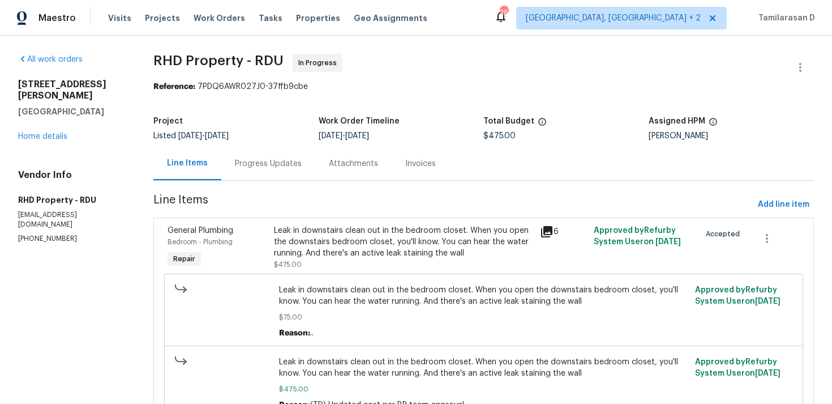
click at [266, 155] on div "Progress Updates" at bounding box center [268, 163] width 94 height 33
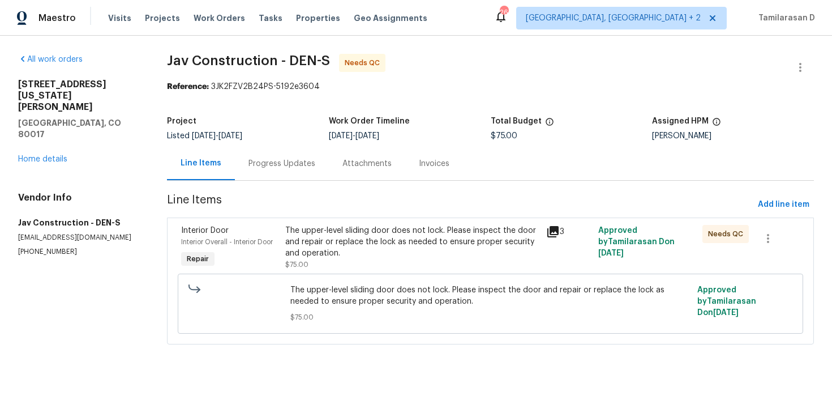
click at [273, 178] on div "Progress Updates" at bounding box center [282, 163] width 94 height 33
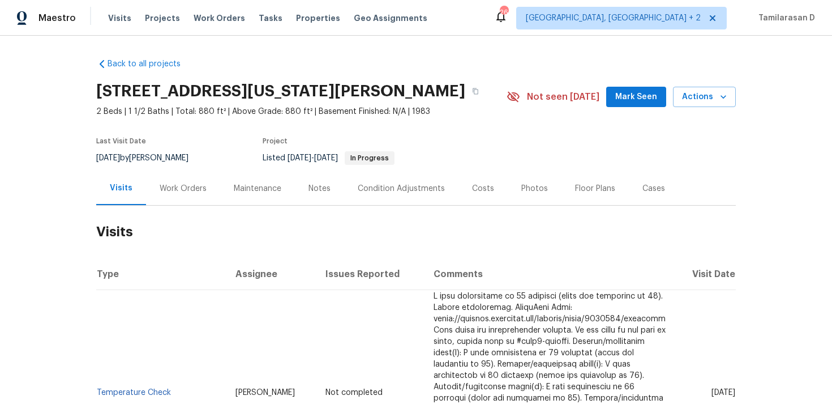
click at [204, 187] on div "Work Orders" at bounding box center [183, 188] width 74 height 33
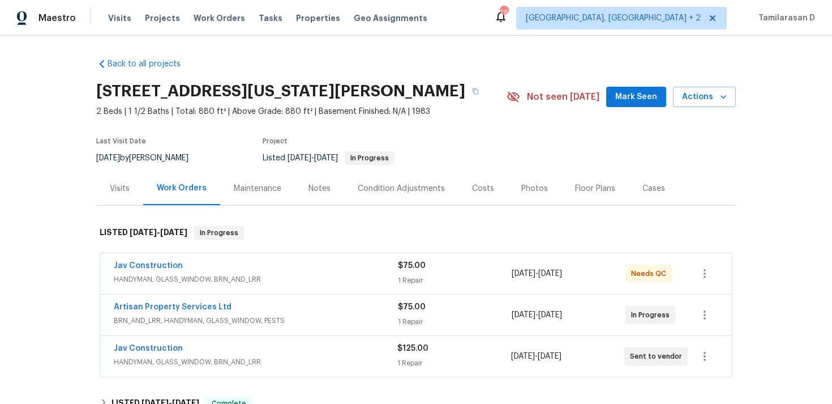
scroll to position [43, 0]
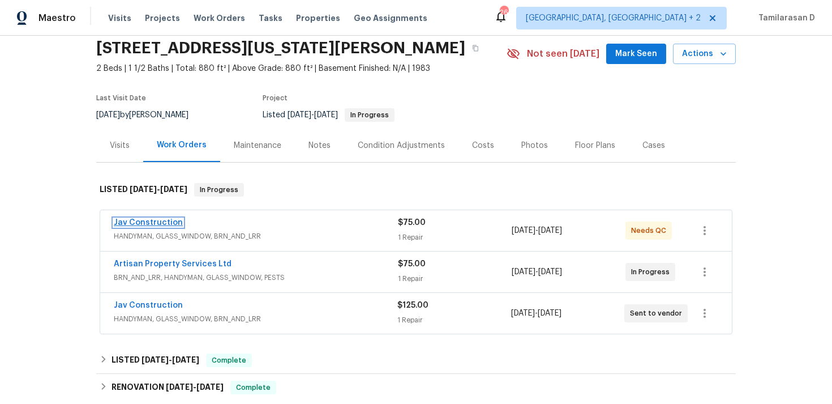
click at [170, 223] on link "Jav Construction" at bounding box center [148, 223] width 69 height 8
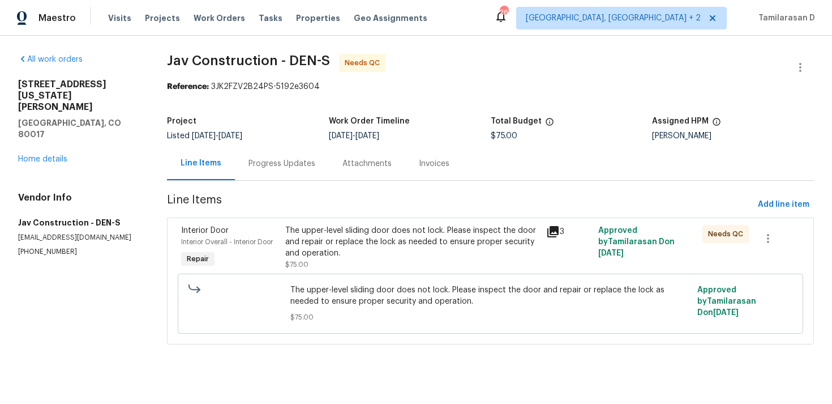
click at [282, 161] on div "Progress Updates" at bounding box center [282, 163] width 67 height 11
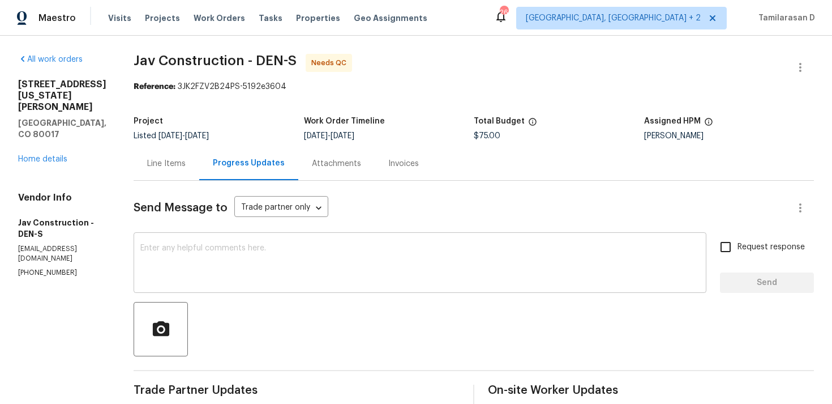
click at [246, 258] on textarea at bounding box center [419, 264] width 559 height 40
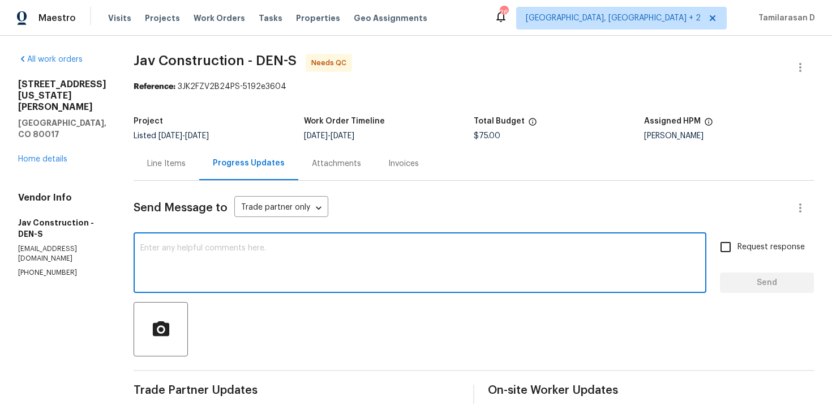
scroll to position [162, 0]
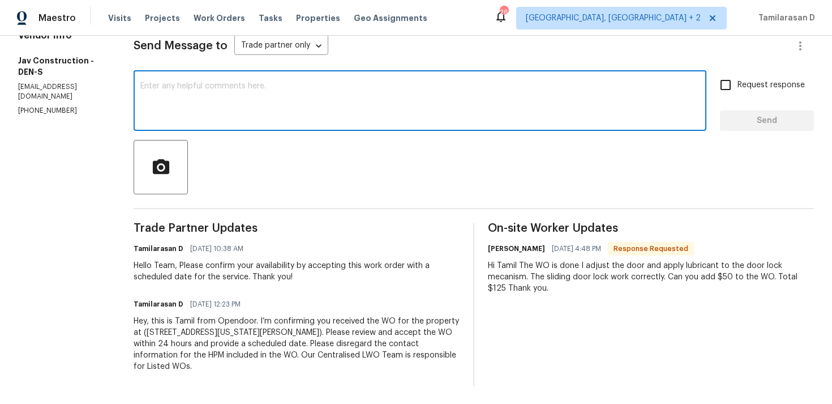
click at [568, 271] on div "Hi Tamil The WO is done I adjust the door and apply lubricant to the door lock …" at bounding box center [651, 277] width 326 height 34
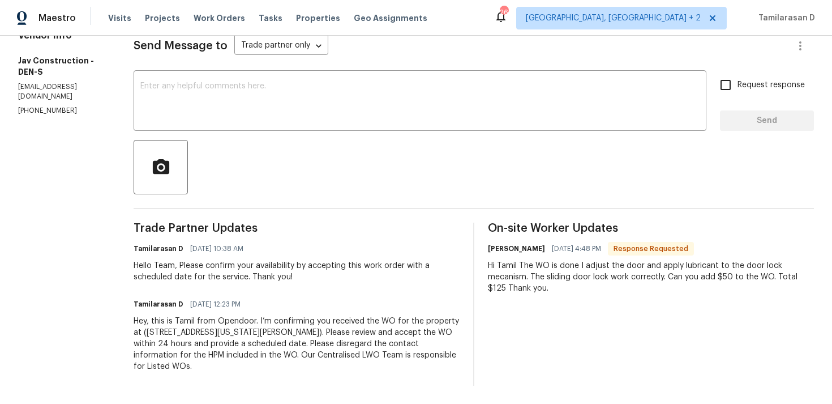
click at [568, 271] on div "Hi Tamil The WO is done I adjust the door and apply lubricant to the door lock …" at bounding box center [651, 277] width 326 height 34
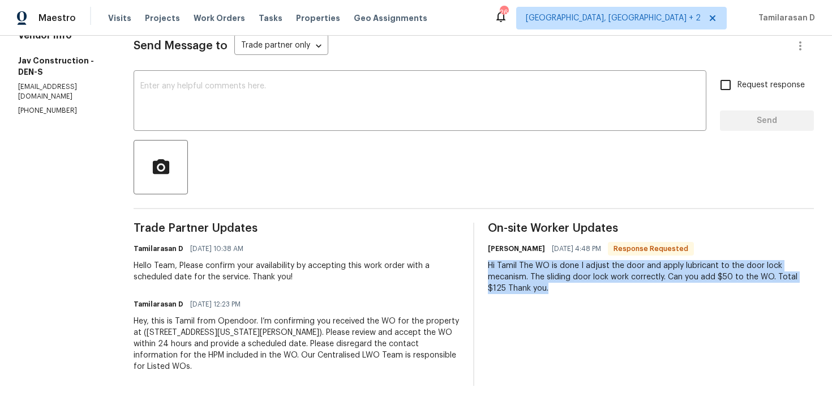
click at [537, 263] on div "Hi Tamil The WO is done I adjust the door and apply lubricant to the door lock …" at bounding box center [651, 277] width 326 height 34
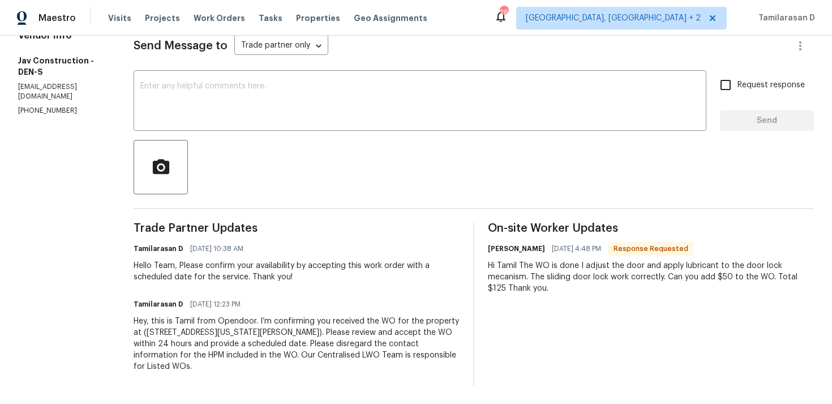
click at [537, 263] on div "Hi Tamil The WO is done I adjust the door and apply lubricant to the door lock …" at bounding box center [651, 277] width 326 height 34
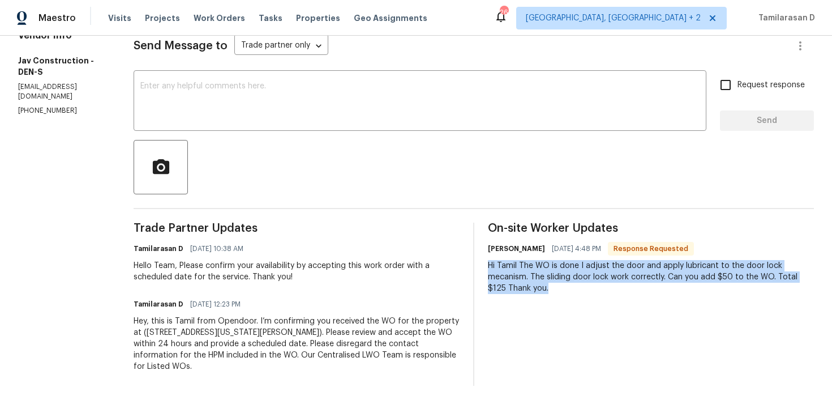
click at [523, 276] on div "Hi Tamil The WO is done I adjust the door and apply lubricant to the door lock …" at bounding box center [651, 277] width 326 height 34
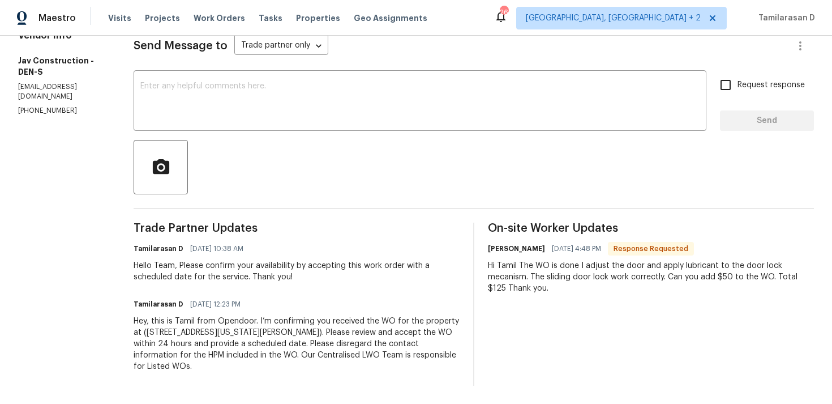
click at [523, 276] on div "Hi Tamil The WO is done I adjust the door and apply lubricant to the door lock …" at bounding box center [651, 277] width 326 height 34
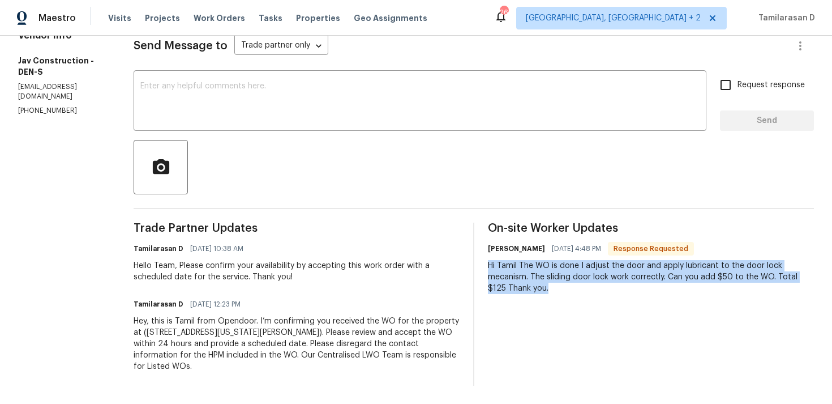
click at [529, 270] on div "Hi Tamil The WO is done I adjust the door and apply lubricant to the door lock …" at bounding box center [651, 277] width 326 height 34
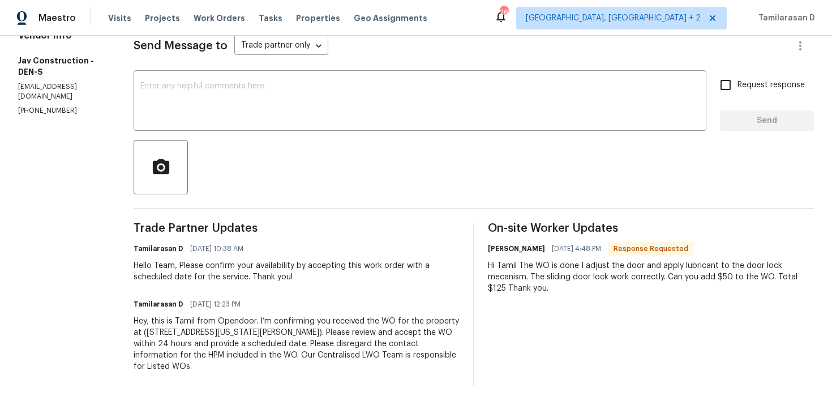
click at [529, 270] on div "Hi Tamil The WO is done I adjust the door and apply lubricant to the door lock …" at bounding box center [651, 277] width 326 height 34
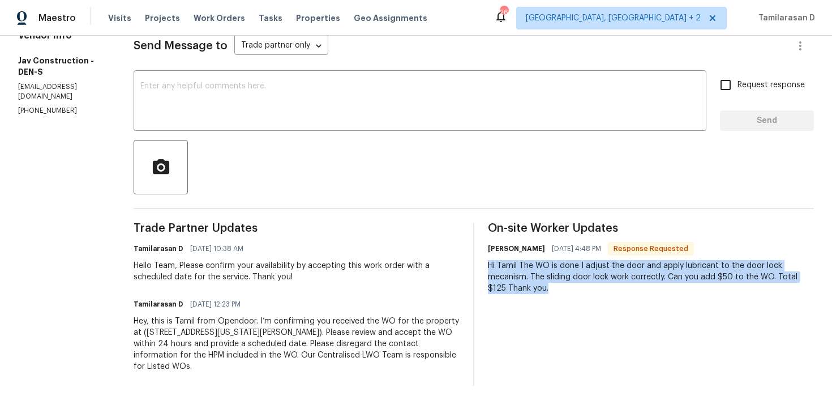
click at [525, 269] on div "Hi Tamil The WO is done I adjust the door and apply lubricant to the door lock …" at bounding box center [651, 277] width 326 height 34
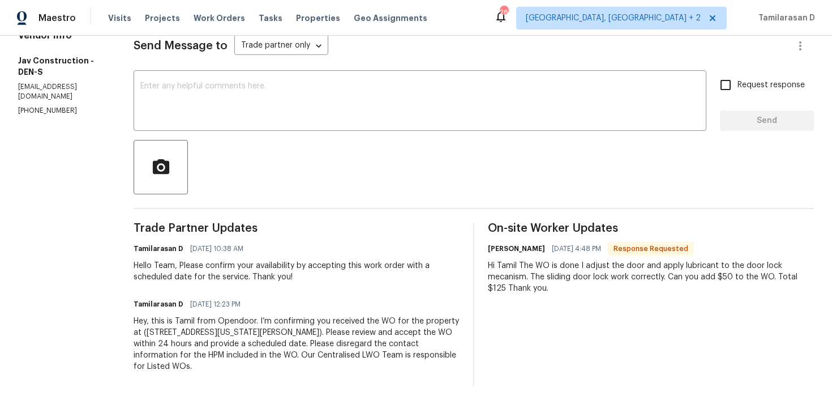
click at [525, 269] on div "Hi Tamil The WO is done I adjust the door and apply lubricant to the door lock …" at bounding box center [651, 277] width 326 height 34
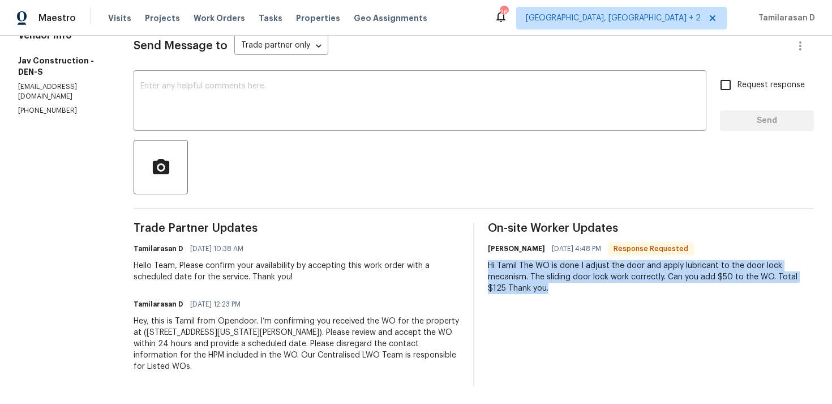
click at [519, 273] on div "Hi Tamil The WO is done I adjust the door and apply lubricant to the door lock …" at bounding box center [651, 277] width 326 height 34
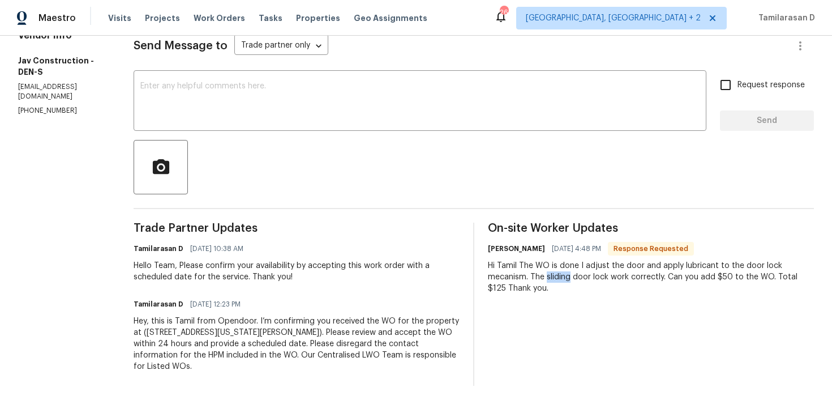
click at [519, 273] on div "Hi Tamil The WO is done I adjust the door and apply lubricant to the door lock …" at bounding box center [651, 277] width 326 height 34
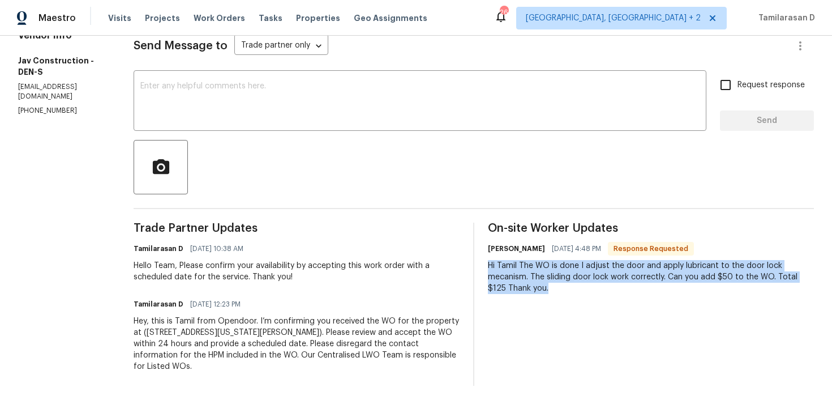
click at [513, 275] on div "Hi Tamil The WO is done I adjust the door and apply lubricant to the door lock …" at bounding box center [651, 277] width 326 height 34
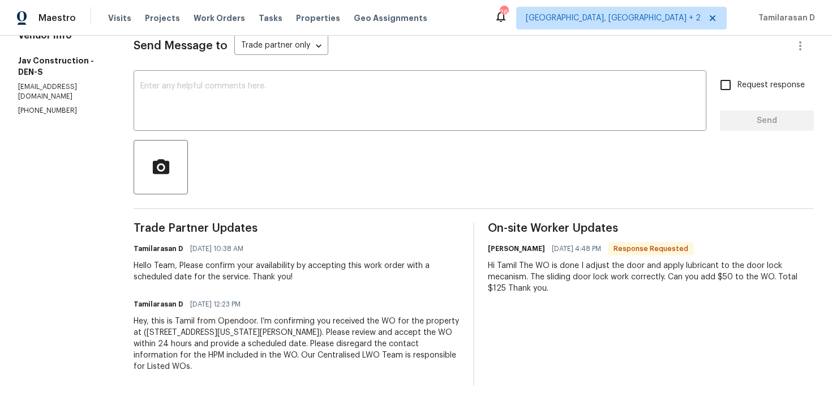
click at [513, 275] on div "Hi Tamil The WO is done I adjust the door and apply lubricant to the door lock …" at bounding box center [651, 277] width 326 height 34
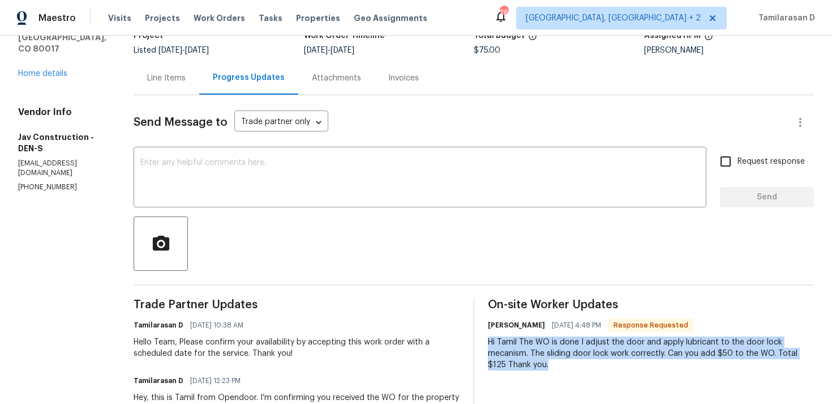
scroll to position [27, 0]
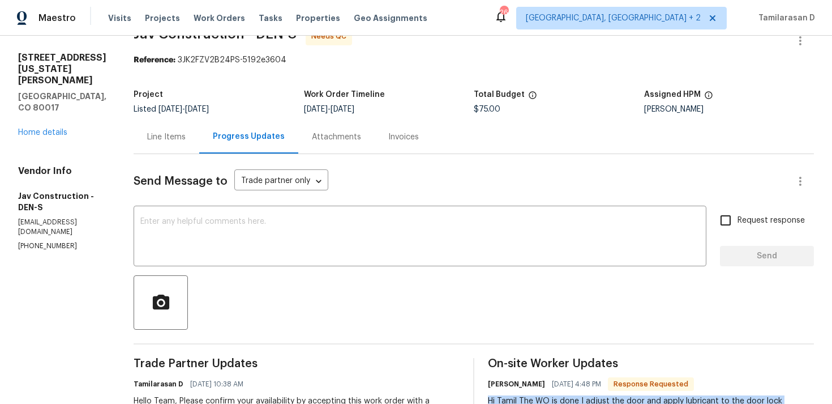
click at [157, 144] on div "Line Items" at bounding box center [167, 136] width 66 height 33
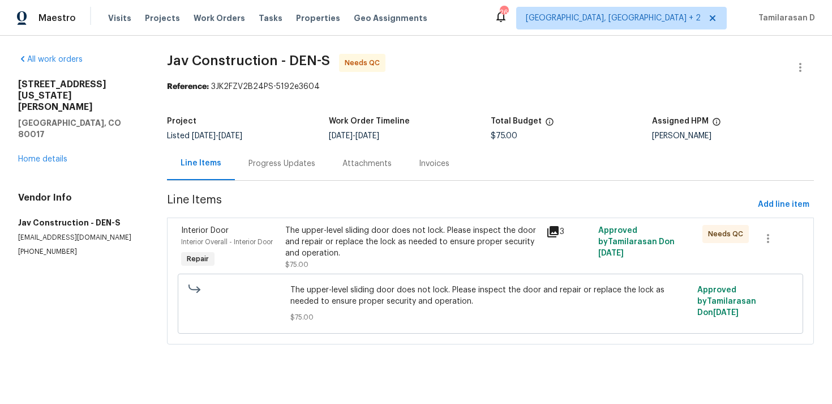
click at [348, 227] on div "The upper-level sliding door does not lock. Please inspect the door and repair …" at bounding box center [412, 242] width 254 height 34
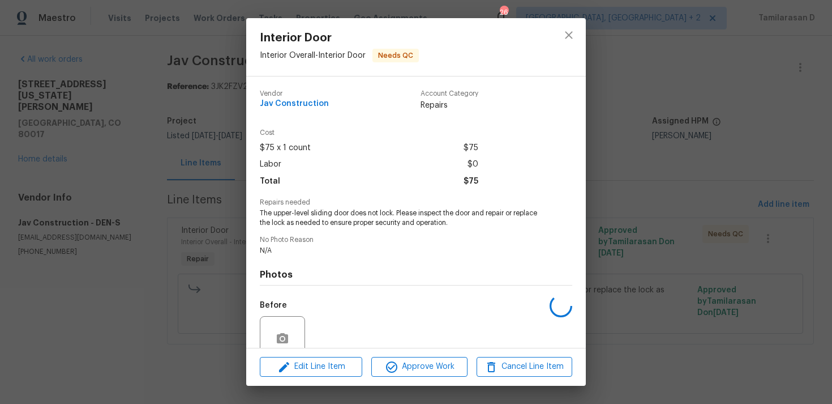
scroll to position [99, 0]
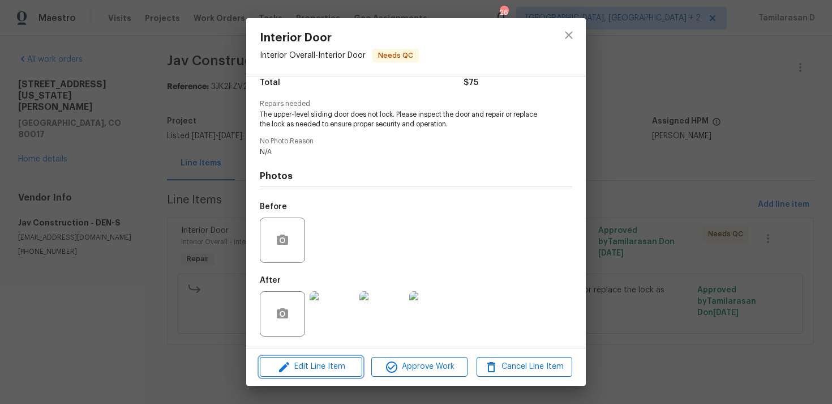
click at [310, 362] on span "Edit Line Item" at bounding box center [311, 366] width 96 height 14
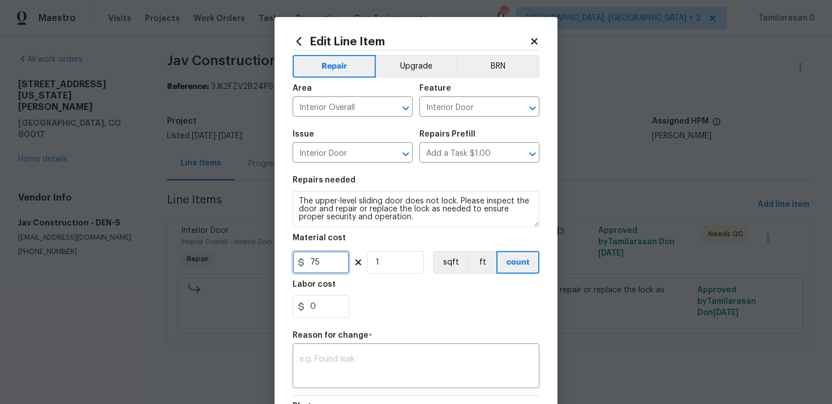
click at [315, 264] on input "75" at bounding box center [321, 262] width 57 height 23
type input "125"
click at [385, 349] on div "x ​" at bounding box center [416, 367] width 247 height 42
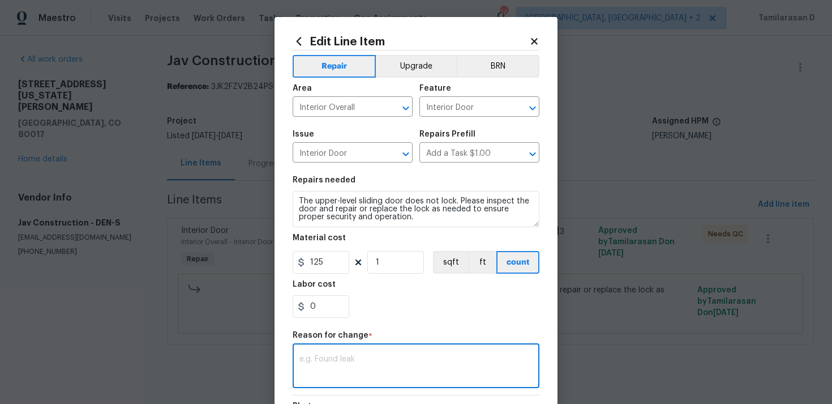
click at [373, 374] on textarea at bounding box center [415, 367] width 233 height 24
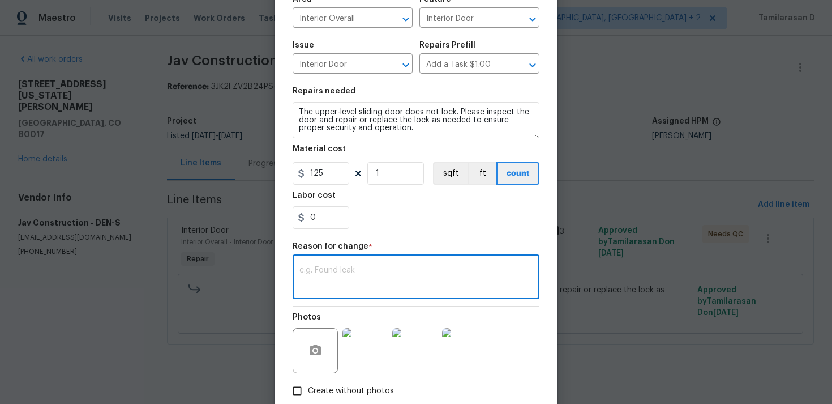
scroll to position [97, 0]
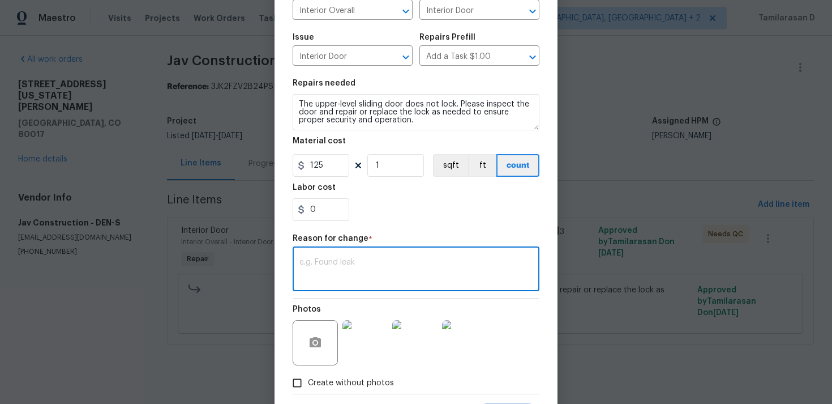
click at [341, 272] on textarea at bounding box center [415, 270] width 233 height 24
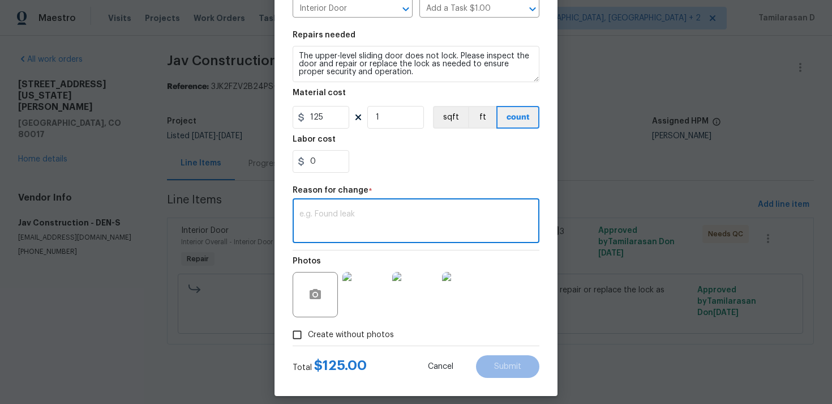
scroll to position [155, 0]
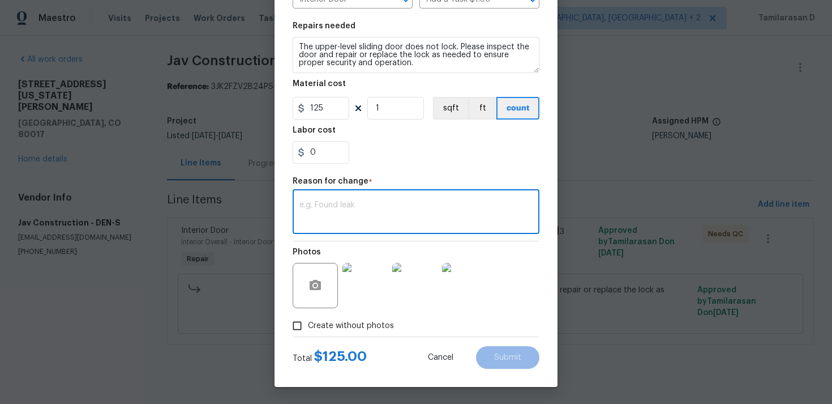
click at [344, 209] on textarea at bounding box center [415, 213] width 233 height 24
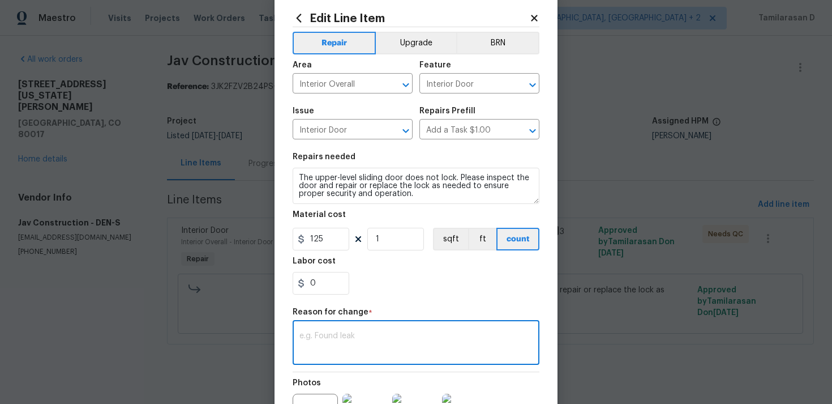
scroll to position [31, 0]
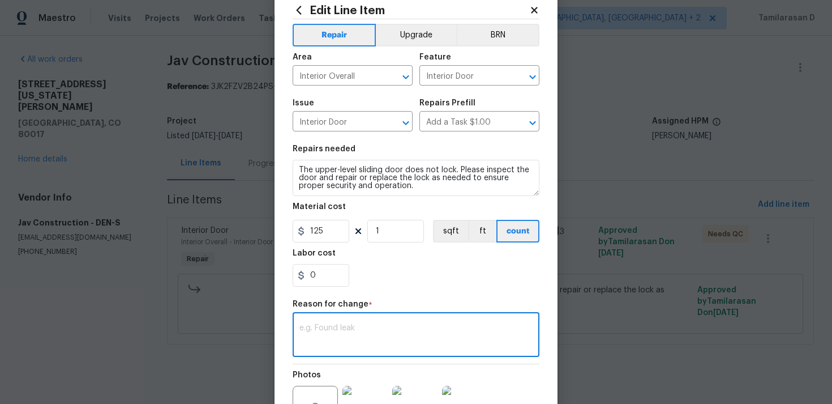
click at [320, 327] on textarea at bounding box center [415, 336] width 233 height 24
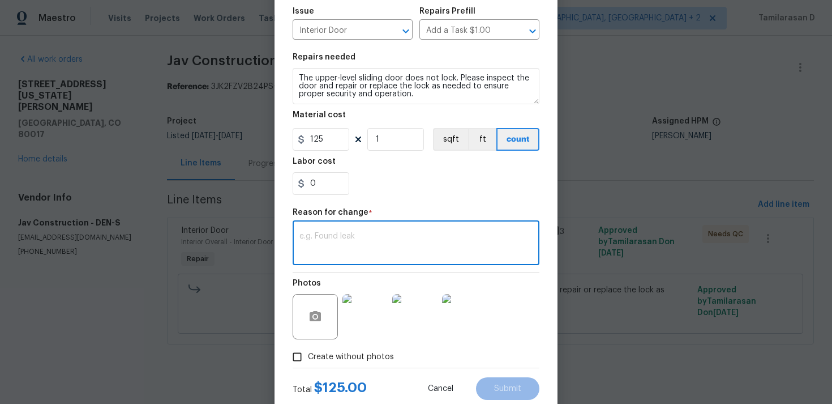
scroll to position [155, 0]
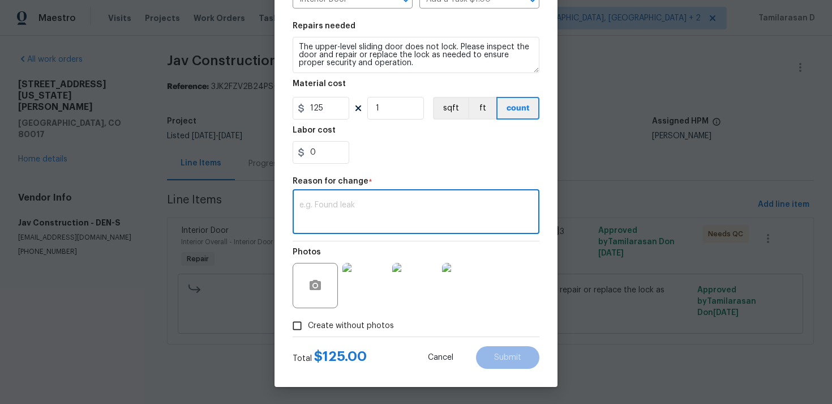
paste textarea "(TD) Updated per vendor’s final cost."
type textarea "(TD) Updated per vendor’s final cost."
click at [506, 352] on button "Submit" at bounding box center [507, 357] width 63 height 23
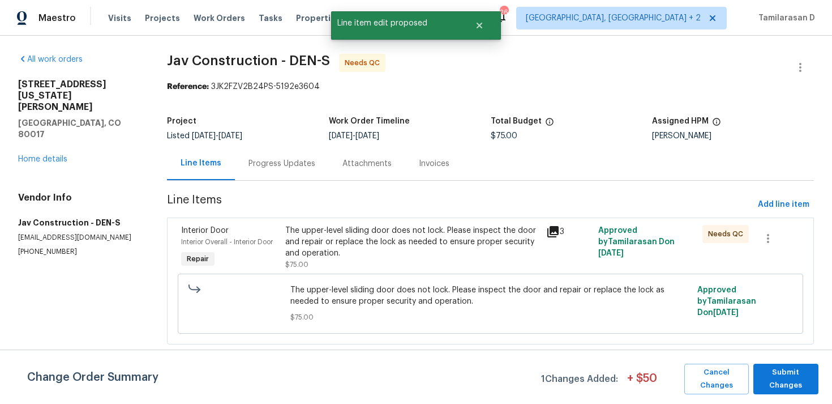
scroll to position [0, 0]
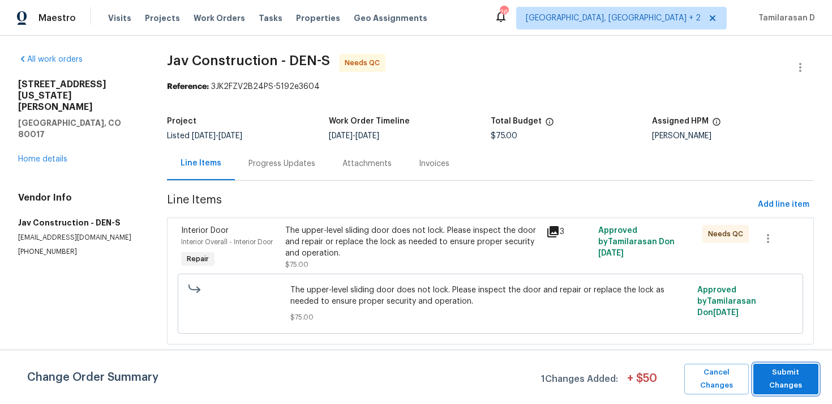
click at [798, 374] on span "Submit Changes" at bounding box center [786, 379] width 54 height 26
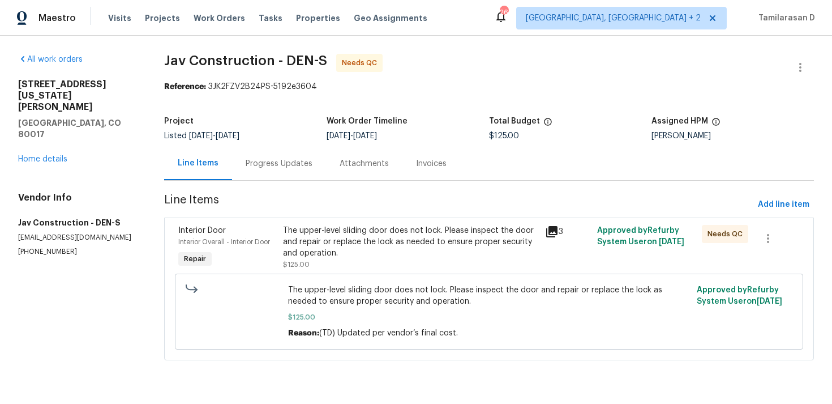
click at [290, 164] on div "Progress Updates" at bounding box center [279, 163] width 67 height 11
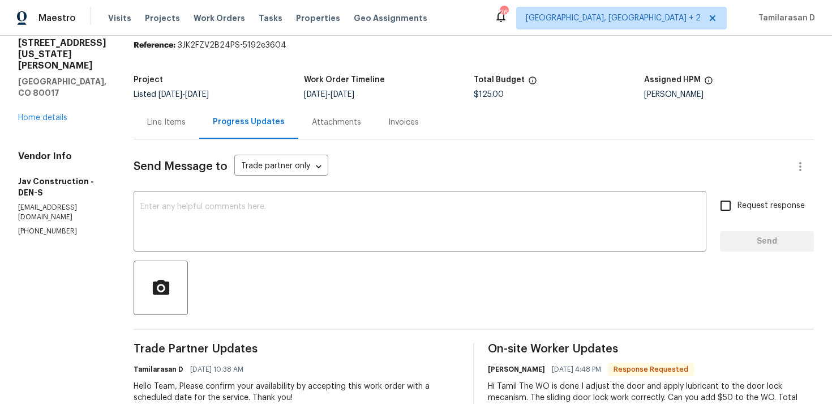
scroll to position [162, 0]
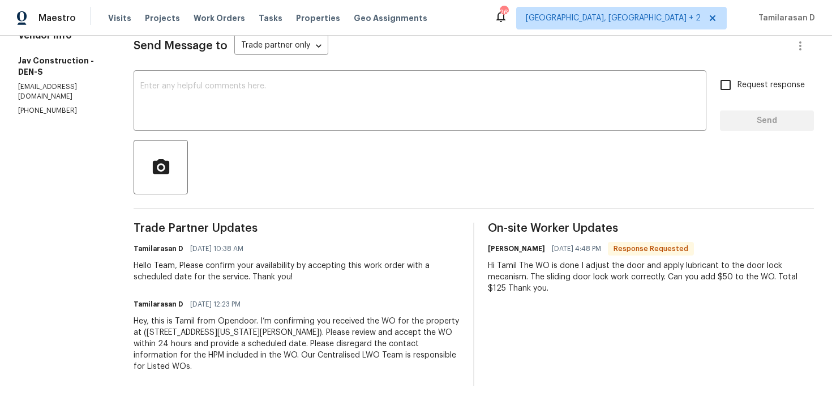
click at [532, 273] on div "Hi Tamil The WO is done I adjust the door and apply lubricant to the door lock …" at bounding box center [651, 277] width 326 height 34
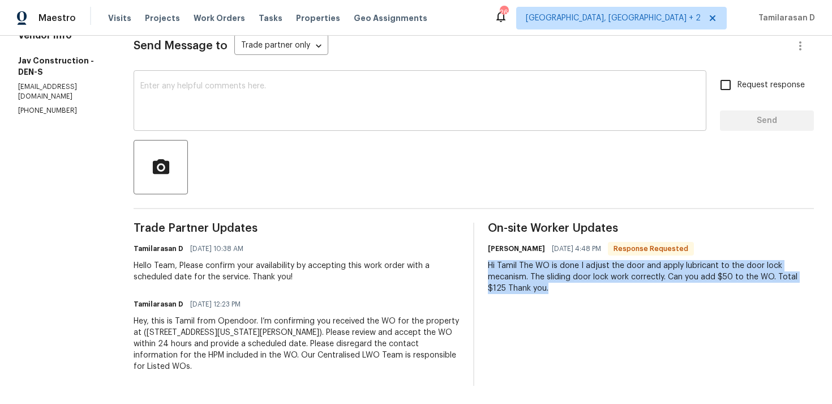
click at [247, 97] on textarea at bounding box center [419, 102] width 559 height 40
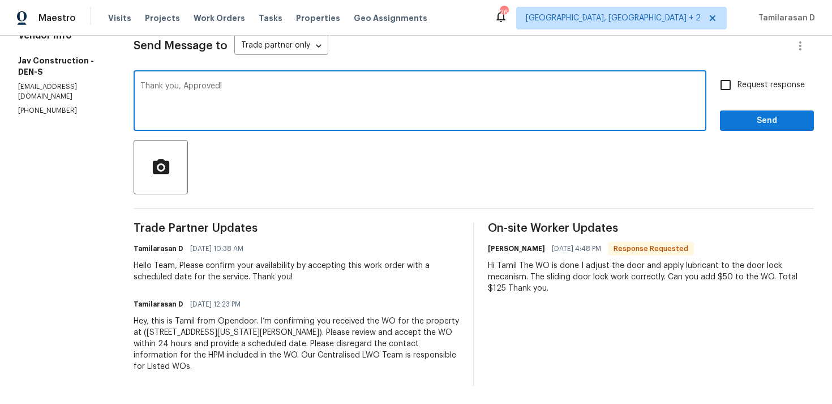
type textarea "Thank you, Approved!"
click at [720, 79] on input "Request response" at bounding box center [726, 85] width 24 height 24
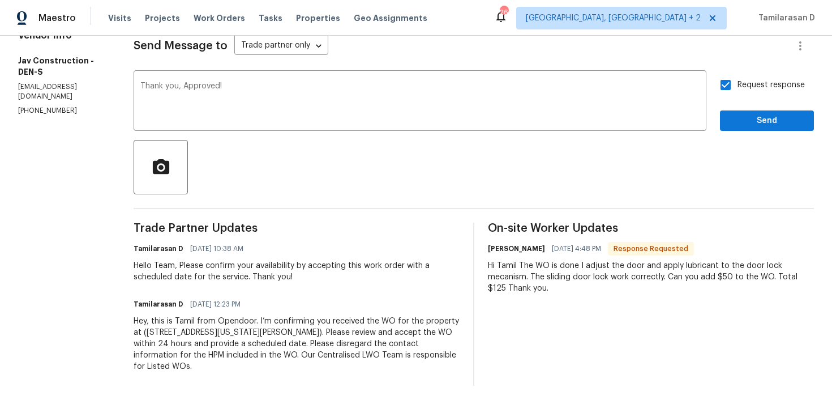
click at [720, 84] on input "Request response" at bounding box center [726, 85] width 24 height 24
checkbox input "false"
click at [306, 41] on body "Maestro Visits Projects Work Orders Tasks Properties Geo Assignments 26 Albuque…" at bounding box center [416, 202] width 832 height 404
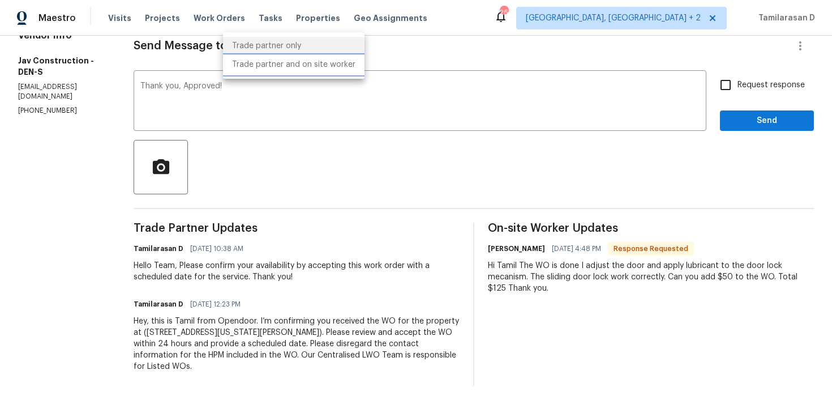
click at [278, 57] on li "Trade partner and on site worker" at bounding box center [294, 64] width 142 height 19
type input "Trade Partner and On-Site Worker"
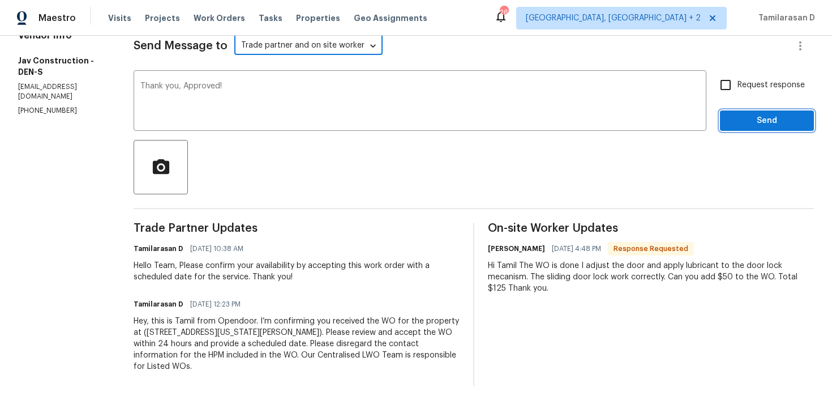
click at [756, 125] on span "Send" at bounding box center [767, 121] width 76 height 14
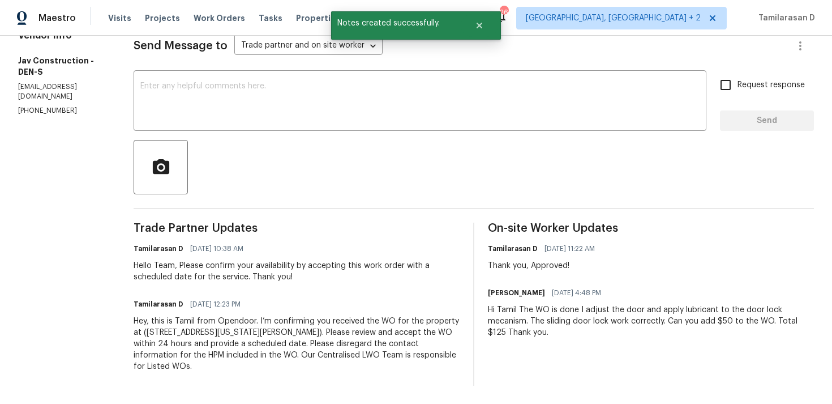
click at [523, 312] on div "Hi Tamil The WO is done I adjust the door and apply lubricant to the door lock …" at bounding box center [651, 321] width 326 height 34
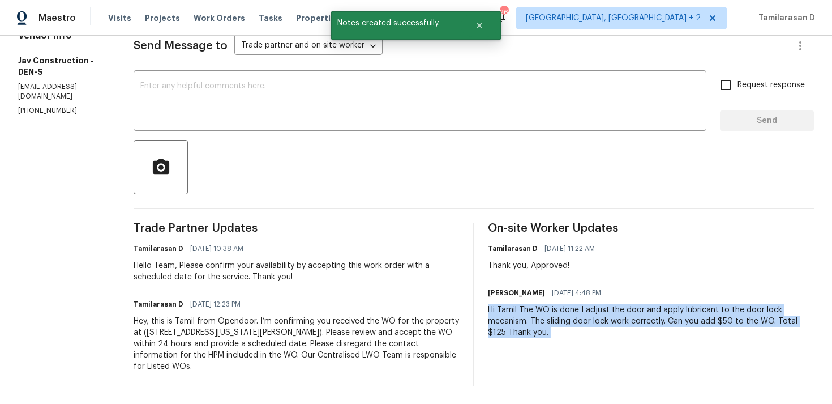
copy div "Hi Tamil The WO is done I adjust the door and apply lubricant to the door lock …"
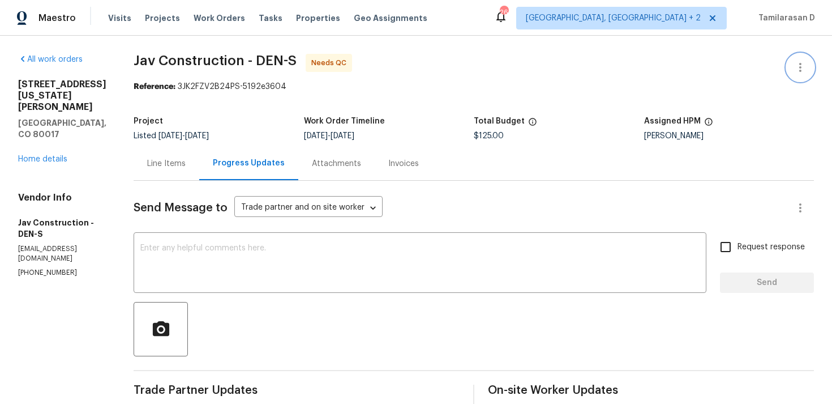
click at [797, 64] on icon "button" at bounding box center [801, 68] width 14 height 14
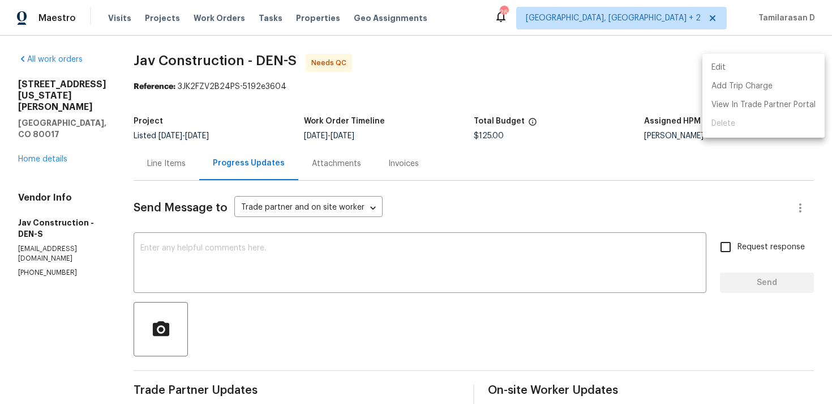
click at [736, 67] on li "Edit" at bounding box center [764, 67] width 122 height 19
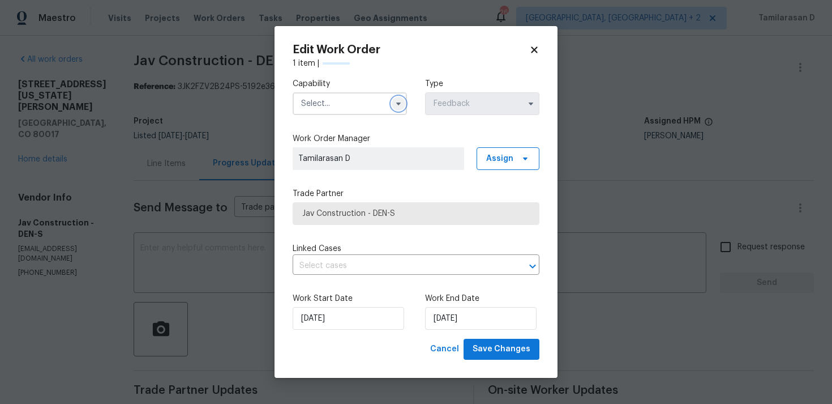
click at [403, 108] on button "button" at bounding box center [399, 104] width 14 height 14
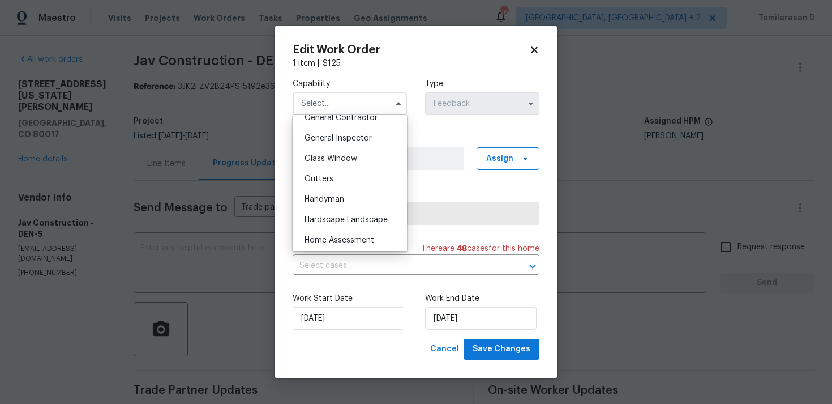
scroll to position [550, 0]
click at [335, 200] on span "Handyman" at bounding box center [325, 201] width 40 height 8
type input "Handyman"
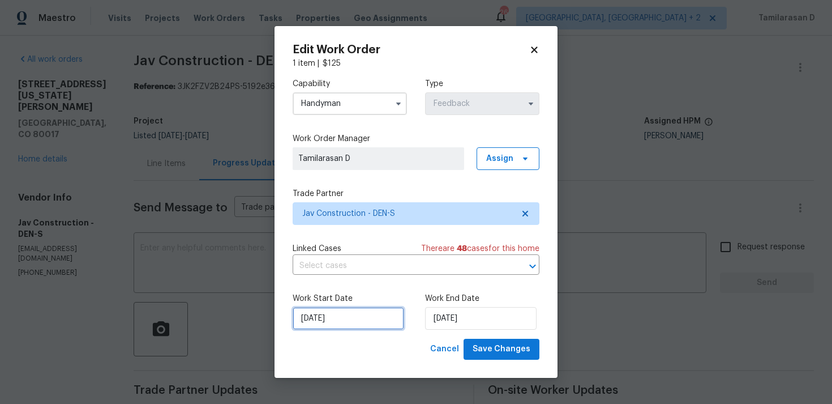
click at [346, 322] on input "26/08/2025" at bounding box center [349, 318] width 112 height 23
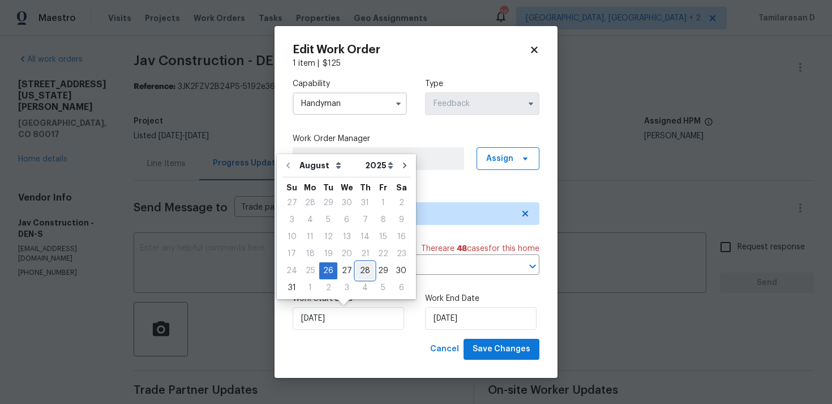
click at [362, 267] on div "28" at bounding box center [365, 271] width 18 height 16
type input "28/08/2025"
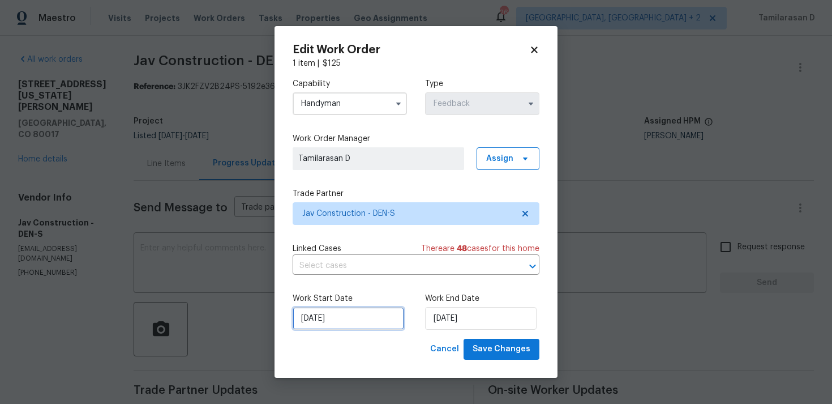
click at [345, 324] on input "28/08/2025" at bounding box center [349, 318] width 112 height 23
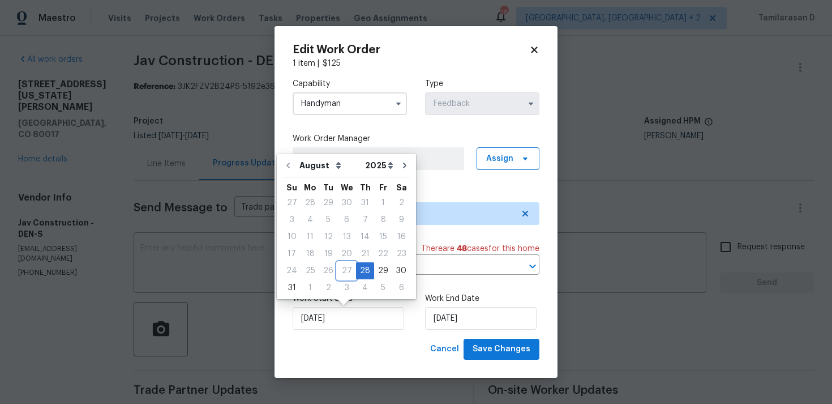
click at [342, 269] on div "27" at bounding box center [346, 271] width 19 height 16
click at [345, 275] on div "27" at bounding box center [346, 271] width 19 height 16
click at [406, 329] on div "28/08/2025" at bounding box center [350, 318] width 114 height 23
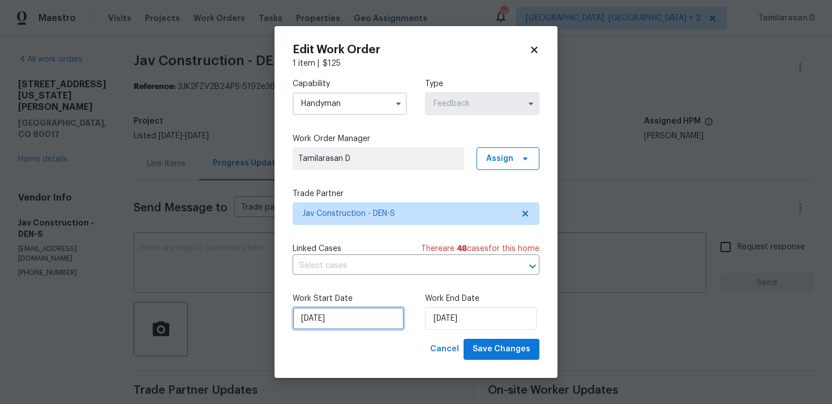
click at [360, 324] on input "28/08/2025" at bounding box center [349, 318] width 112 height 23
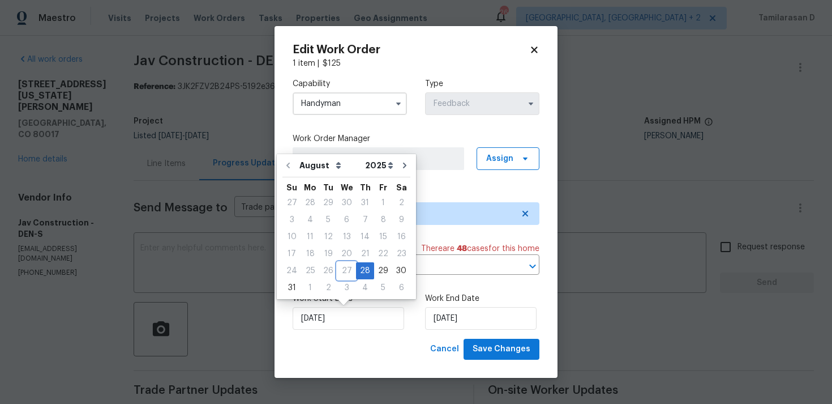
click at [344, 272] on div "27" at bounding box center [346, 271] width 19 height 16
click at [492, 349] on span "Save Changes" at bounding box center [502, 349] width 58 height 14
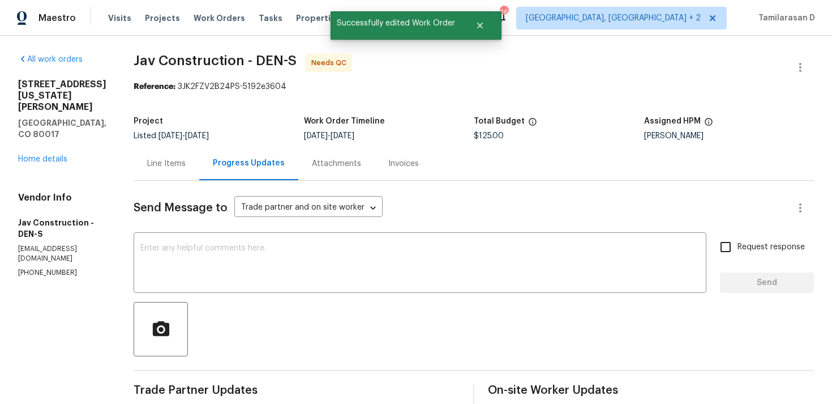
click at [153, 170] on div "Line Items" at bounding box center [167, 163] width 66 height 33
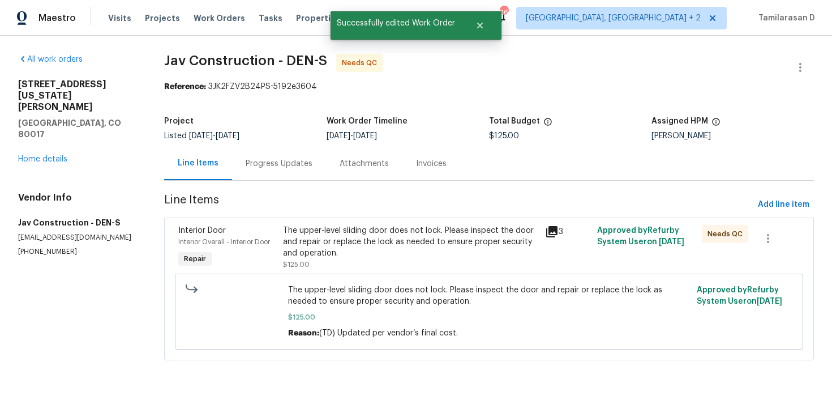
click at [380, 244] on div "The upper-level sliding door does not lock. Please inspect the door and repair …" at bounding box center [410, 242] width 255 height 34
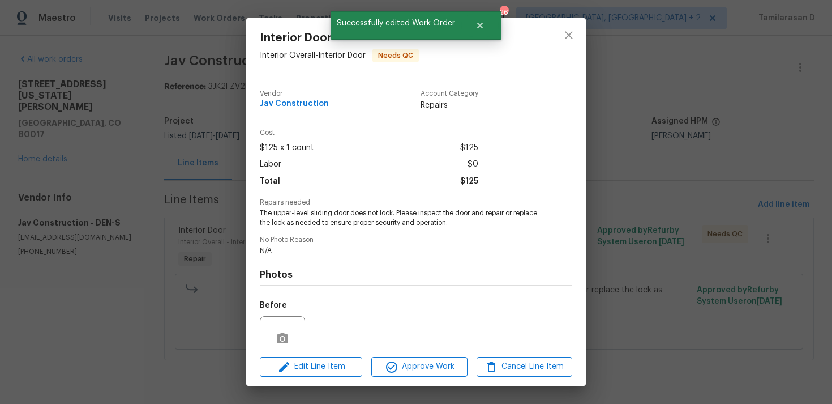
scroll to position [99, 0]
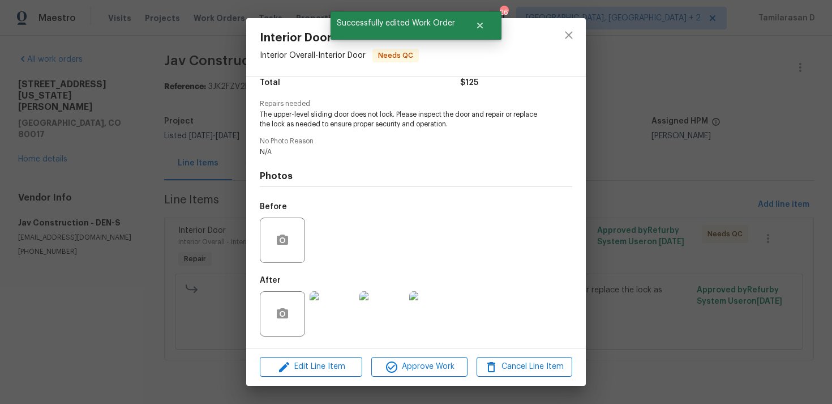
click at [344, 325] on img at bounding box center [332, 313] width 45 height 45
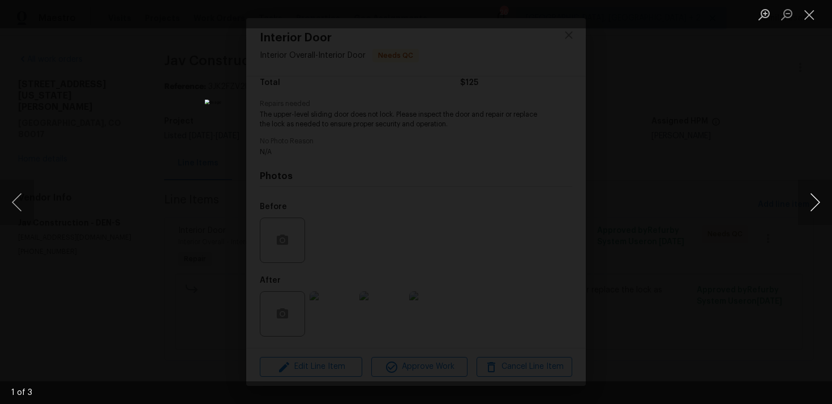
click at [814, 205] on button "Next image" at bounding box center [815, 201] width 34 height 45
click at [821, 195] on button "Next image" at bounding box center [815, 201] width 34 height 45
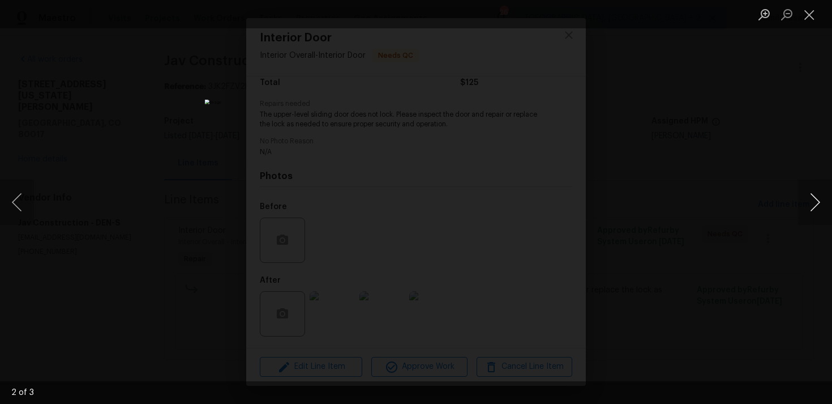
click at [821, 195] on button "Next image" at bounding box center [815, 201] width 34 height 45
click at [812, 212] on button "Next image" at bounding box center [815, 201] width 34 height 45
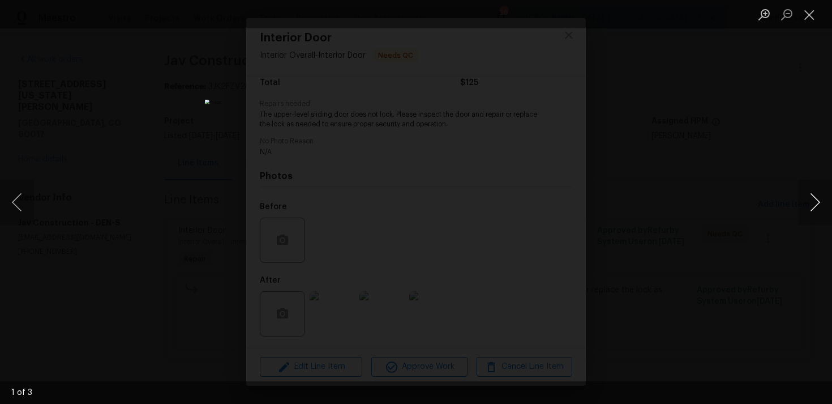
click at [800, 210] on button "Next image" at bounding box center [815, 201] width 34 height 45
click at [805, 209] on button "Next image" at bounding box center [815, 201] width 34 height 45
click at [811, 196] on button "Next image" at bounding box center [815, 201] width 34 height 45
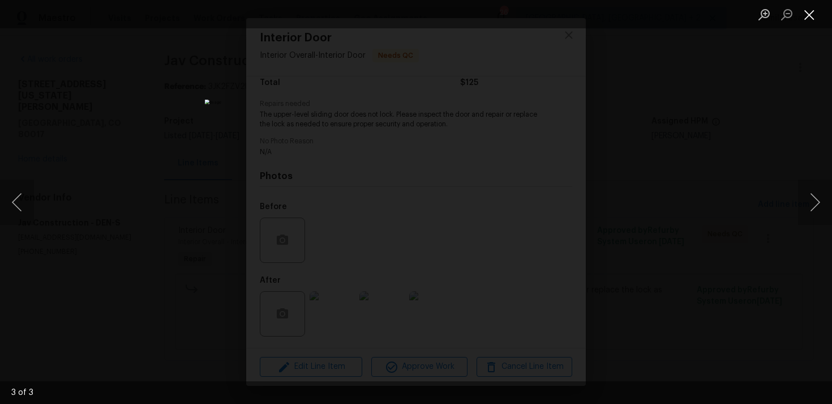
click at [814, 13] on button "Close lightbox" at bounding box center [809, 15] width 23 height 20
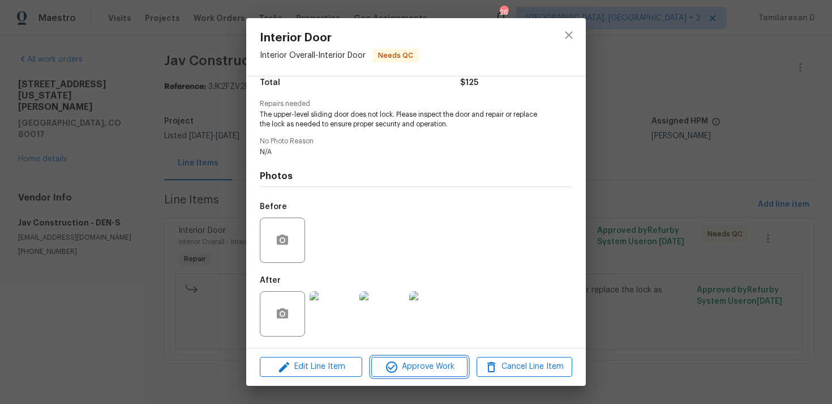
click at [405, 368] on span "Approve Work" at bounding box center [419, 366] width 89 height 14
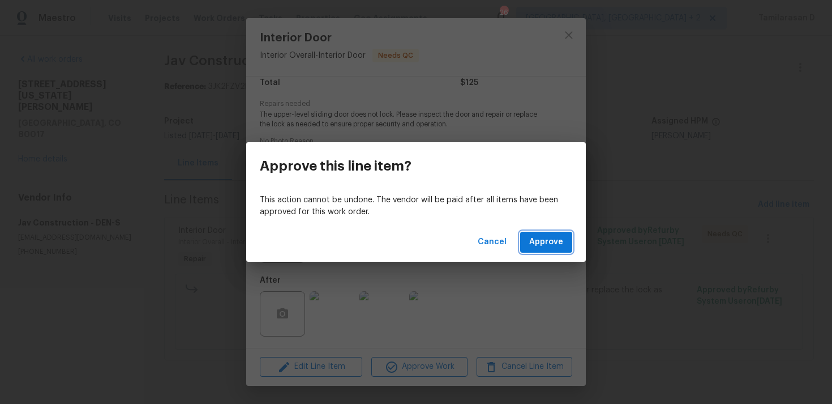
click at [545, 242] on span "Approve" at bounding box center [546, 242] width 34 height 14
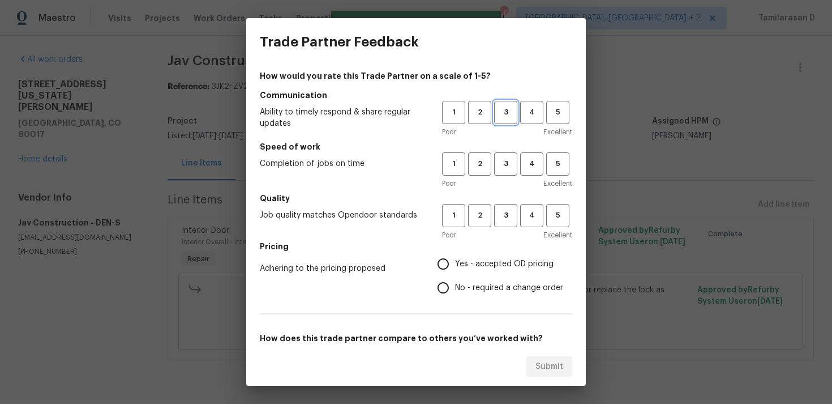
click at [505, 102] on button "3" at bounding box center [505, 112] width 23 height 23
click at [504, 161] on span "3" at bounding box center [505, 163] width 21 height 13
click at [500, 207] on button "3" at bounding box center [505, 215] width 23 height 23
click at [423, 269] on div "Adhering to the pricing proposed Yes - accepted OD pricing No - required a chan…" at bounding box center [416, 276] width 312 height 48
click at [440, 259] on input "Yes - accepted OD pricing" at bounding box center [443, 264] width 24 height 24
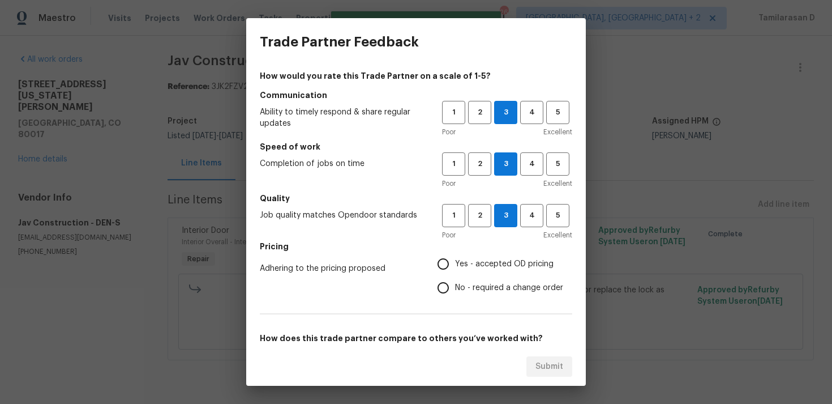
radio input "true"
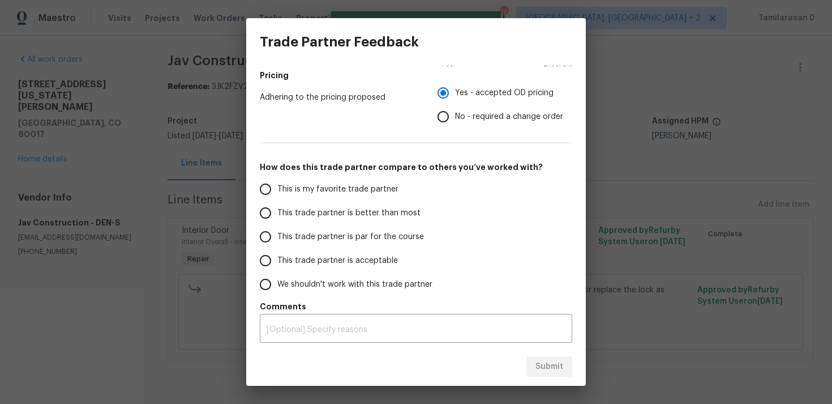
click at [258, 238] on input "This trade partner is par for the course" at bounding box center [266, 237] width 24 height 24
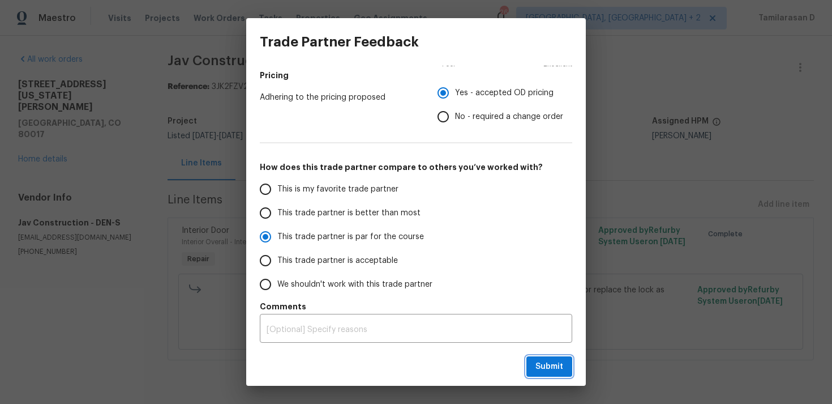
click at [547, 367] on span "Submit" at bounding box center [550, 366] width 28 height 14
radio input "true"
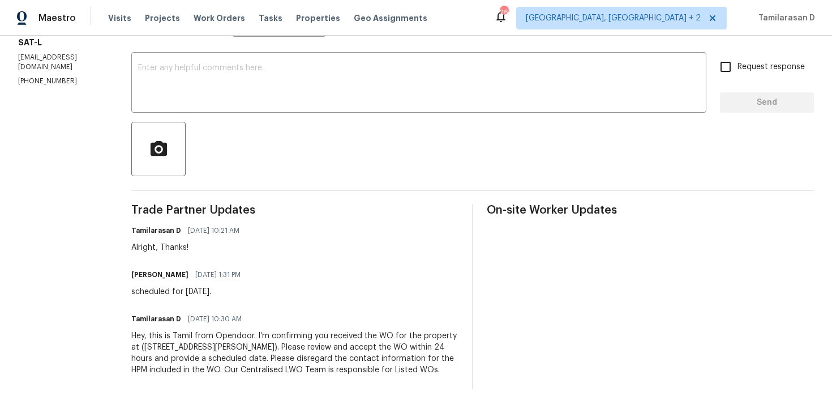
scroll to position [178, 0]
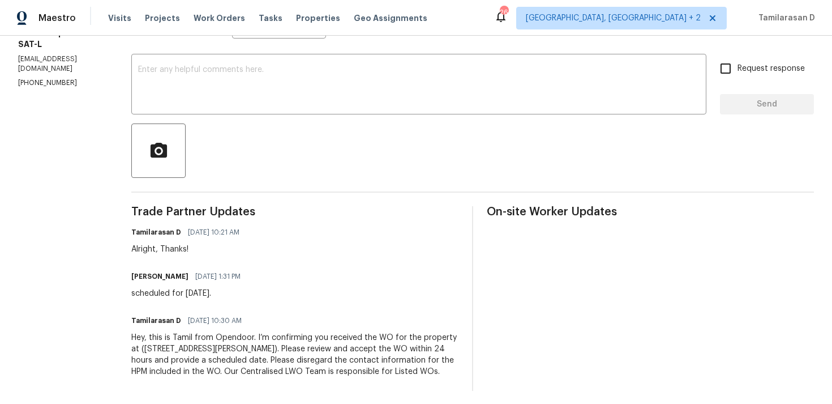
click at [177, 253] on div "Alright, Thanks!" at bounding box center [188, 248] width 115 height 11
click at [186, 288] on div "scheduled for [DATE]." at bounding box center [189, 293] width 116 height 11
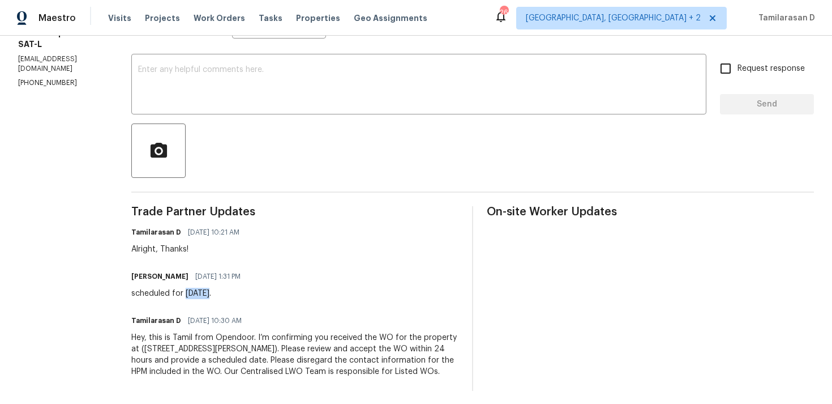
click at [186, 288] on div "scheduled for [DATE]." at bounding box center [189, 293] width 116 height 11
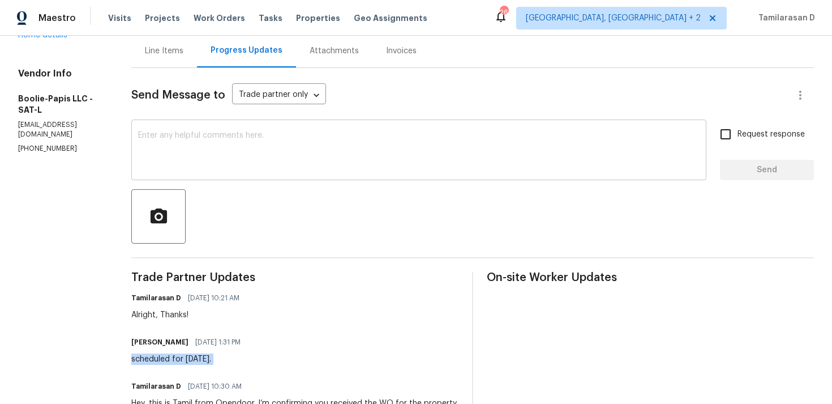
click at [191, 153] on textarea at bounding box center [419, 151] width 562 height 40
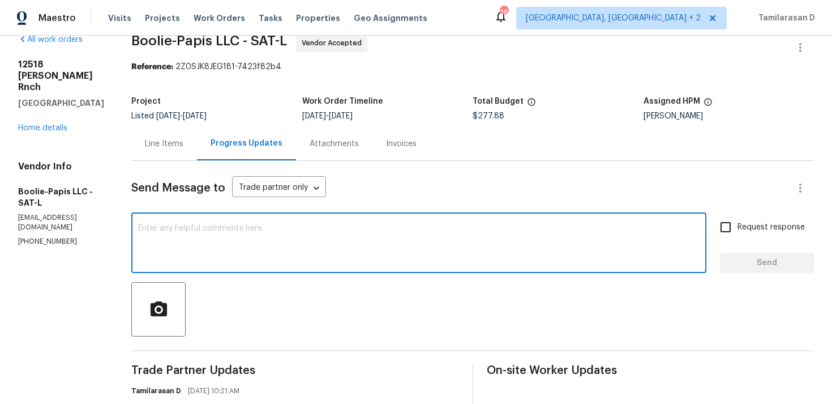
scroll to position [0, 0]
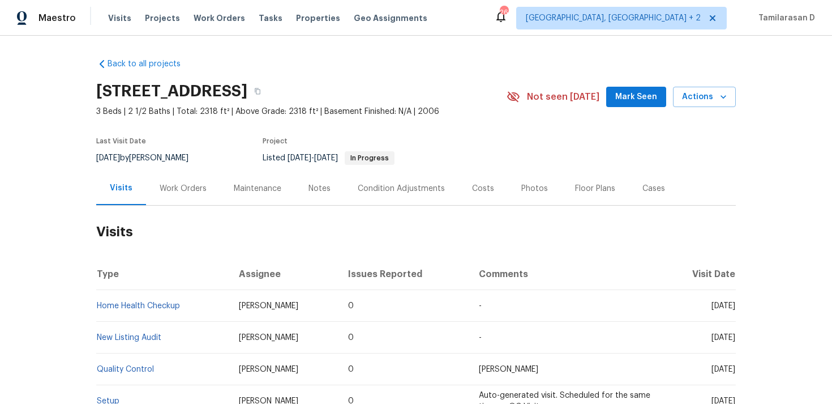
click at [161, 194] on div "Work Orders" at bounding box center [183, 188] width 74 height 33
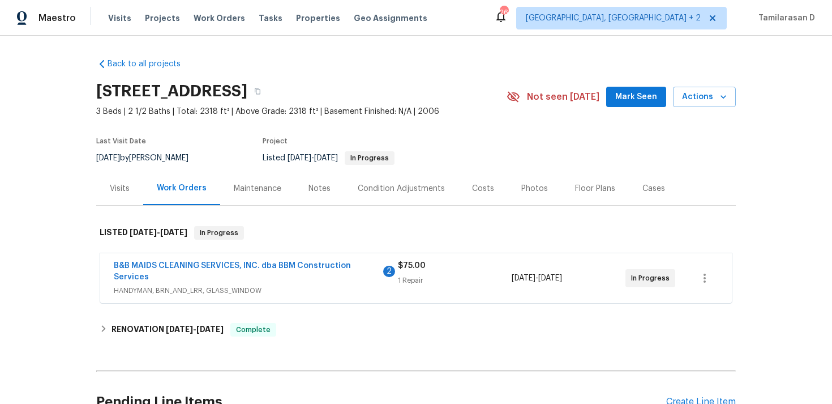
click at [193, 269] on span "B&B MAIDS CLEANING SERVICES, INC. dba BBM Construction Services" at bounding box center [247, 271] width 267 height 23
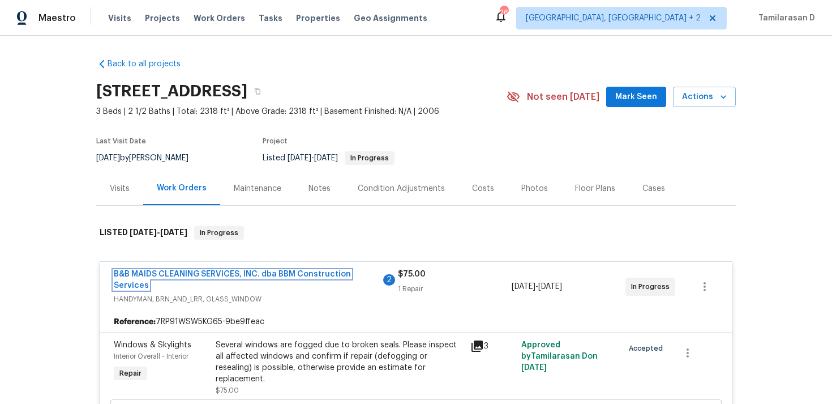
click at [181, 270] on link "B&B MAIDS CLEANING SERVICES, INC. dba BBM Construction Services" at bounding box center [232, 279] width 237 height 19
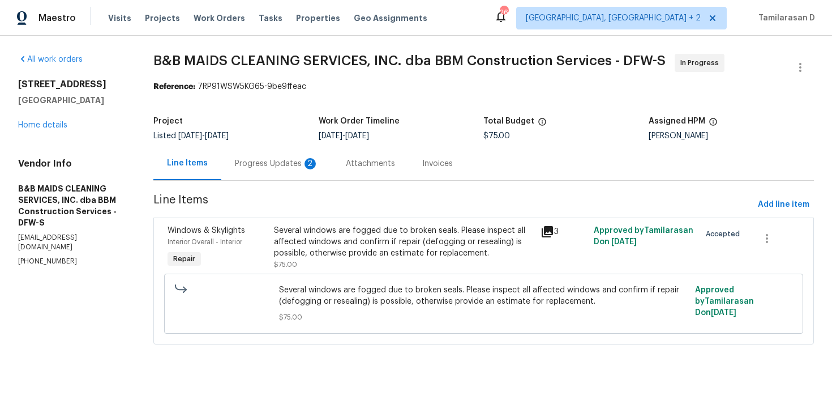
click at [242, 156] on div "Progress Updates 2" at bounding box center [276, 163] width 111 height 33
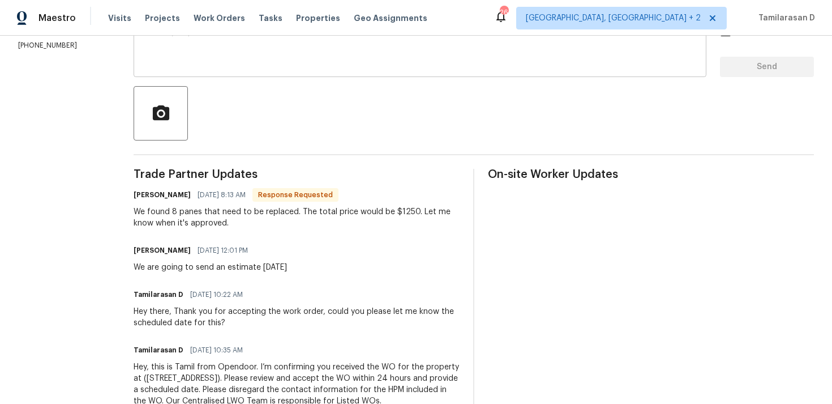
scroll to position [226, 0]
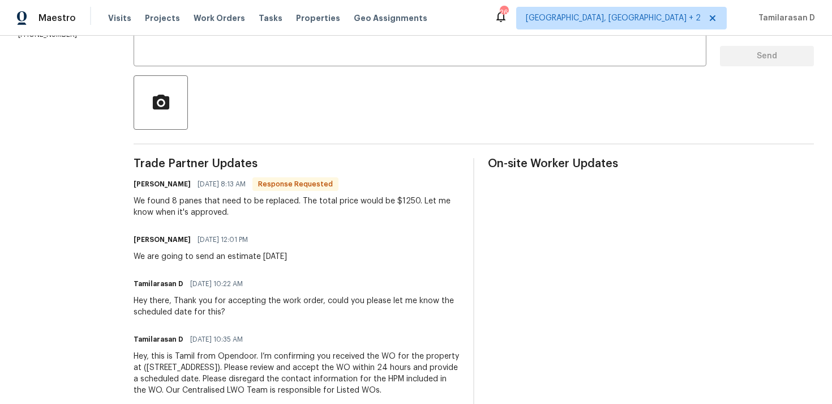
click at [233, 209] on div "We found 8 panes that need to be replaced. The total price would be $1250. Let …" at bounding box center [297, 206] width 326 height 23
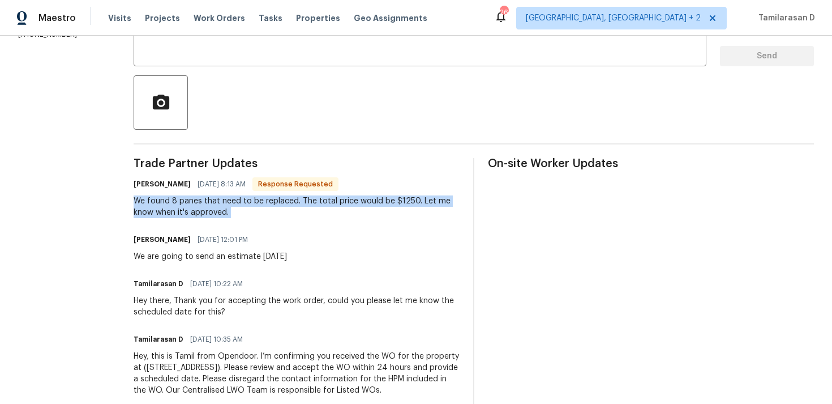
click at [233, 209] on div "We found 8 panes that need to be replaced. The total price would be $1250. Let …" at bounding box center [297, 206] width 326 height 23
click at [239, 206] on div "We found 8 panes that need to be replaced. The total price would be $1250. Let …" at bounding box center [297, 206] width 326 height 23
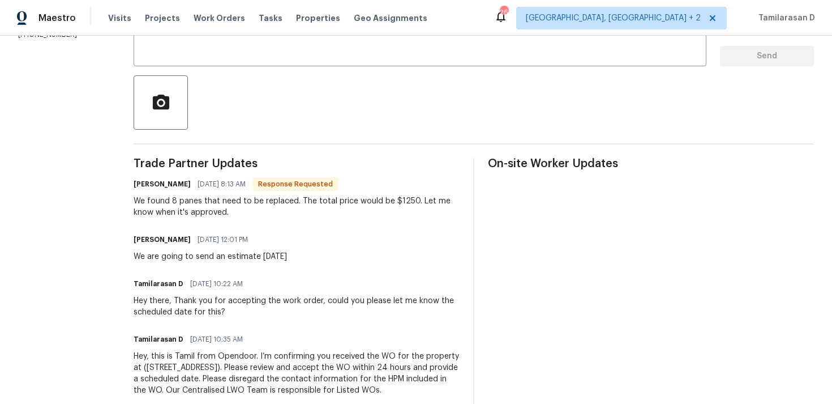
click at [239, 206] on div "We found 8 panes that need to be replaced. The total price would be $1250. Let …" at bounding box center [297, 206] width 326 height 23
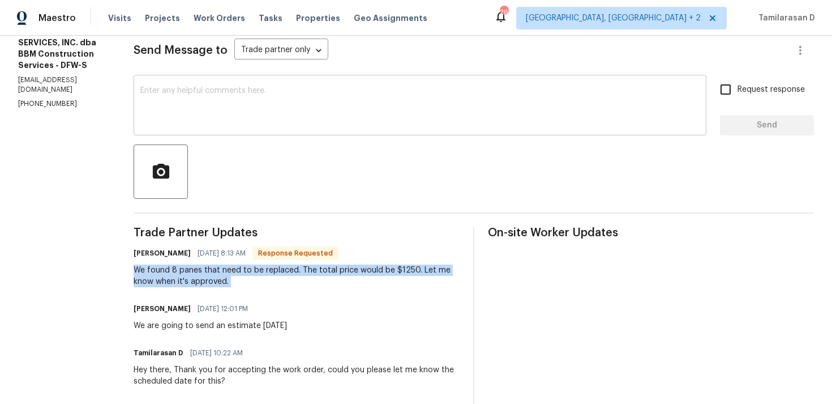
scroll to position [151, 0]
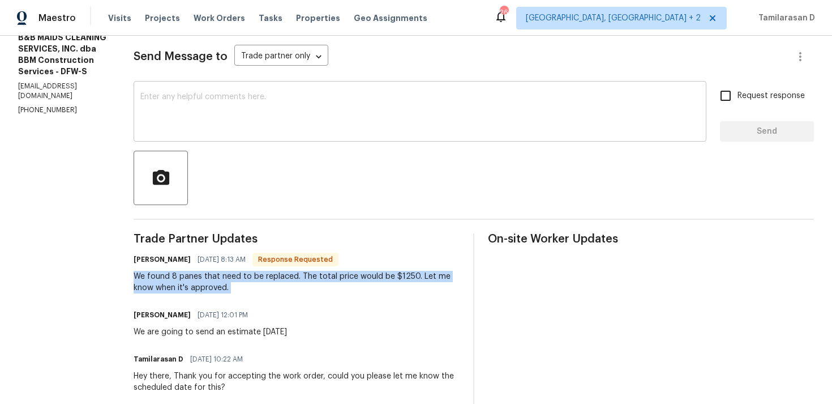
click at [230, 114] on textarea at bounding box center [419, 113] width 559 height 40
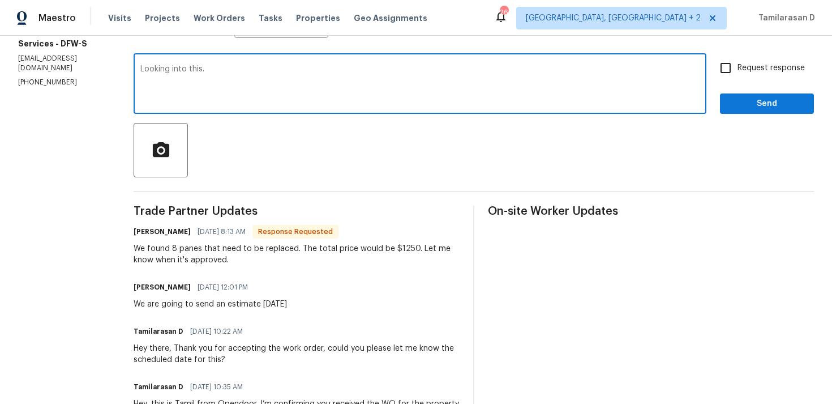
scroll to position [203, 0]
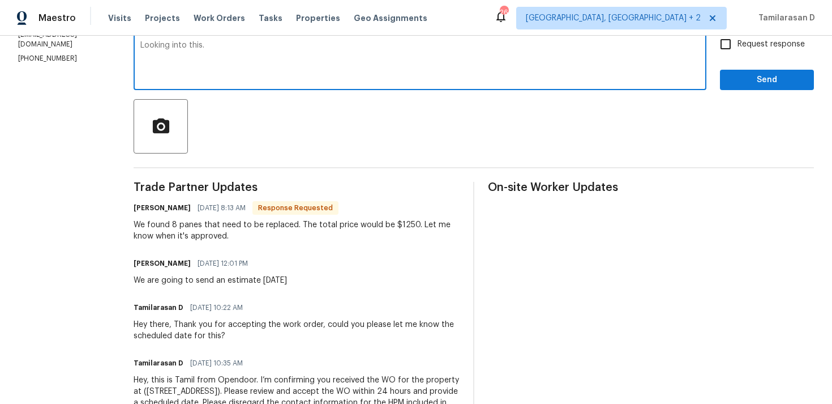
type textarea "Looking into this."
click at [738, 75] on span "Send" at bounding box center [767, 80] width 76 height 14
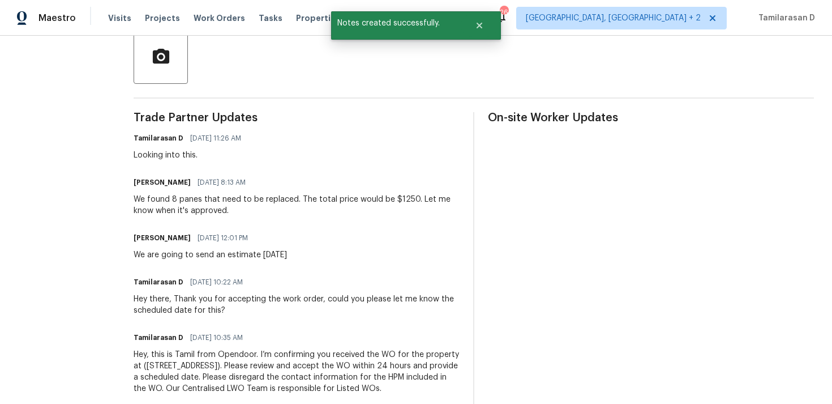
scroll to position [306, 0]
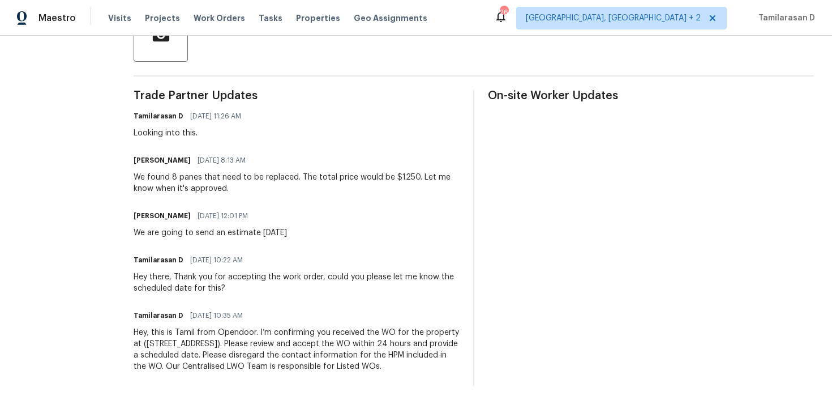
click at [235, 172] on div "We found 8 panes that need to be replaced. The total price would be $1250. Let …" at bounding box center [297, 183] width 326 height 23
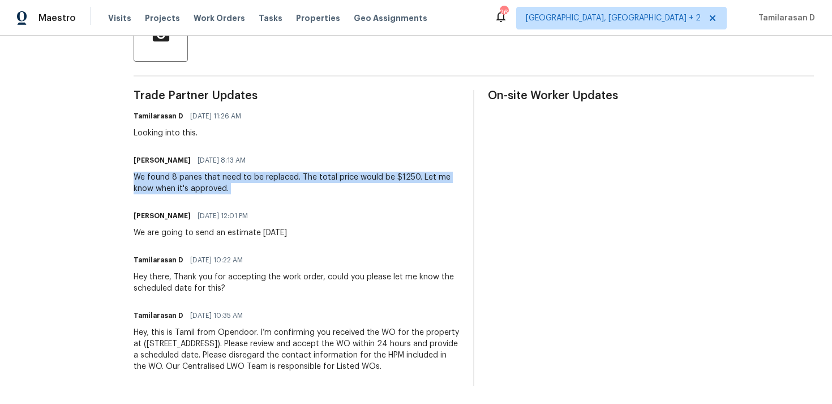
copy div "We found 8 panes that need to be replaced. The total price would be $1250. Let …"
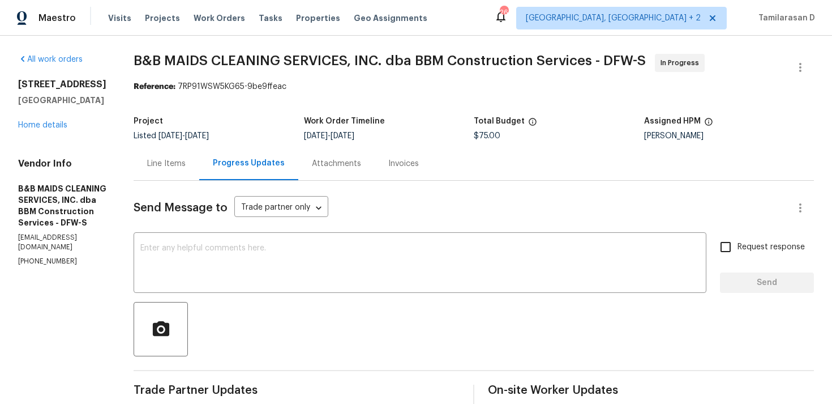
click at [186, 160] on div "Line Items" at bounding box center [166, 163] width 38 height 11
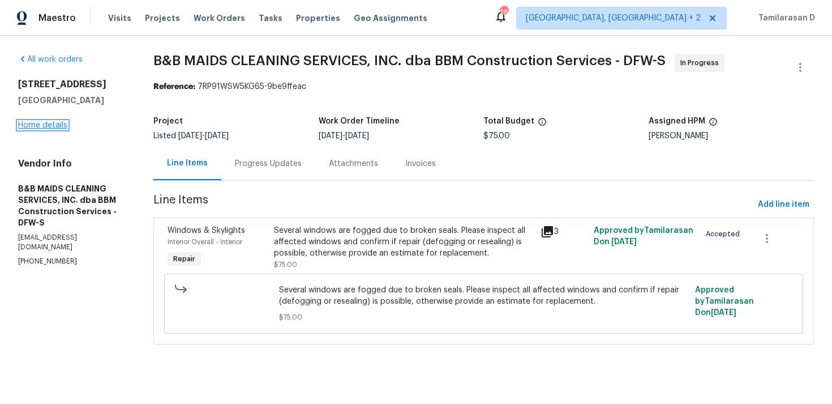
click at [45, 123] on link "Home details" at bounding box center [42, 125] width 49 height 8
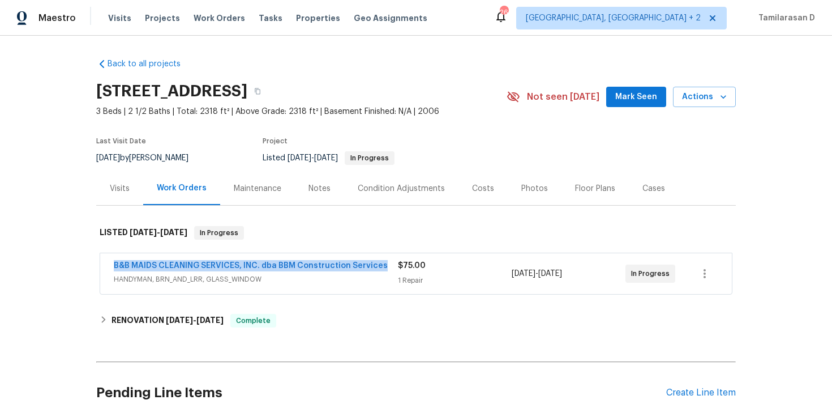
drag, startPoint x: 108, startPoint y: 266, endPoint x: 376, endPoint y: 272, distance: 267.8
click at [376, 272] on div "B&B MAIDS CLEANING SERVICES, INC. dba BBM Construction Services HANDYMAN, BRN_A…" at bounding box center [416, 273] width 632 height 41
copy link "B&B MAIDS CLEANING SERVICES, INC. dba BBM Construction Services"
click at [244, 268] on link "B&B MAIDS CLEANING SERVICES, INC. dba BBM Construction Services" at bounding box center [251, 266] width 274 height 8
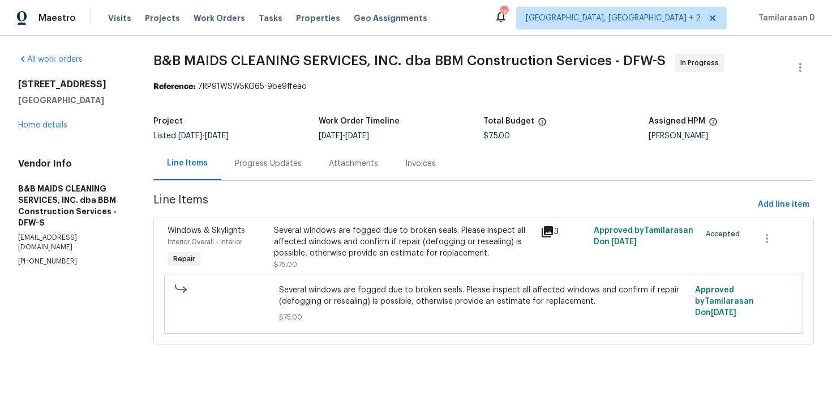
click at [375, 252] on div "Several windows are fogged due to broken seals. Please inspect all affected win…" at bounding box center [403, 242] width 259 height 34
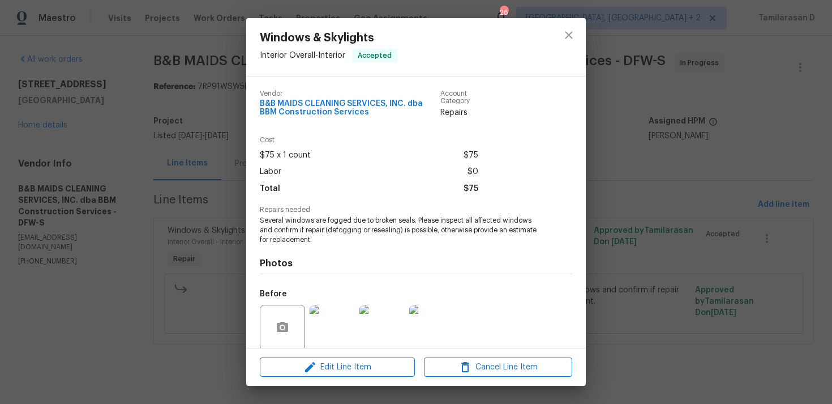
click at [309, 217] on span "Several windows are fogged due to broken seals. Please inspect all affected win…" at bounding box center [400, 230] width 281 height 28
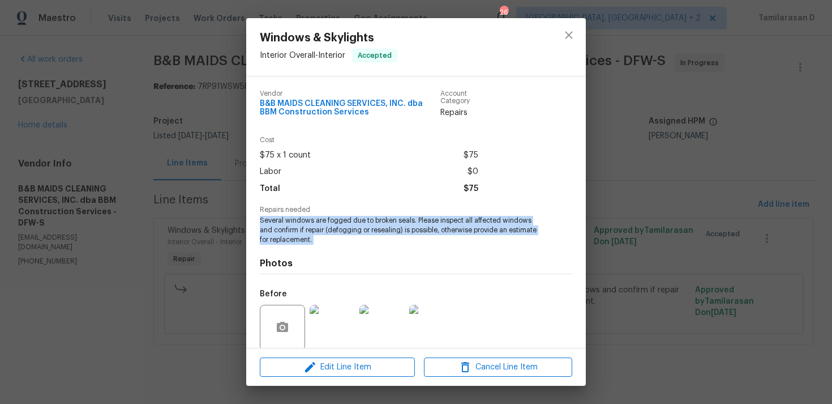
copy span "Several windows are fogged due to broken seals. Please inspect all affected win…"
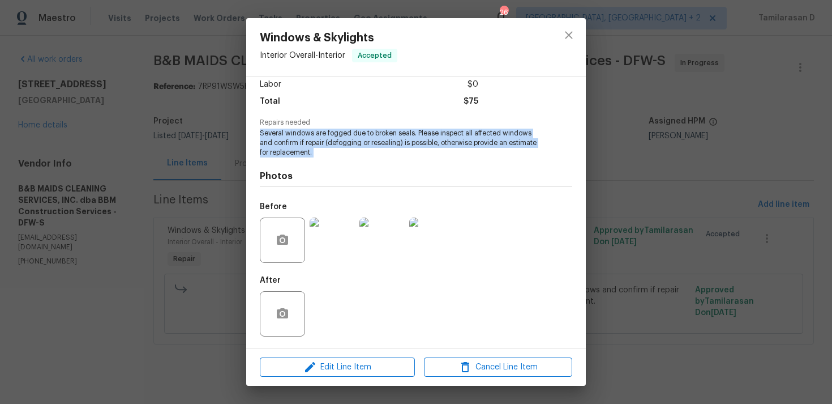
click at [191, 159] on div "Windows & Skylights Interior Overall - Interior Accepted Vendor B&B MAIDS CLEAN…" at bounding box center [416, 202] width 832 height 404
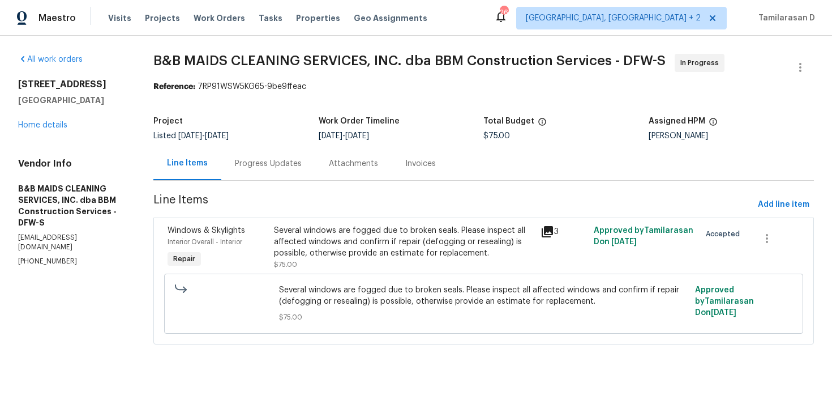
click at [265, 171] on div "Progress Updates" at bounding box center [268, 163] width 94 height 33
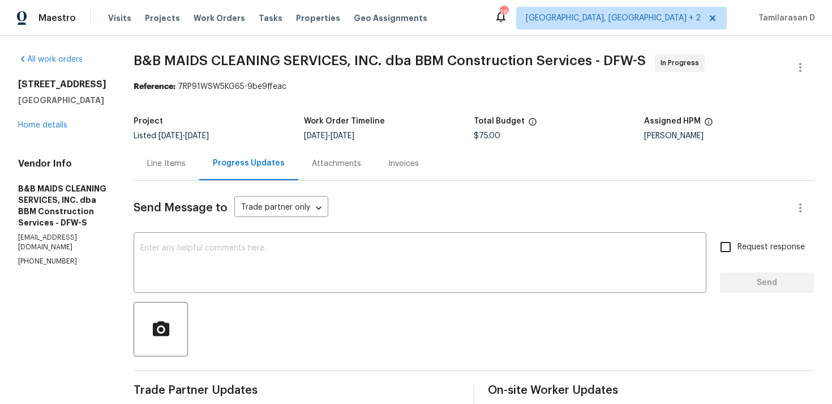
scroll to position [213, 0]
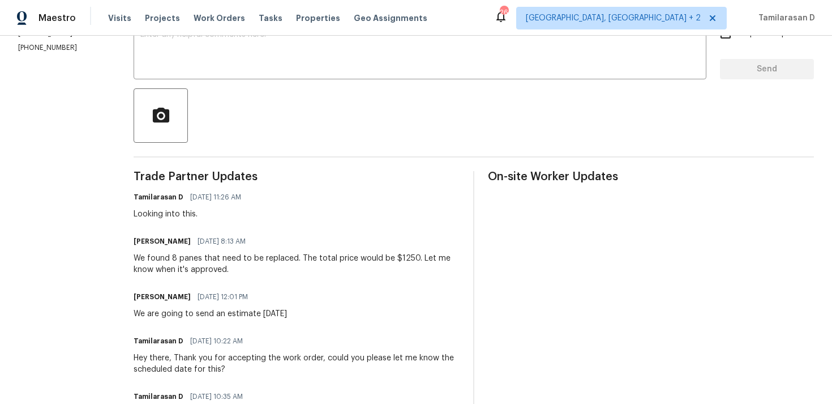
click at [198, 266] on div "We found 8 panes that need to be replaced. The total price would be $1250. Let …" at bounding box center [297, 263] width 326 height 23
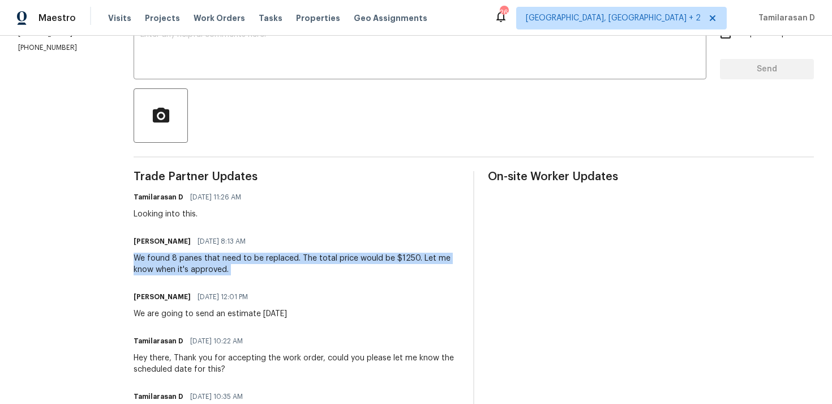
copy div "We found 8 panes that need to be replaced. The total price would be $1250. Let …"
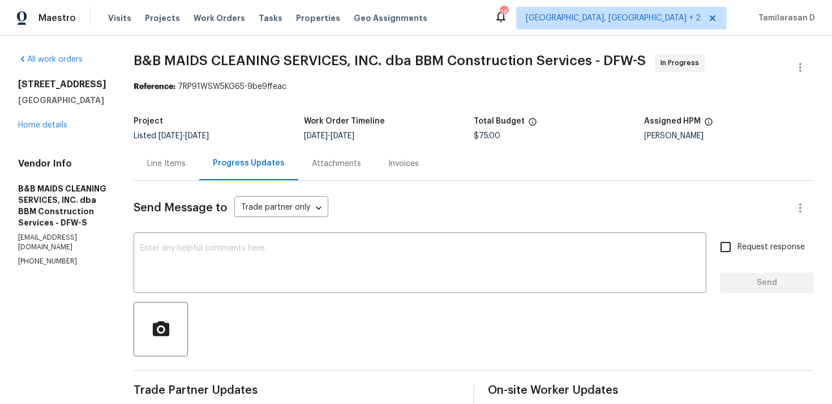
click at [48, 256] on p "[PHONE_NUMBER]" at bounding box center [62, 261] width 88 height 10
click at [186, 161] on div "Line Items" at bounding box center [166, 163] width 38 height 11
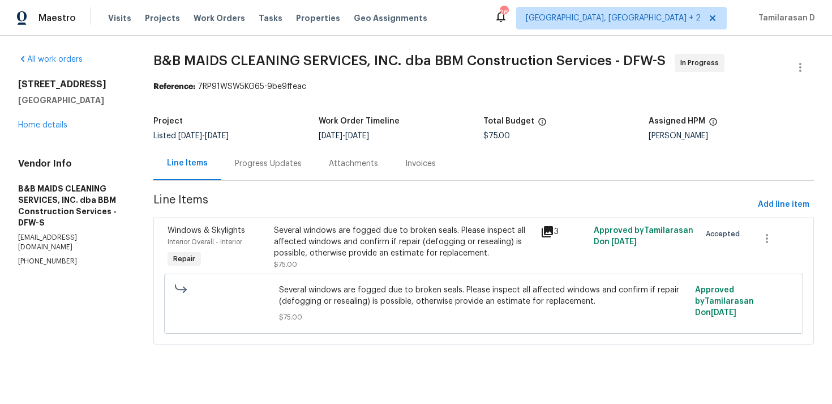
click at [275, 170] on div "Progress Updates" at bounding box center [268, 163] width 94 height 33
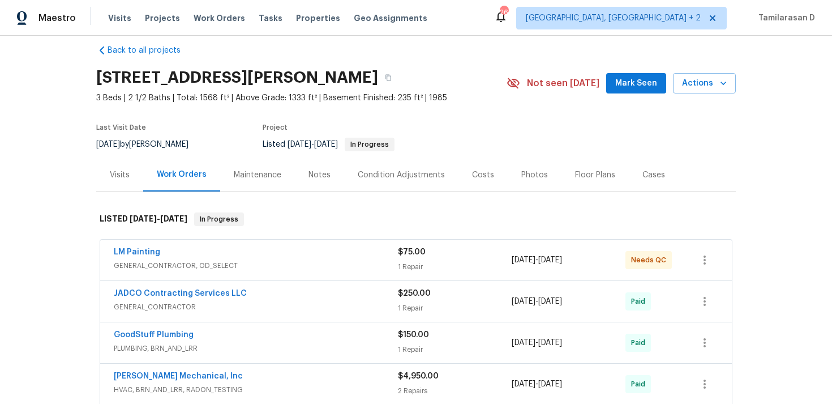
scroll to position [14, 0]
click at [229, 262] on span "GENERAL_CONTRACTOR, OD_SELECT" at bounding box center [256, 264] width 284 height 11
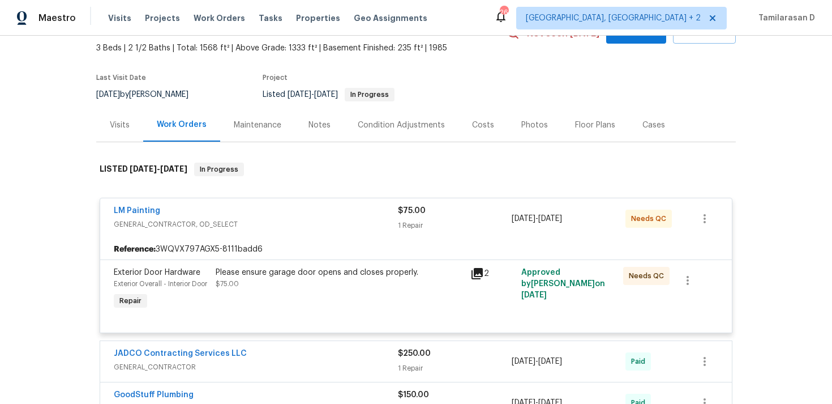
scroll to position [68, 0]
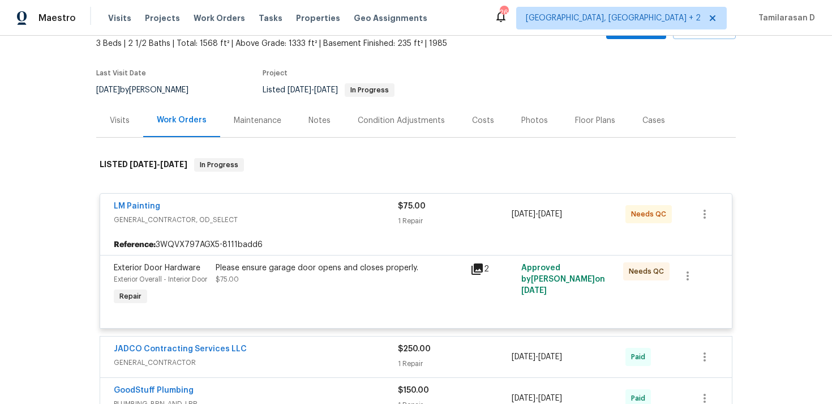
click at [255, 215] on span "GENERAL_CONTRACTOR, OD_SELECT" at bounding box center [256, 219] width 284 height 11
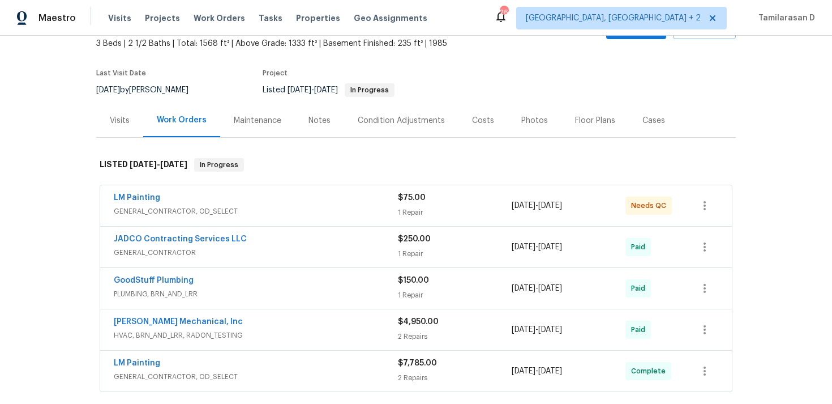
click at [238, 202] on div "LM Painting" at bounding box center [256, 199] width 284 height 14
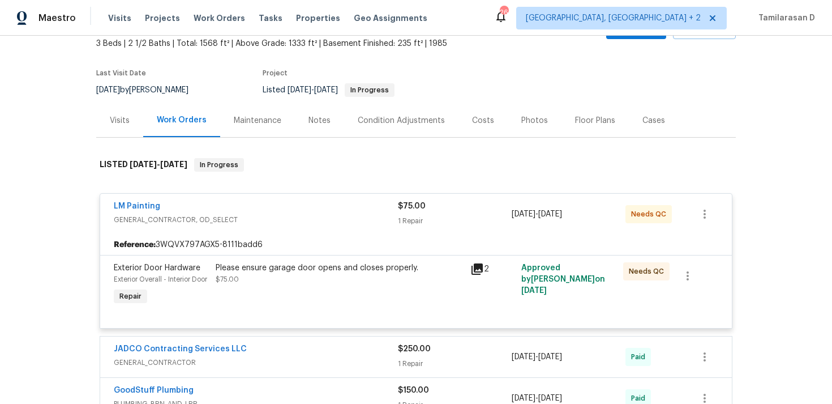
scroll to position [100, 0]
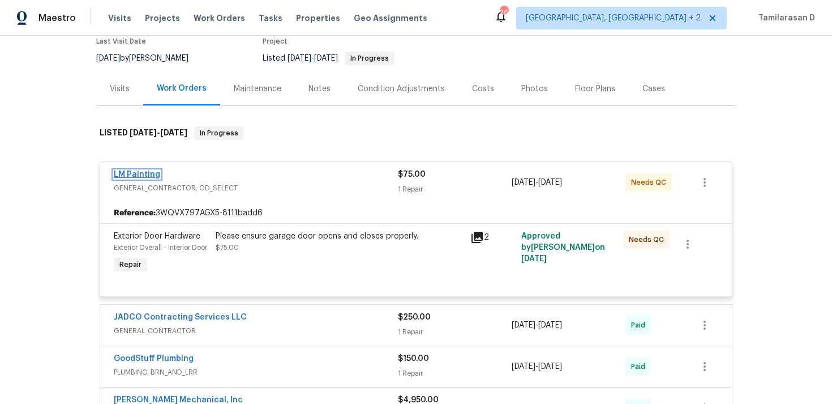
click at [144, 175] on link "LM Painting" at bounding box center [137, 174] width 46 height 8
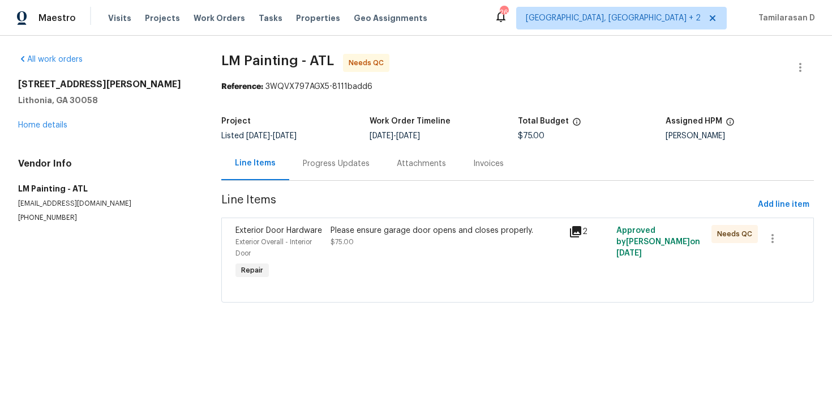
click at [299, 158] on div "Progress Updates" at bounding box center [336, 163] width 94 height 33
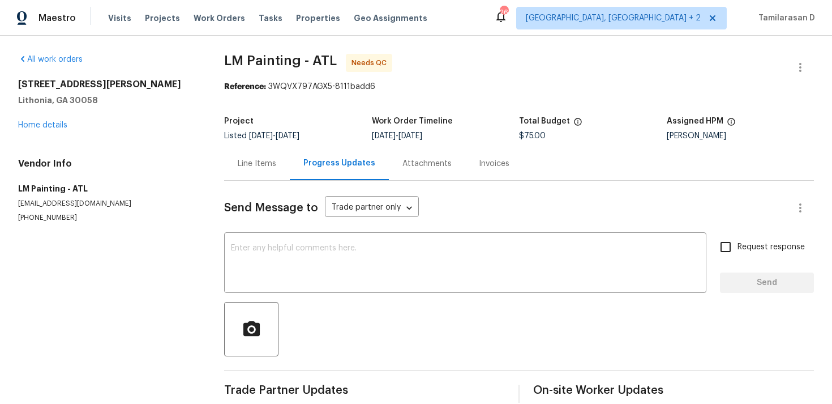
click at [254, 158] on div "Line Items" at bounding box center [257, 163] width 38 height 11
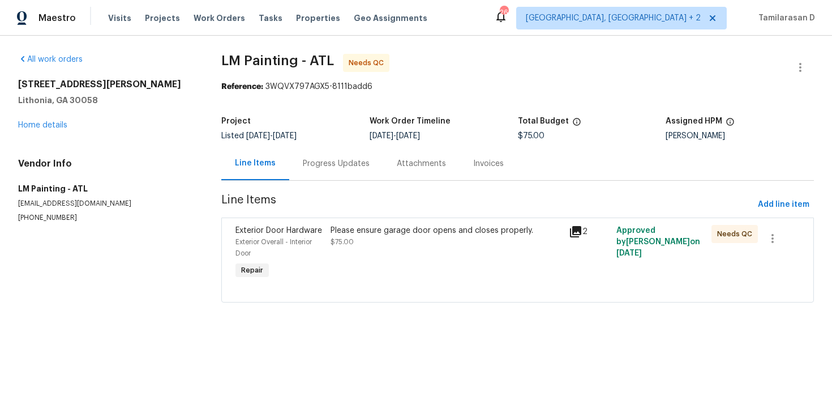
click at [303, 165] on div "Progress Updates" at bounding box center [336, 163] width 67 height 11
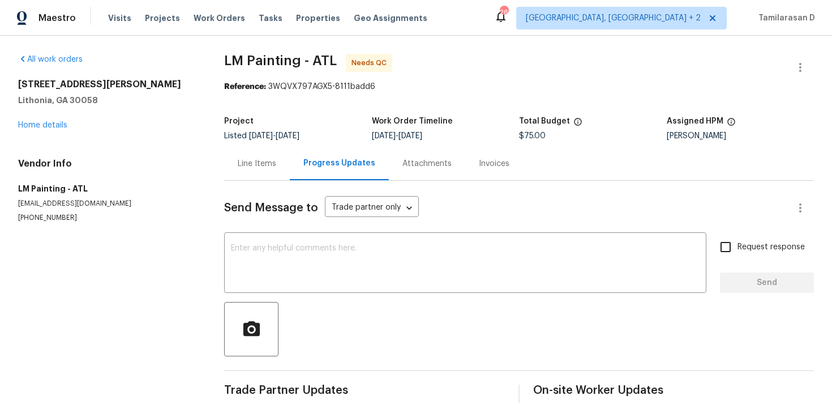
scroll to position [17, 0]
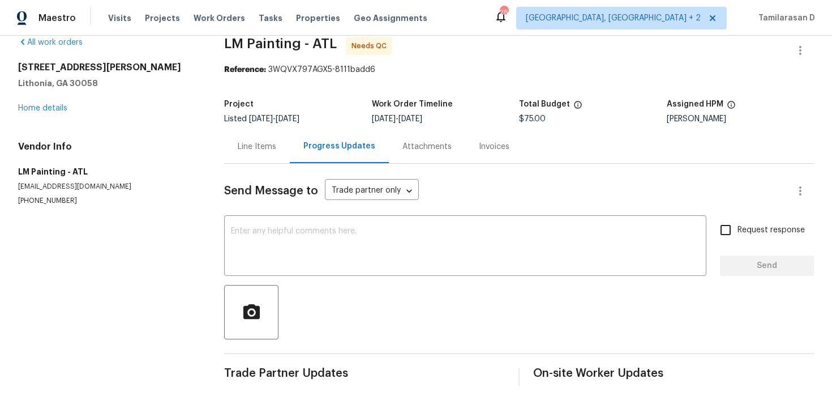
click at [245, 130] on div "Line Items" at bounding box center [257, 146] width 66 height 33
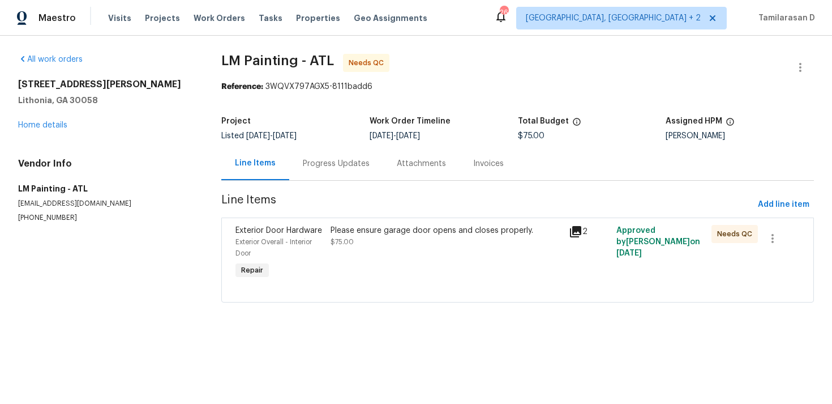
click at [373, 241] on div "Please ensure garage door opens and closes properly. $75.00" at bounding box center [446, 236] width 231 height 23
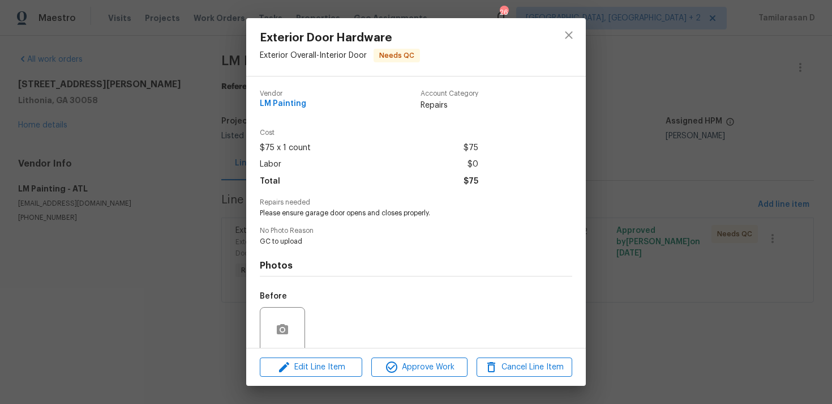
click at [228, 230] on div "Exterior Door Hardware Exterior Overall - Interior Door Needs QC Vendor LM Pain…" at bounding box center [416, 202] width 832 height 404
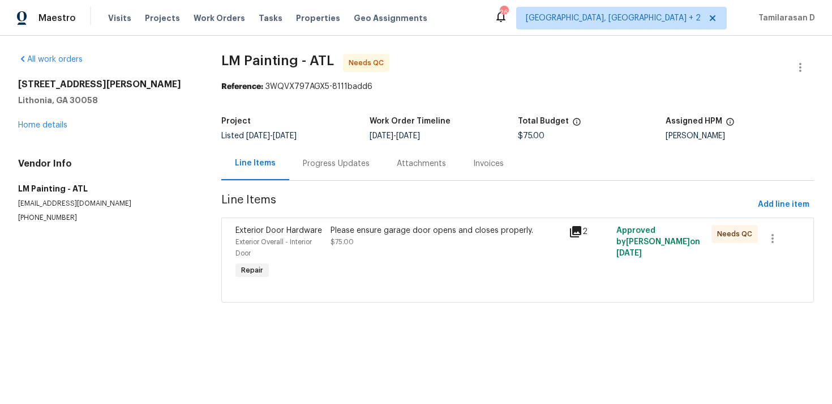
click at [373, 248] on div "Please ensure garage door opens and closes properly. $75.00" at bounding box center [446, 252] width 238 height 63
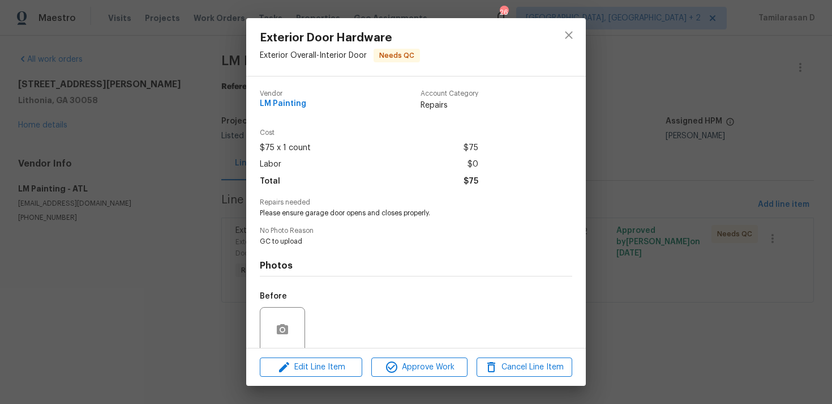
scroll to position [89, 0]
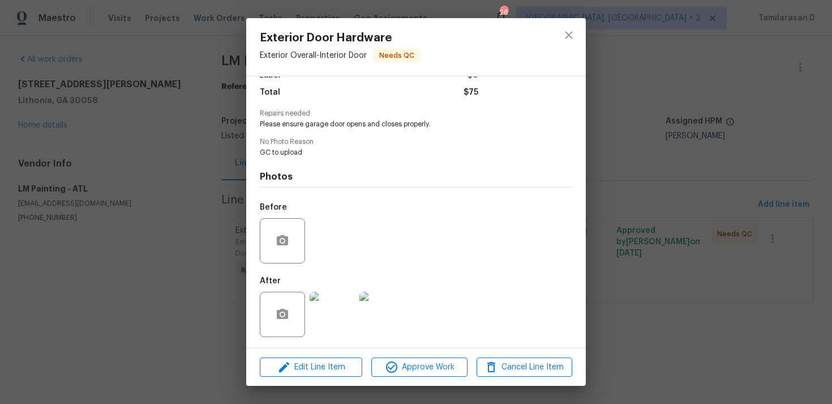
click at [314, 313] on img at bounding box center [332, 314] width 45 height 45
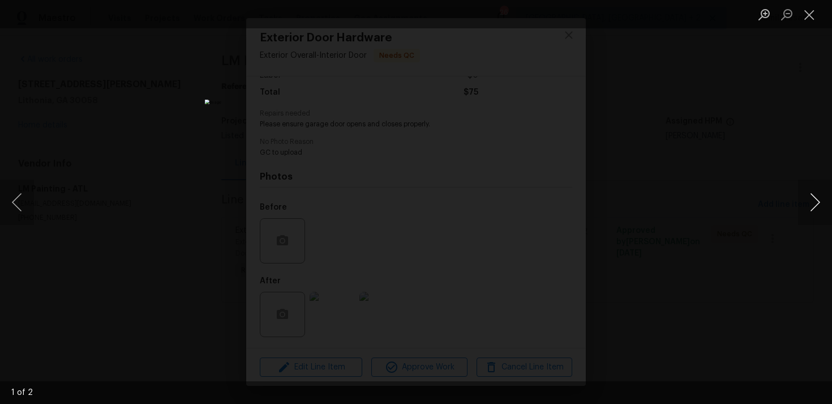
click at [816, 199] on button "Next image" at bounding box center [815, 201] width 34 height 45
click at [821, 199] on button "Next image" at bounding box center [815, 201] width 34 height 45
click at [813, 201] on button "Next image" at bounding box center [815, 201] width 34 height 45
click at [815, 195] on button "Next image" at bounding box center [815, 201] width 34 height 45
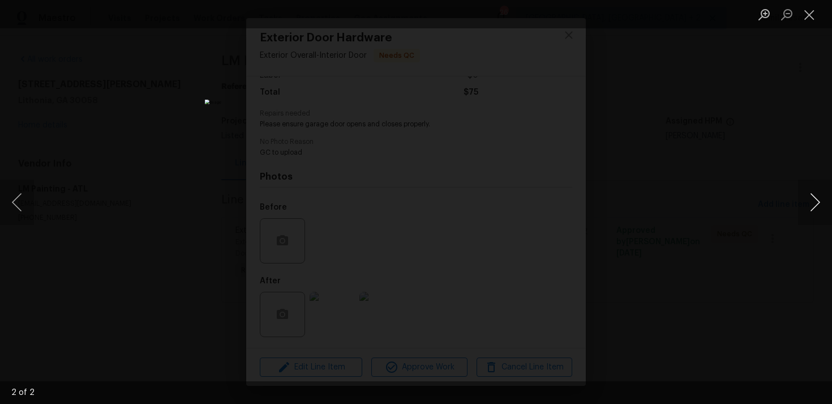
click at [815, 195] on button "Next image" at bounding box center [815, 201] width 34 height 45
click at [809, 204] on button "Next image" at bounding box center [815, 201] width 34 height 45
click at [810, 198] on button "Next image" at bounding box center [815, 201] width 34 height 45
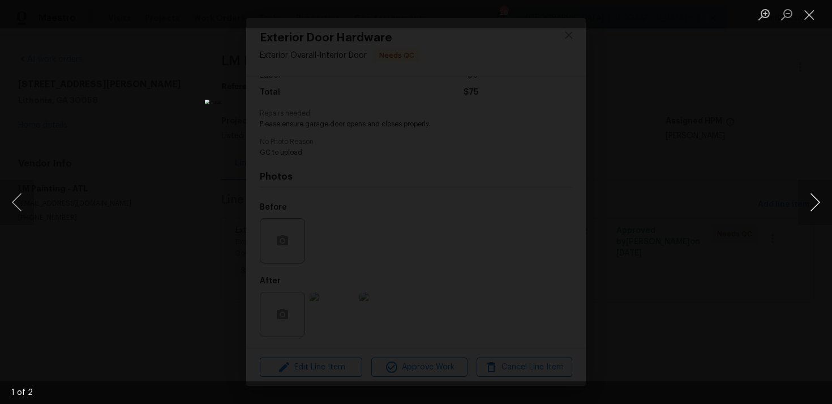
click at [810, 198] on button "Next image" at bounding box center [815, 201] width 34 height 45
click at [810, 197] on button "Next image" at bounding box center [815, 201] width 34 height 45
click at [808, 18] on button "Close lightbox" at bounding box center [809, 15] width 23 height 20
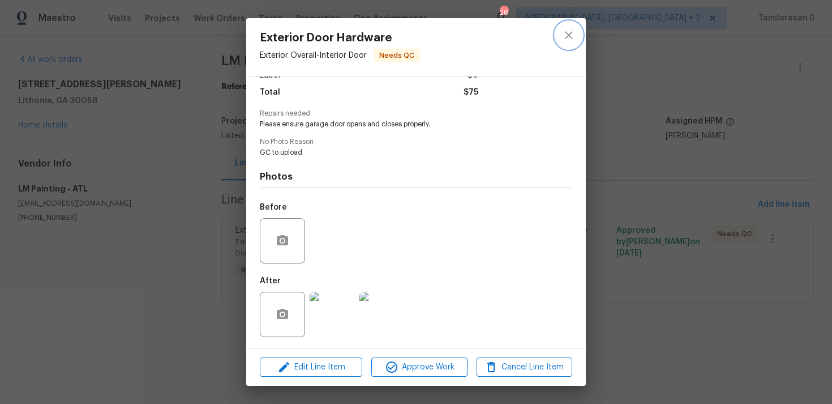
click at [573, 37] on icon "close" at bounding box center [569, 35] width 14 height 14
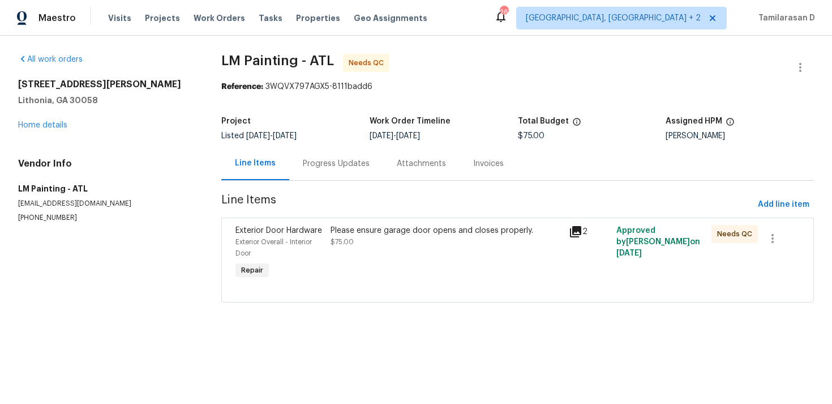
click at [332, 178] on div "Progress Updates" at bounding box center [336, 163] width 94 height 33
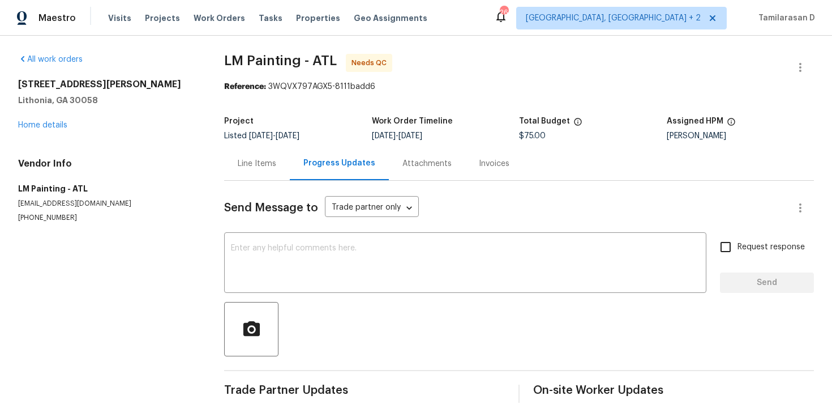
click at [194, 101] on h5 "Lithonia, GA 30058" at bounding box center [107, 100] width 179 height 11
